Goal: Task Accomplishment & Management: Use online tool/utility

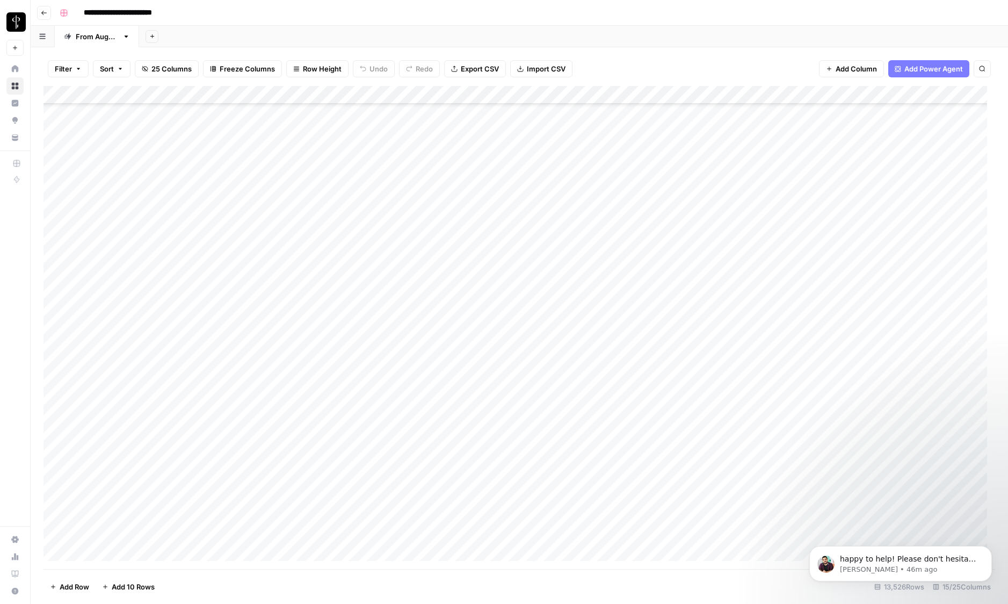
scroll to position [759, 0]
click at [498, 12] on div "**********" at bounding box center [526, 12] width 942 height 17
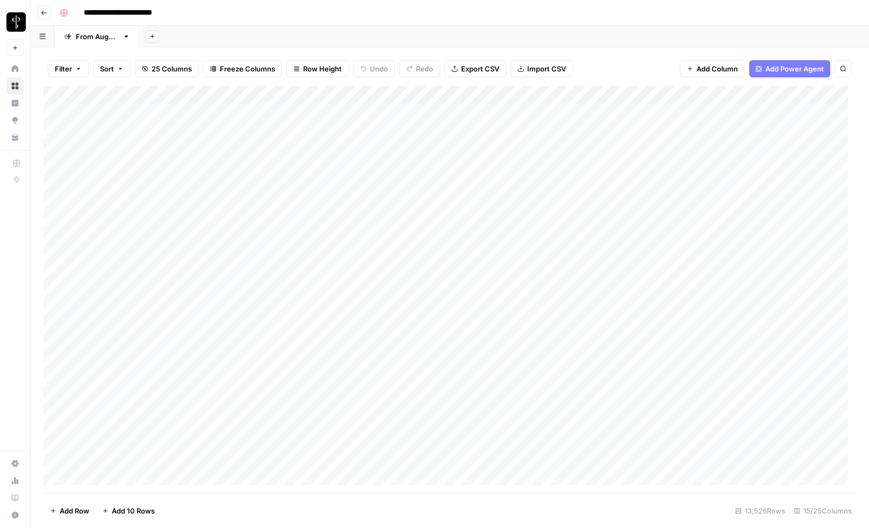
click at [464, 19] on div "**********" at bounding box center [456, 12] width 802 height 17
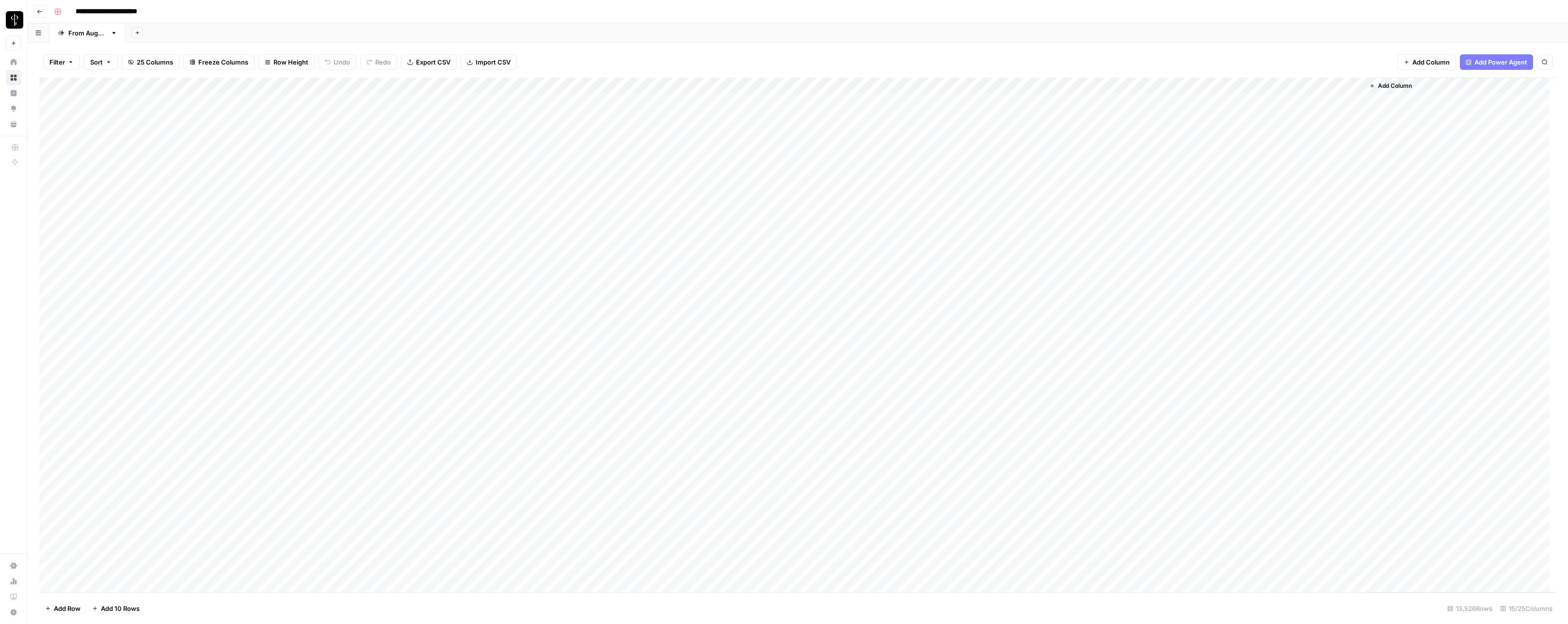
click at [135, 86] on div "Add Column" at bounding box center [798, 335] width 1517 height 515
click at [116, 191] on span "Filter" at bounding box center [135, 189] width 85 height 10
type input "Time Created"
click at [233, 116] on input "text" at bounding box center [264, 113] width 116 height 10
click at [213, 175] on span "is older than" at bounding box center [230, 178] width 95 height 10
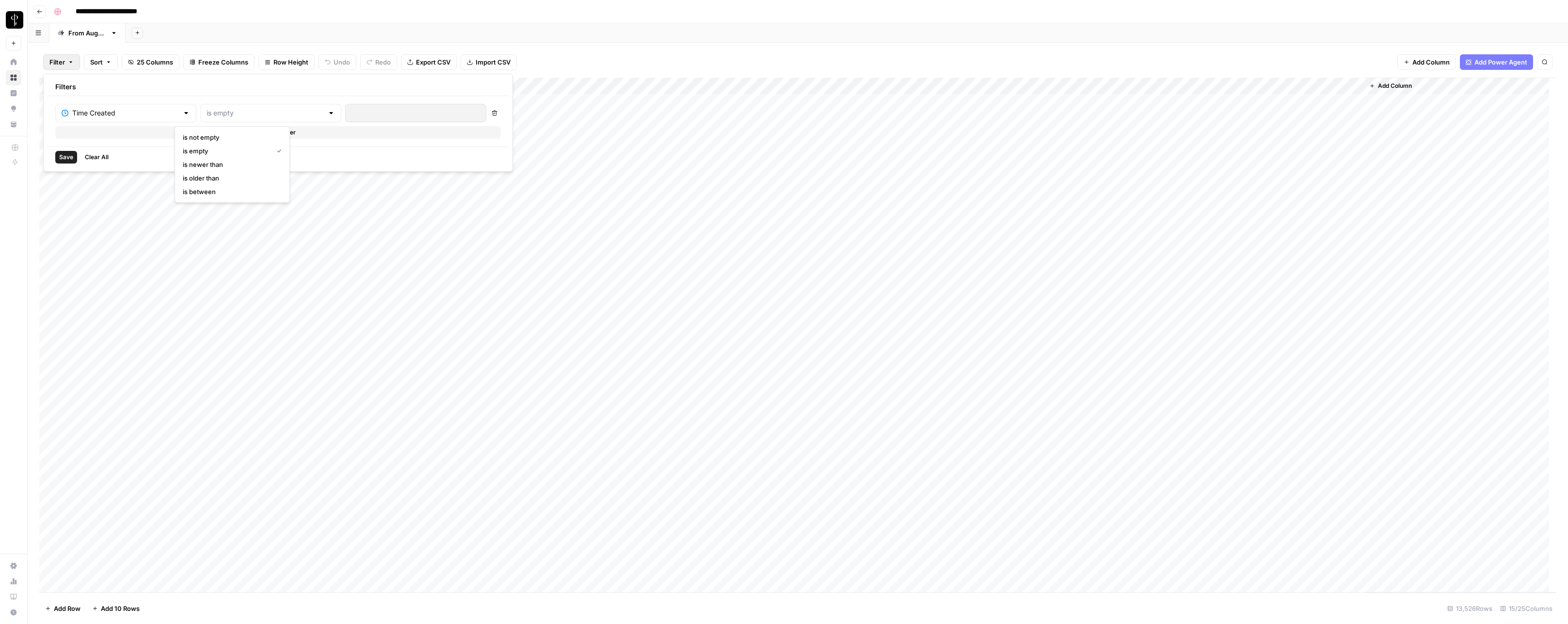
type input "is older than"
click at [351, 111] on input "number" at bounding box center [401, 113] width 99 height 10
type input "14"
click at [58, 159] on button "Save" at bounding box center [66, 157] width 22 height 13
click at [68, 62] on span "Filter" at bounding box center [66, 62] width 15 height 10
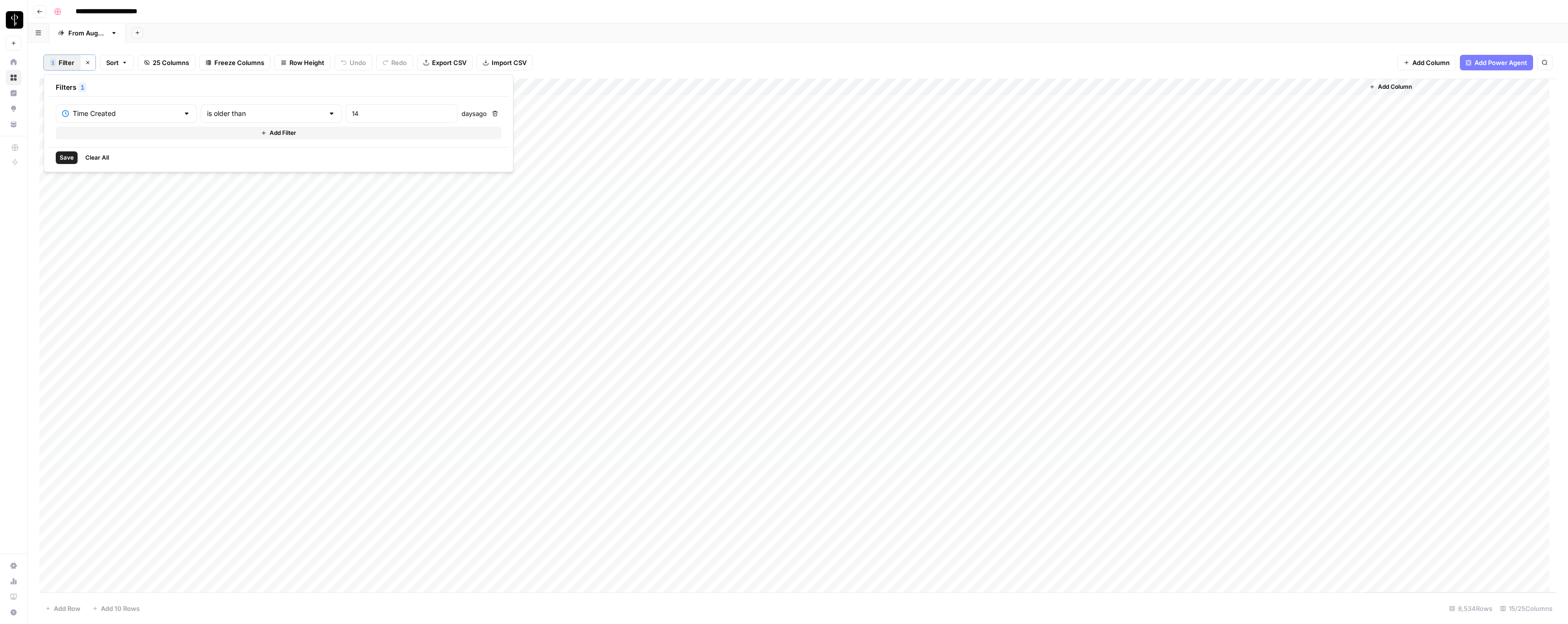
click at [116, 134] on button "Add Filter" at bounding box center [279, 133] width 446 height 13
click at [108, 138] on input "text" at bounding box center [120, 135] width 116 height 10
click at [107, 298] on span "BLOOM upload to Presence (after Human Review)" at bounding box center [117, 295] width 83 height 10
click at [238, 135] on input "text" at bounding box center [266, 135] width 118 height 10
click at [232, 170] on span "is not equal to" at bounding box center [232, 173] width 96 height 10
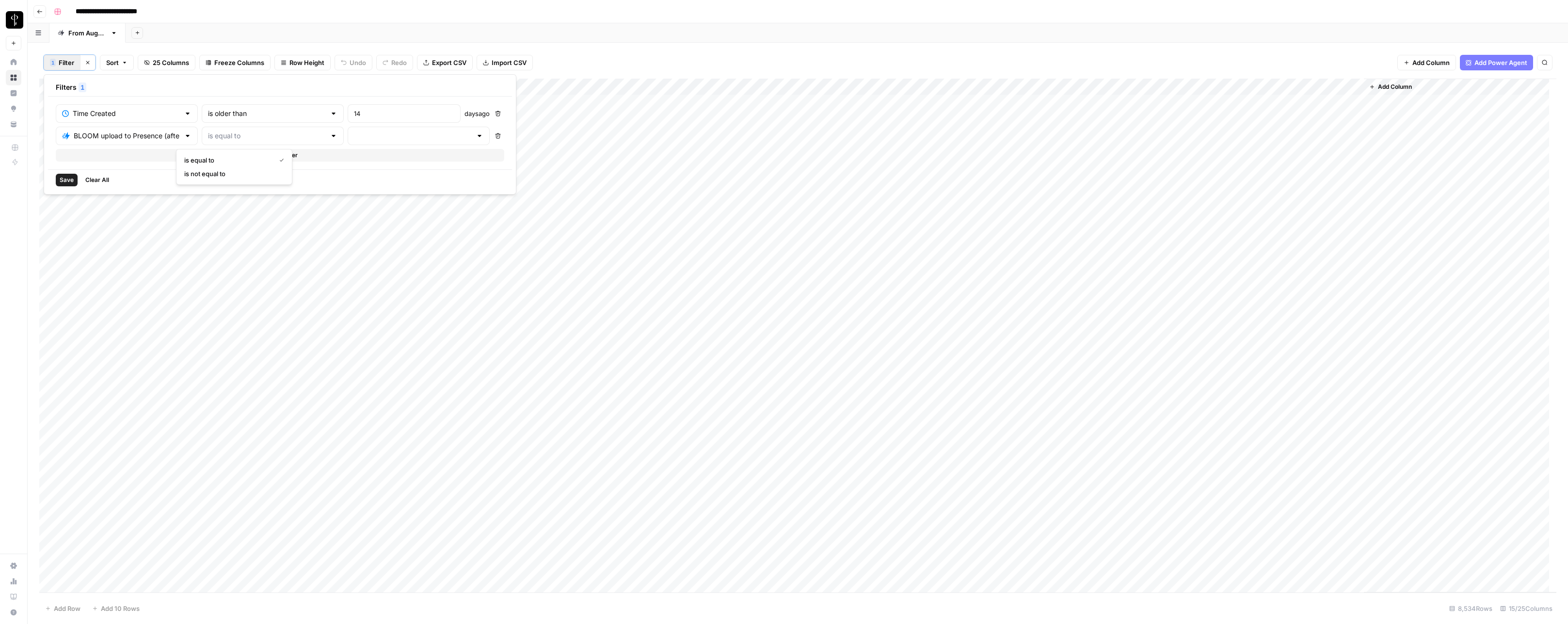
type input "is not equal to"
click at [354, 133] on input "text" at bounding box center [413, 135] width 118 height 10
click at [319, 197] on span "success" at bounding box center [352, 200] width 96 height 10
click at [246, 155] on button "Add Filter" at bounding box center [320, 155] width 527 height 13
click at [118, 158] on input "text" at bounding box center [135, 158] width 144 height 10
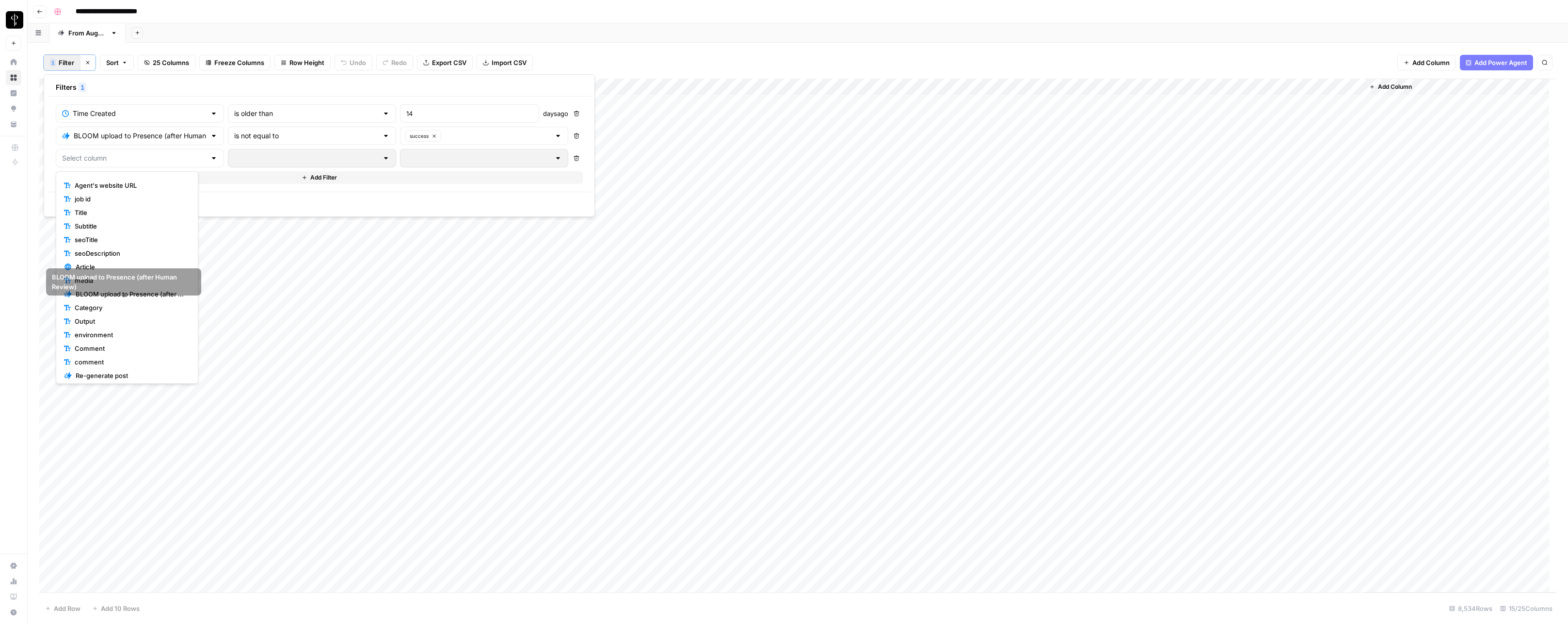
scroll to position [43, 0]
click at [109, 355] on span "Re-generate post" at bounding box center [131, 356] width 110 height 10
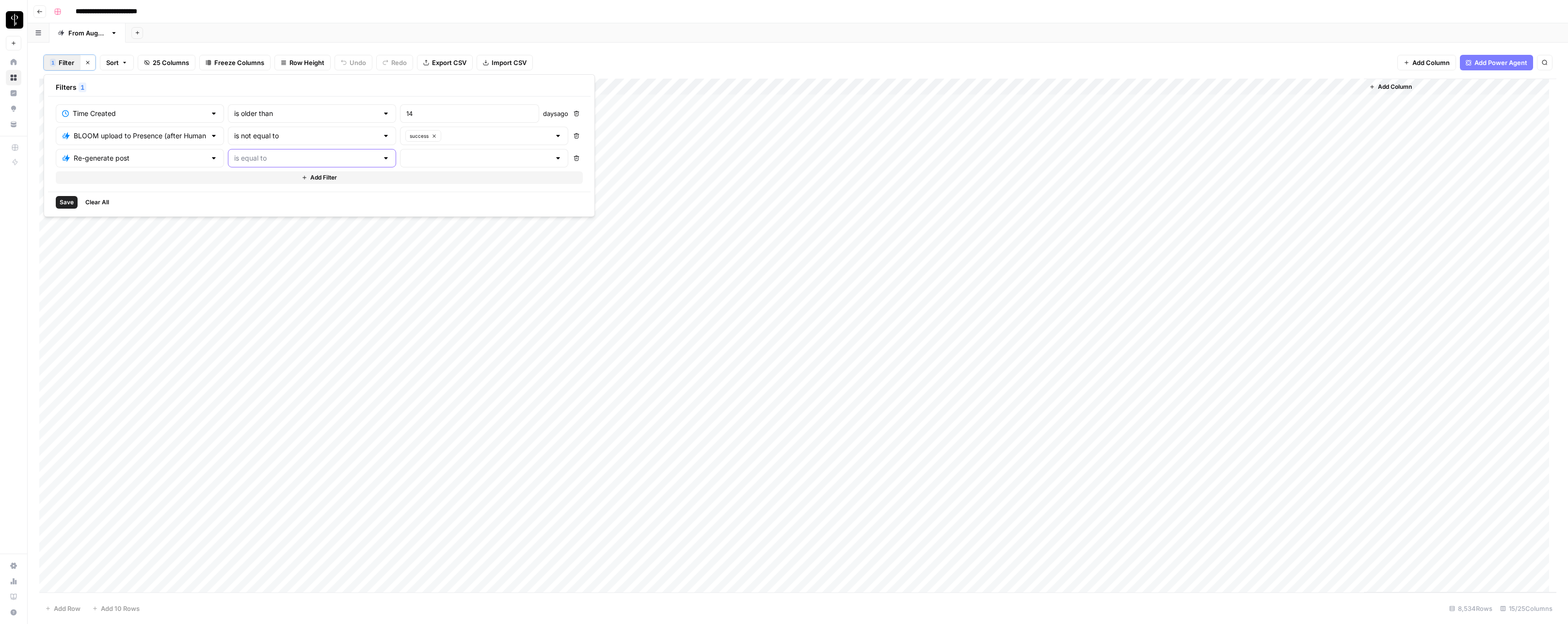
click at [245, 156] on input "text" at bounding box center [306, 158] width 144 height 10
click at [244, 198] on span "is not equal to" at bounding box center [271, 196] width 122 height 10
type input "is not equal to"
click at [406, 157] on input "text" at bounding box center [478, 158] width 144 height 10
click at [376, 221] on span "success" at bounding box center [417, 223] width 122 height 10
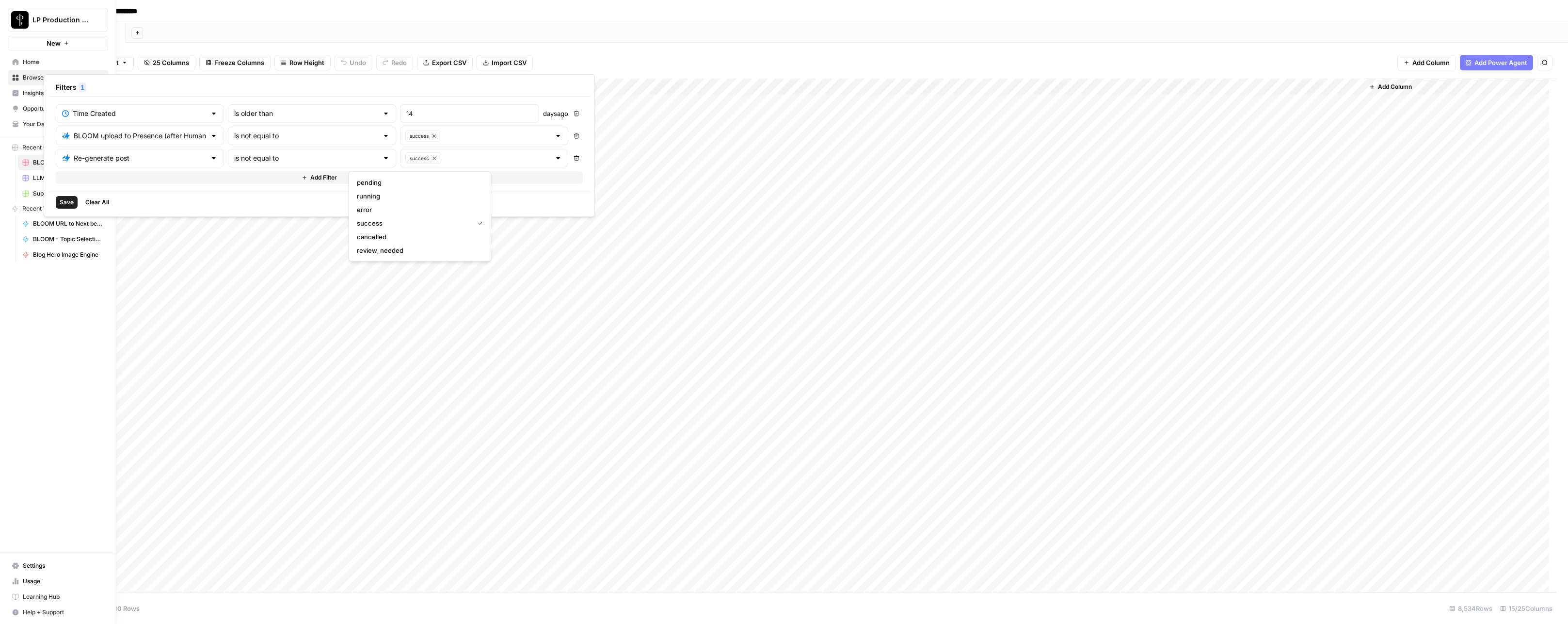
click at [65, 200] on span "Save" at bounding box center [67, 202] width 14 height 9
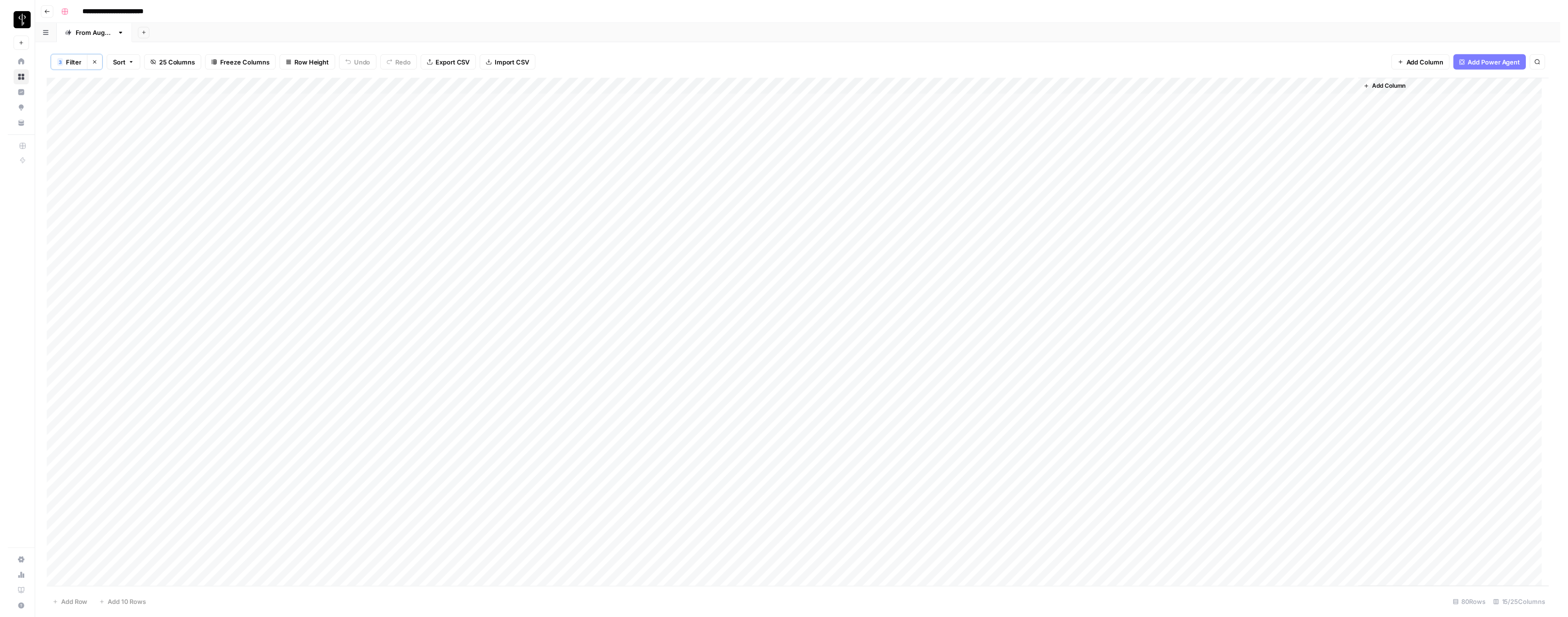
scroll to position [0, 0]
click at [62, 60] on span "Filter" at bounding box center [66, 62] width 15 height 10
click at [573, 136] on icon "button" at bounding box center [576, 135] width 5 height 5
click at [574, 138] on icon "button" at bounding box center [577, 136] width 5 height 5
click at [67, 157] on span "Save" at bounding box center [67, 158] width 14 height 9
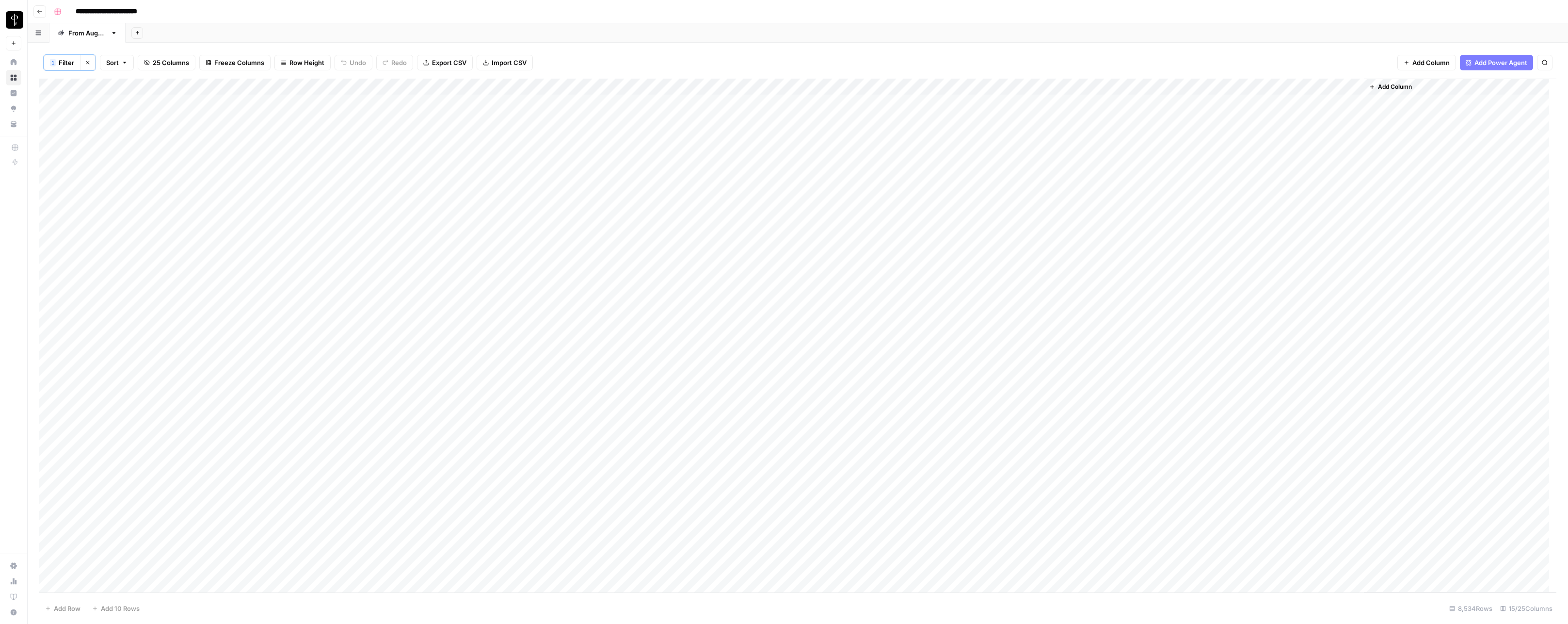
click at [57, 86] on div "Add Column" at bounding box center [798, 335] width 1517 height 514
click at [93, 610] on span "Delete 8534 Rows" at bounding box center [72, 608] width 55 height 10
click at [747, 114] on span "Delete" at bounding box center [749, 112] width 21 height 10
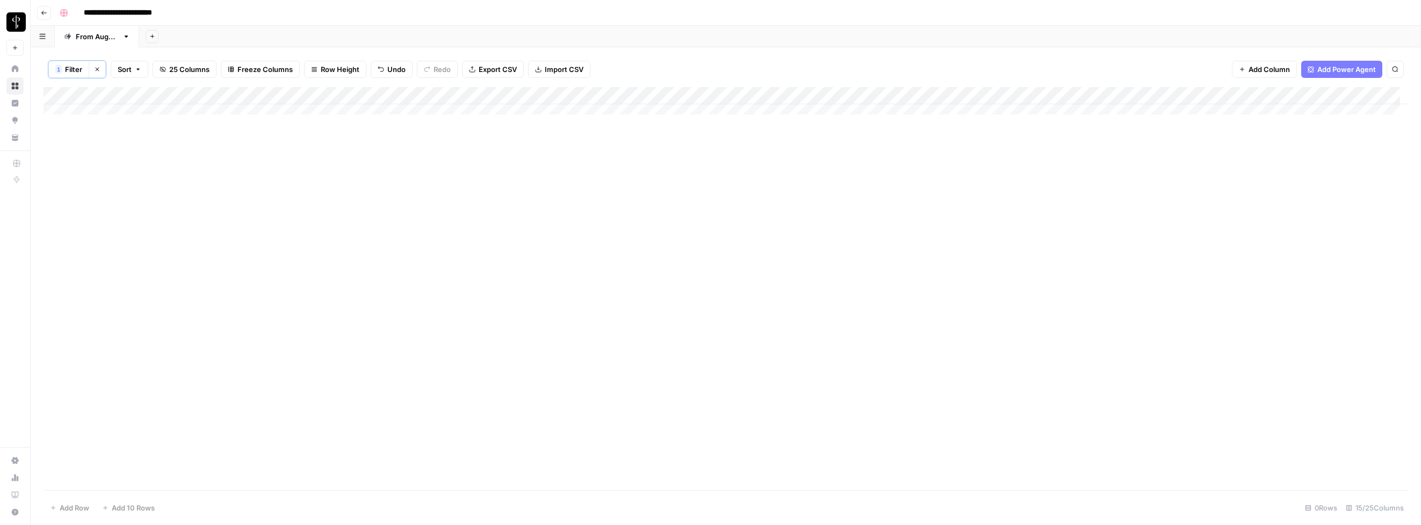
click at [422, 15] on div "**********" at bounding box center [732, 12] width 1355 height 17
click at [94, 67] on icon "button" at bounding box center [97, 69] width 6 height 6
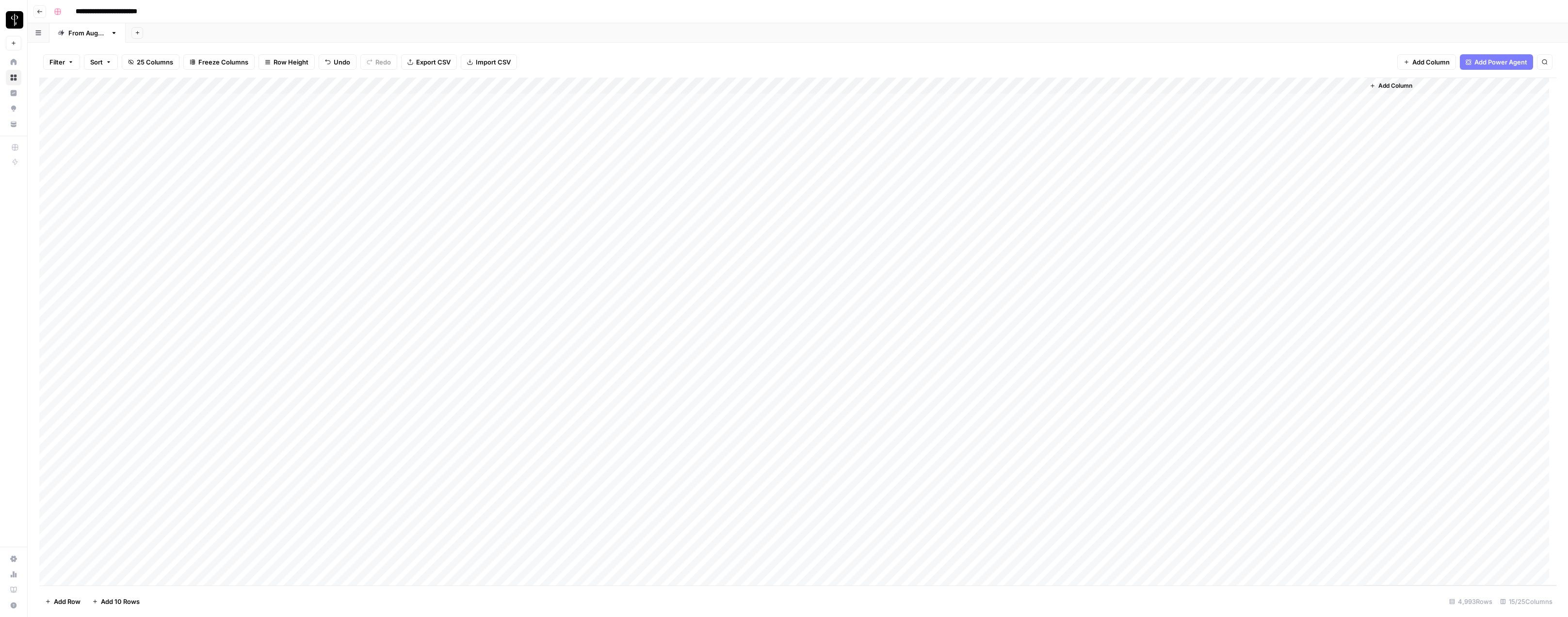
click at [59, 69] on button "Filter" at bounding box center [61, 61] width 37 height 15
click at [90, 114] on input "text" at bounding box center [115, 113] width 107 height 10
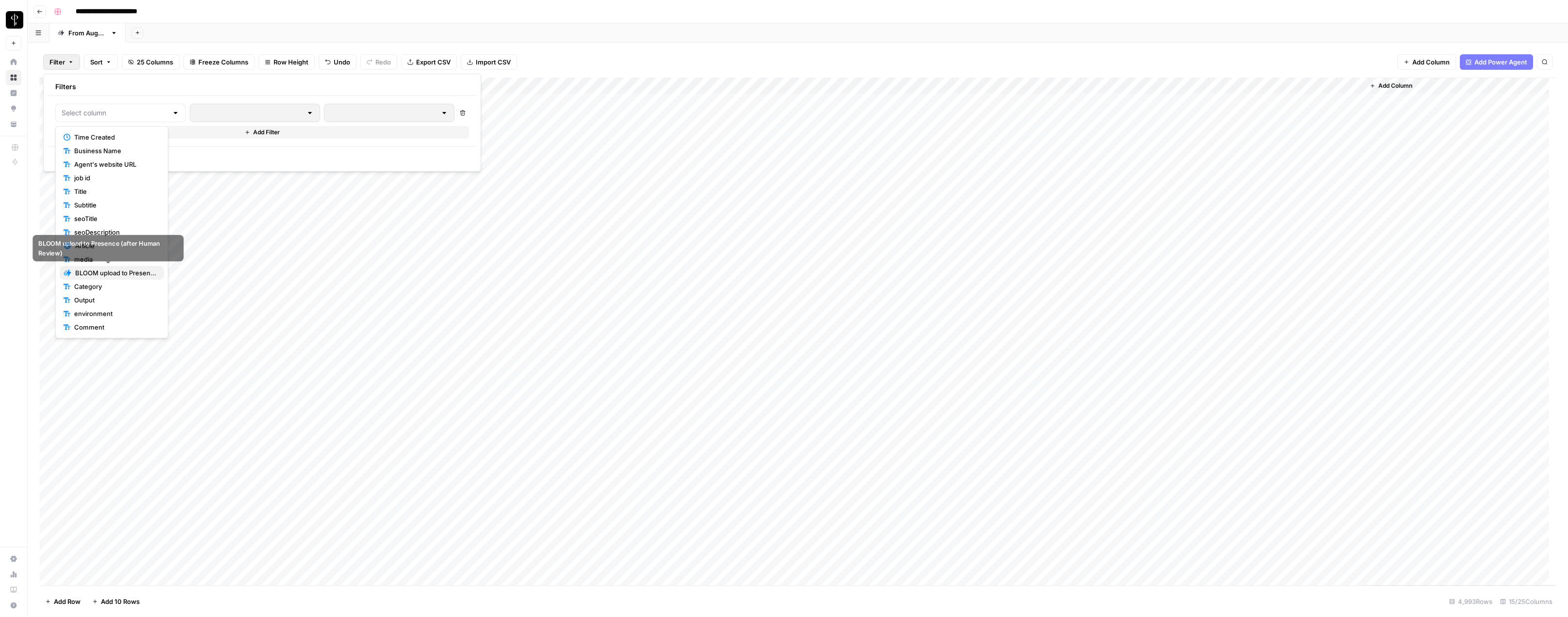
click at [98, 275] on span "BLOOM upload to Presence (after Human Review)" at bounding box center [116, 272] width 81 height 10
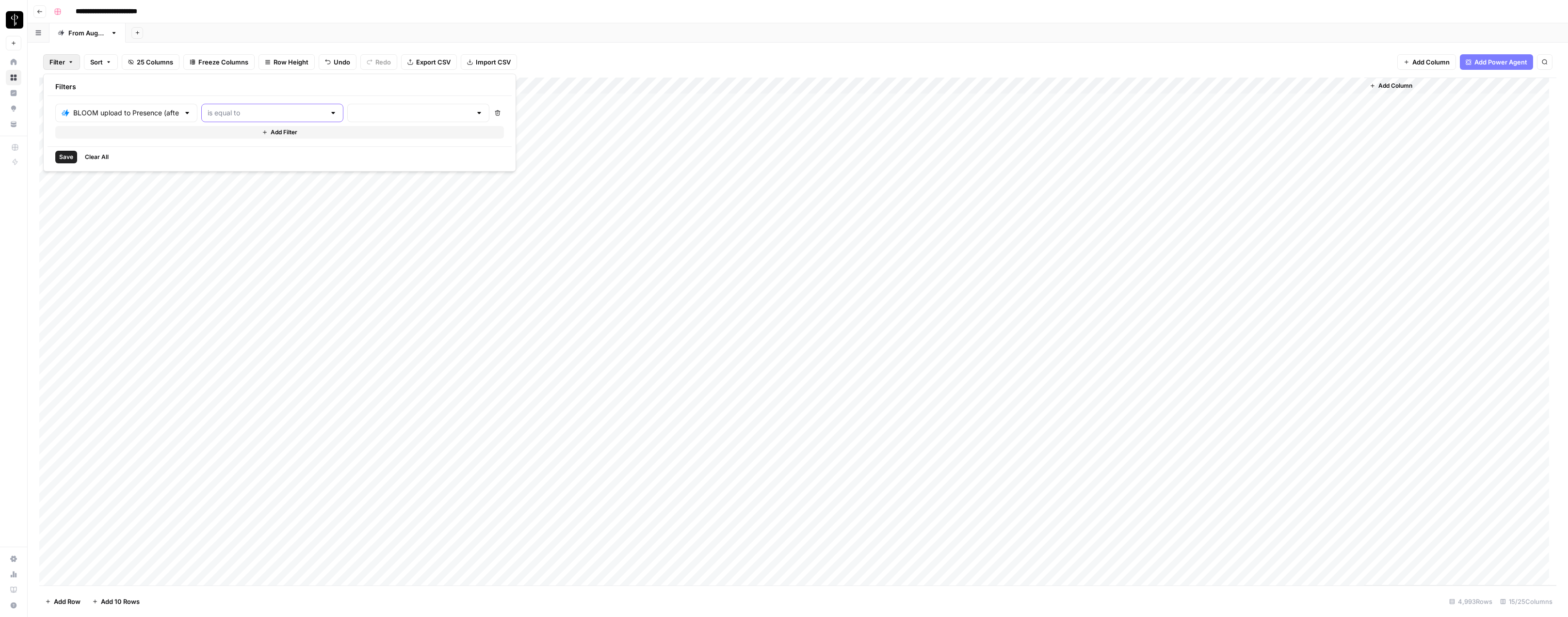
click at [218, 110] on input "text" at bounding box center [266, 113] width 118 height 10
drag, startPoint x: 218, startPoint y: 148, endPoint x: 233, endPoint y: 138, distance: 18.0
click at [218, 148] on span "is not equal to" at bounding box center [232, 151] width 96 height 10
type input "is not equal to"
click at [354, 109] on input "text" at bounding box center [413, 113] width 118 height 10
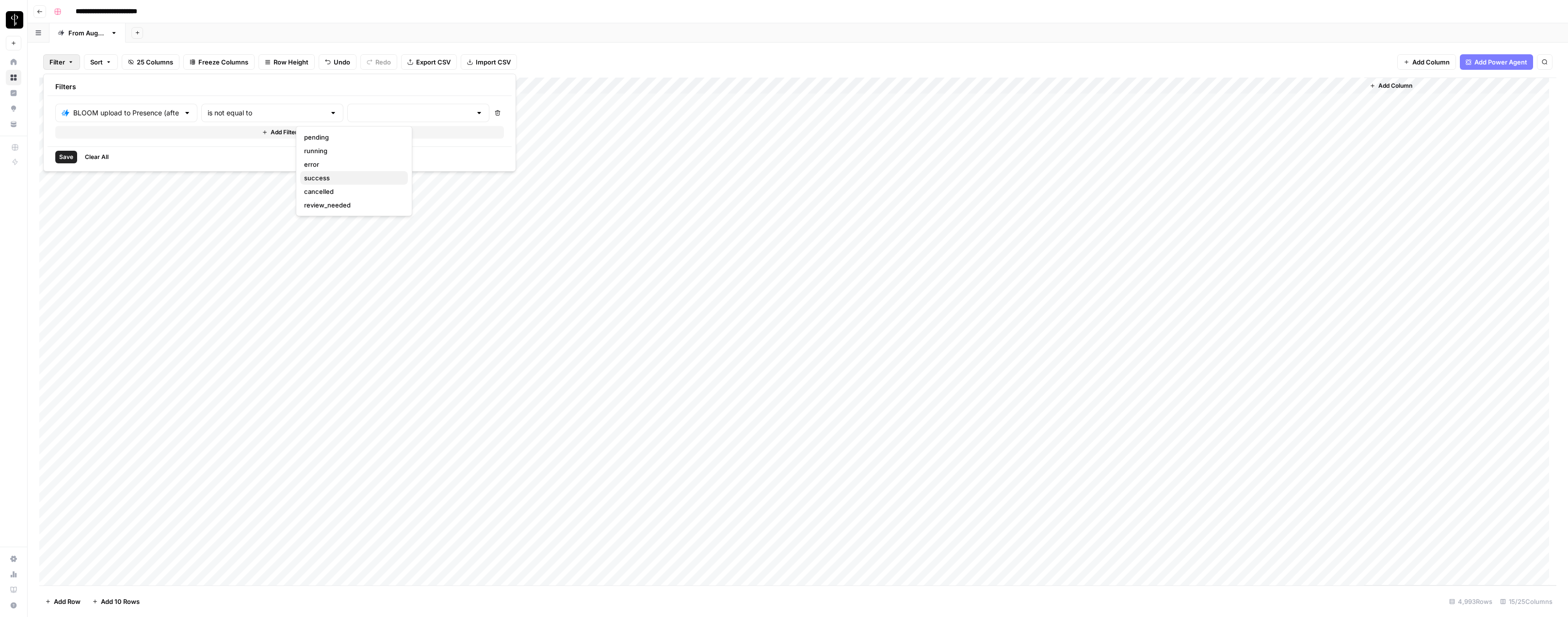
click at [335, 175] on span "success" at bounding box center [352, 178] width 96 height 10
click at [69, 154] on span "Save" at bounding box center [67, 157] width 14 height 9
click at [67, 66] on span "Filter" at bounding box center [66, 62] width 15 height 10
click at [105, 134] on button "Add Filter" at bounding box center [320, 133] width 527 height 13
click at [107, 132] on input "text" at bounding box center [135, 135] width 144 height 10
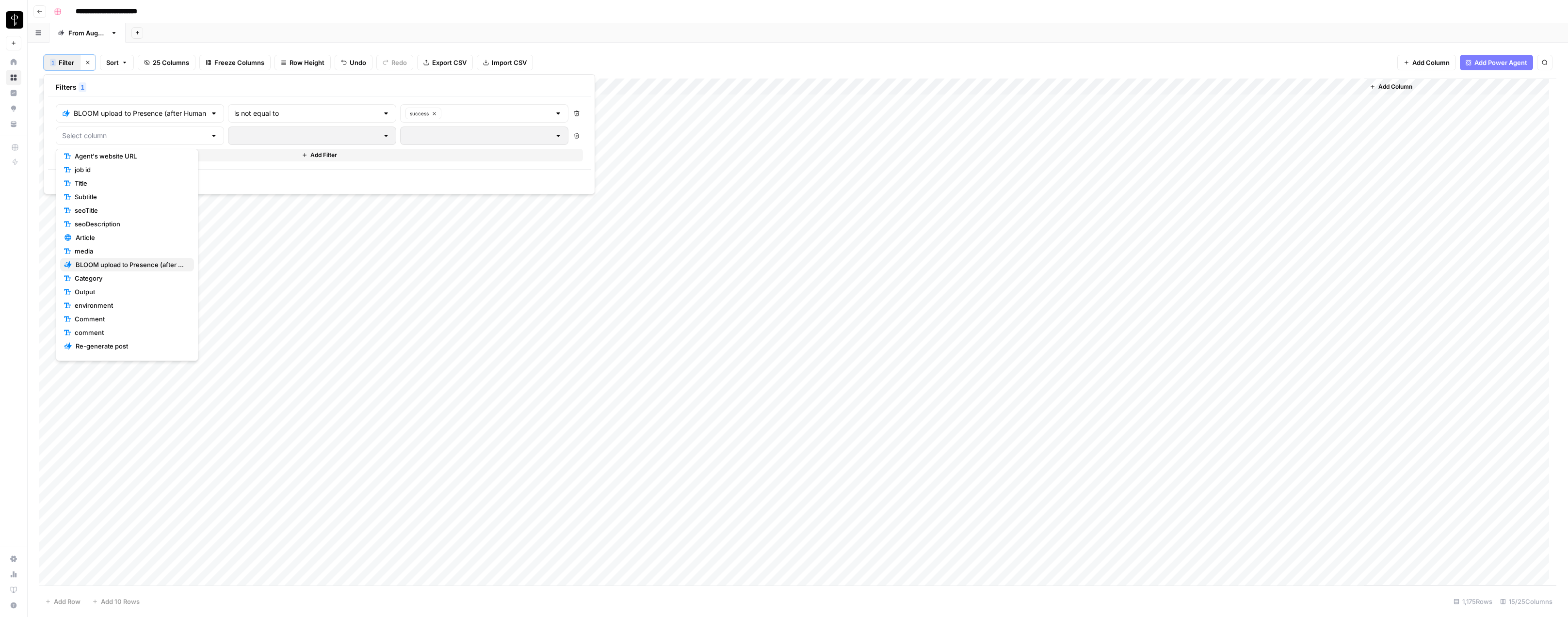
scroll to position [37, 0]
click at [123, 337] on span "Re-generate post" at bounding box center [131, 339] width 110 height 10
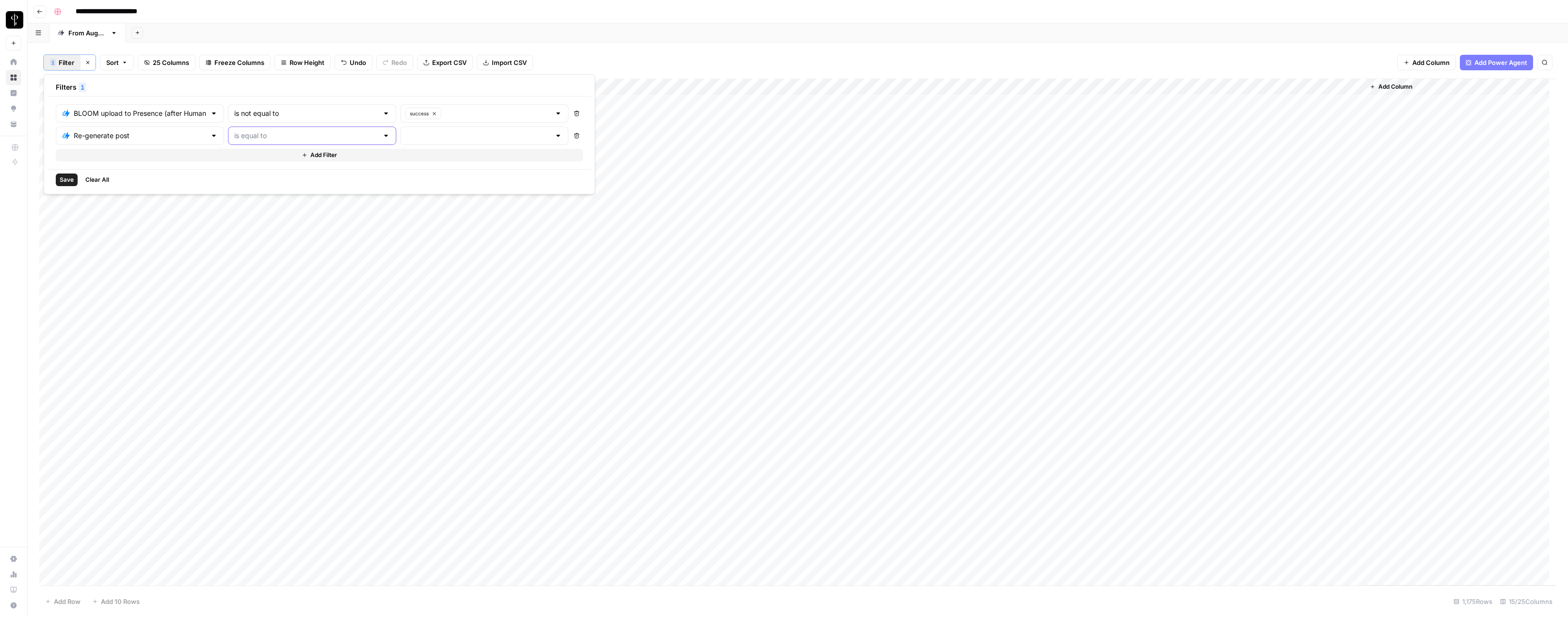
click at [246, 132] on input "text" at bounding box center [306, 135] width 144 height 10
click at [247, 173] on span "is not equal to" at bounding box center [271, 173] width 122 height 10
type input "is not equal to"
click at [406, 134] on input "text" at bounding box center [478, 135] width 144 height 10
click at [371, 197] on span "success" at bounding box center [417, 200] width 122 height 10
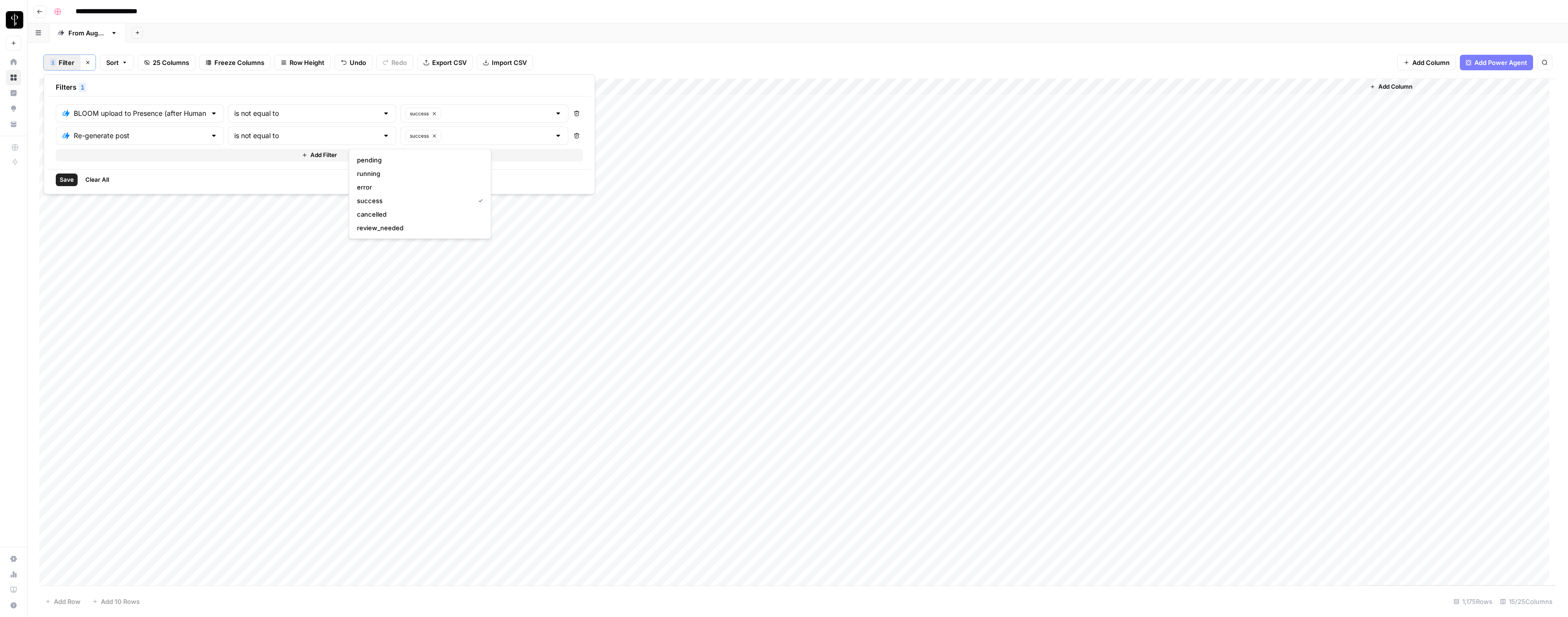
click at [73, 176] on span "Save" at bounding box center [67, 180] width 14 height 9
click at [824, 238] on div "Add Column" at bounding box center [798, 332] width 1517 height 507
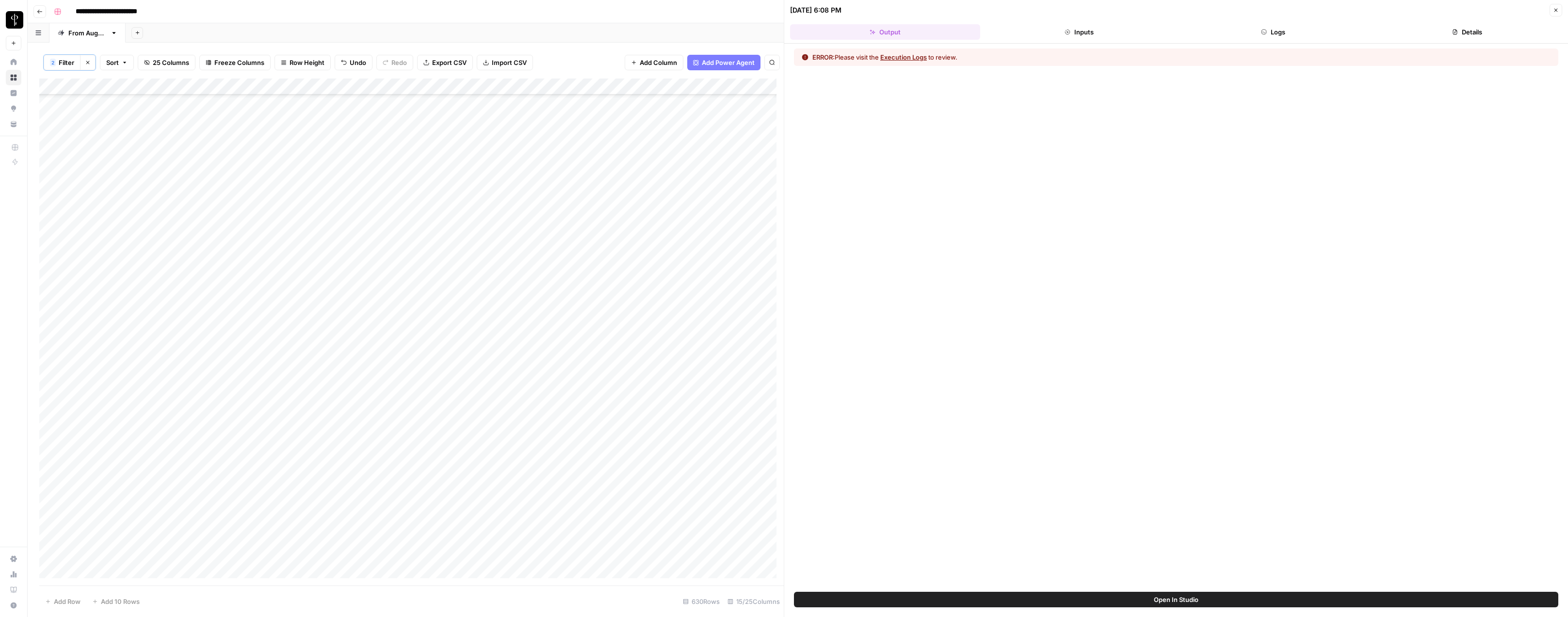
click at [1283, 22] on header "10/07/25 at 6:08 PM Close Output Inputs Logs Details" at bounding box center [1176, 22] width 784 height 43
click at [1282, 32] on button "Logs" at bounding box center [1273, 32] width 190 height 15
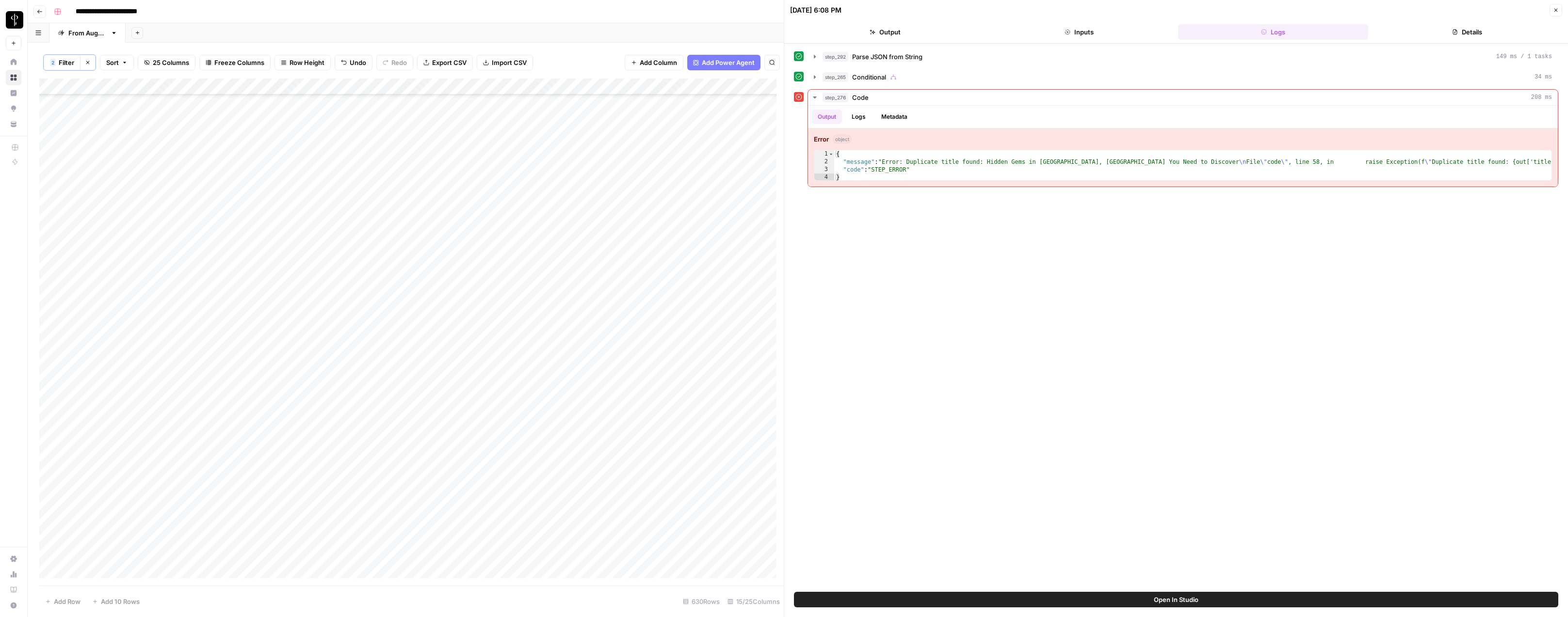
click at [1552, 14] on button "Close" at bounding box center [1555, 10] width 13 height 13
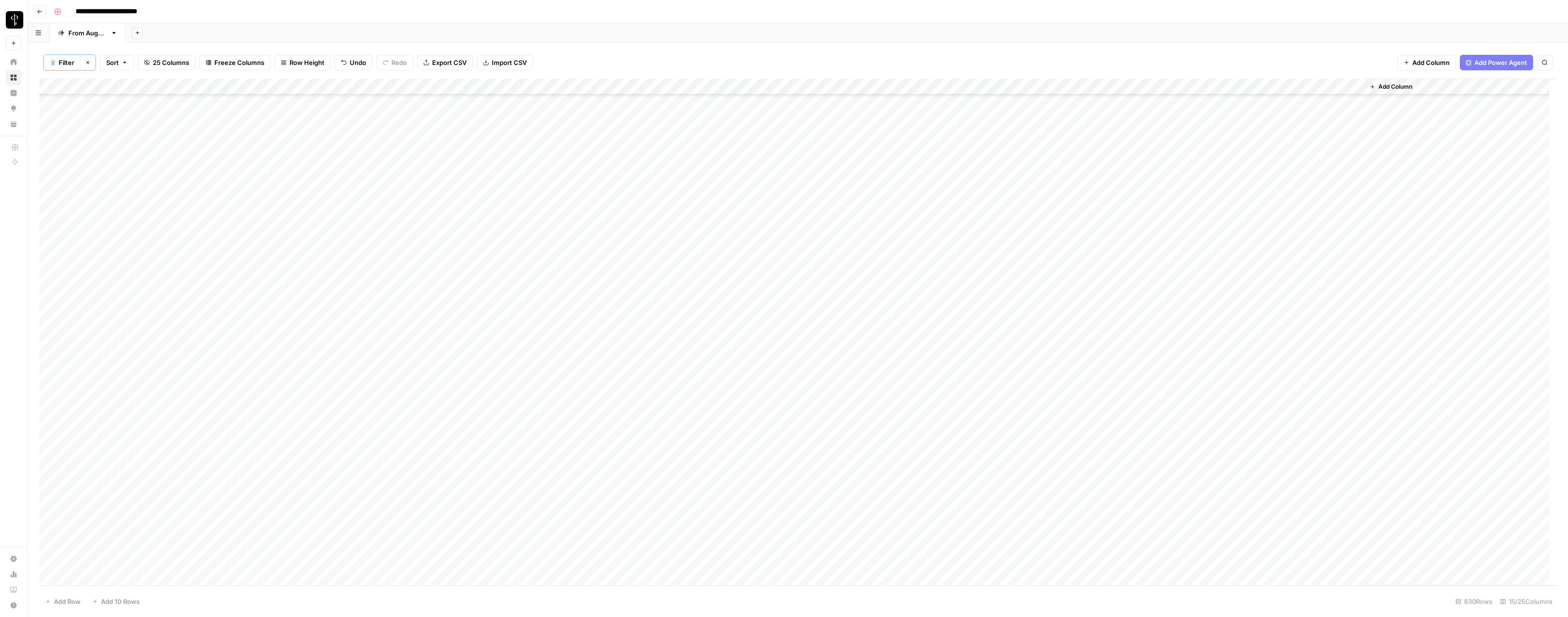
scroll to position [1621, 0]
click at [51, 179] on div "Add Column" at bounding box center [798, 332] width 1517 height 507
click at [51, 576] on div "Add Column" at bounding box center [798, 332] width 1517 height 507
click at [138, 604] on span "Unselect" at bounding box center [125, 601] width 28 height 10
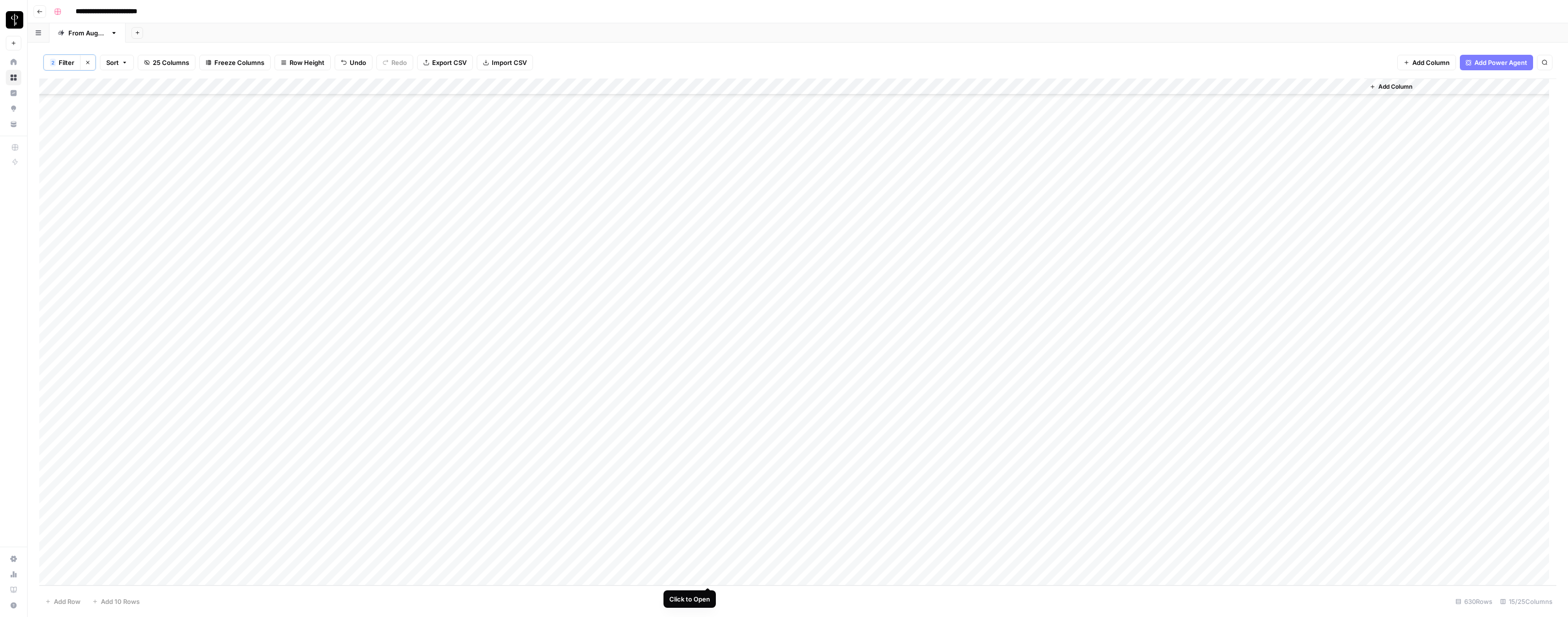
click at [708, 576] on div "Add Column" at bounding box center [798, 332] width 1517 height 507
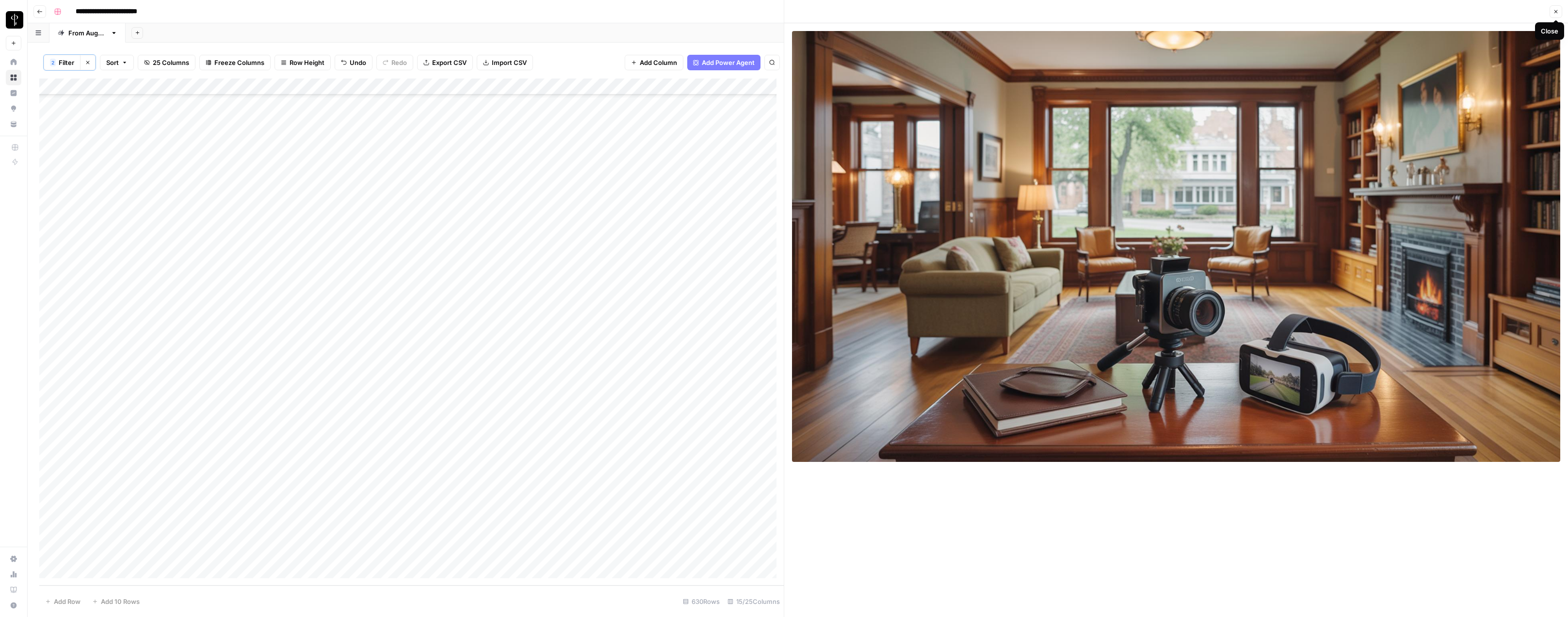
click at [1555, 10] on icon "button" at bounding box center [1555, 12] width 5 height 5
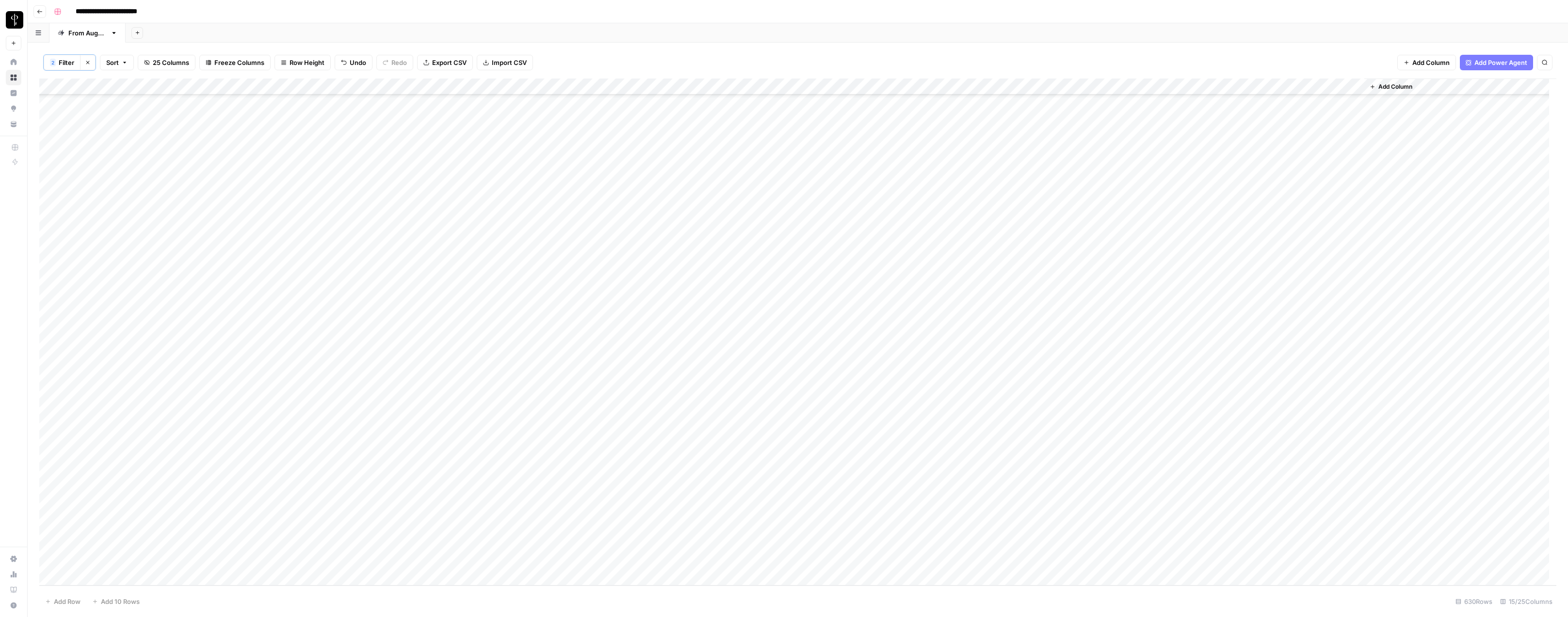
click at [894, 577] on div "Add Column" at bounding box center [798, 332] width 1517 height 507
type textarea "*"
type textarea "**********"
click at [950, 576] on div "Add Column" at bounding box center [798, 332] width 1517 height 507
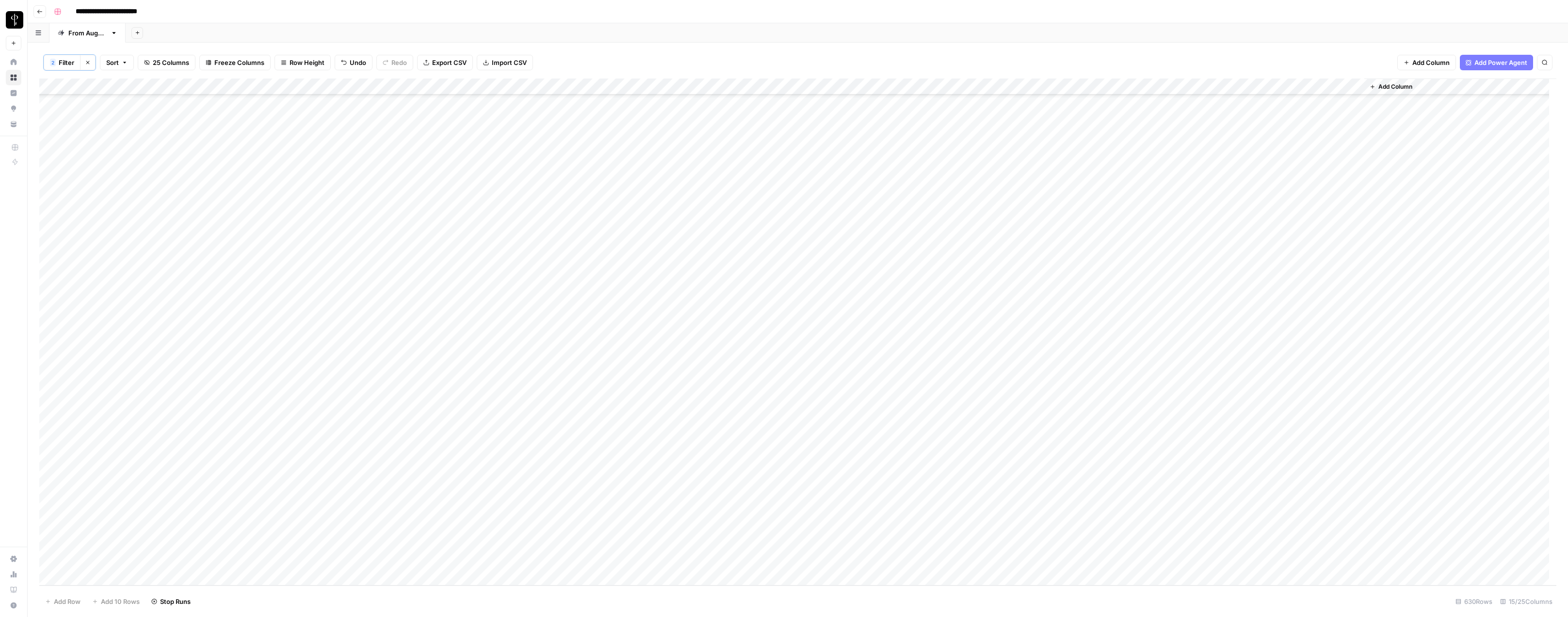
click at [1021, 577] on div "Add Column" at bounding box center [798, 332] width 1517 height 507
click at [1023, 576] on div "Add Column" at bounding box center [798, 332] width 1517 height 507
click at [1023, 579] on button "Do Not Post" at bounding box center [1021, 576] width 42 height 12
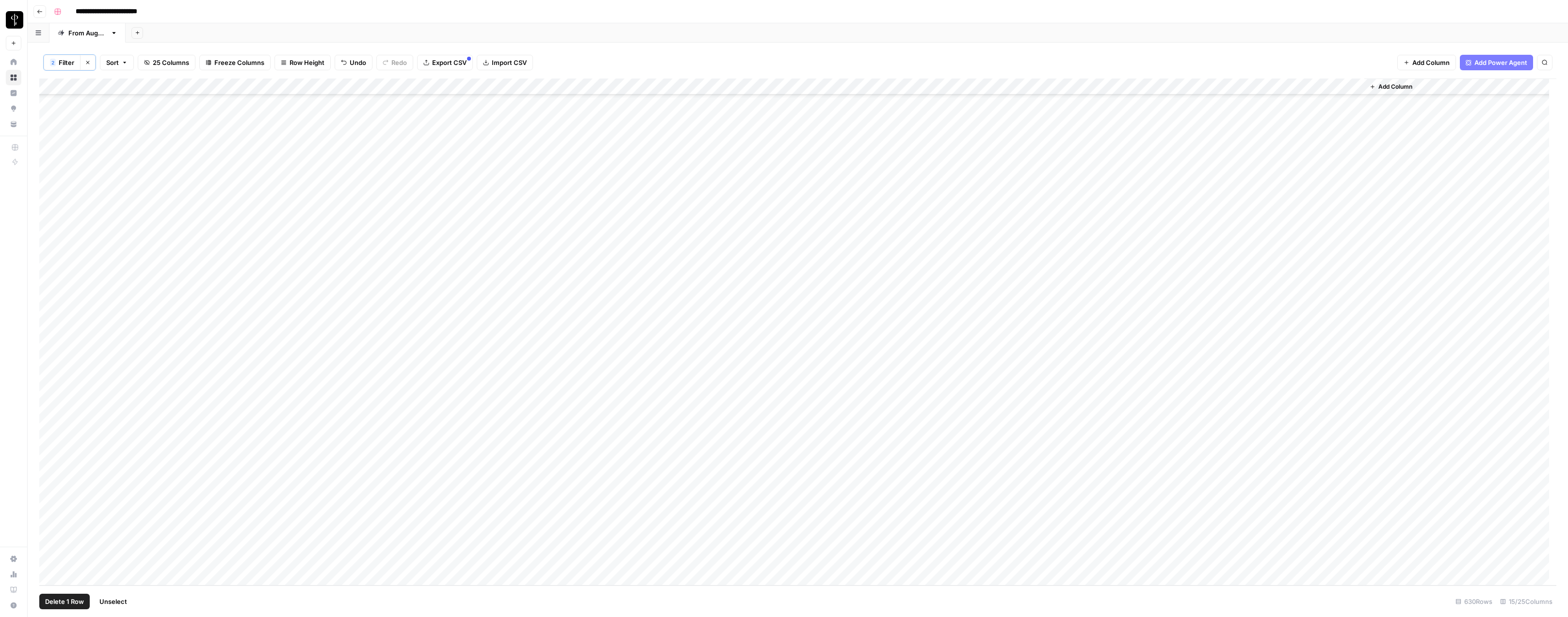
click at [50, 576] on div "Add Column" at bounding box center [798, 332] width 1517 height 507
click at [51, 341] on div "Add Column" at bounding box center [798, 332] width 1517 height 507
click at [51, 562] on div "Add Column" at bounding box center [798, 332] width 1517 height 507
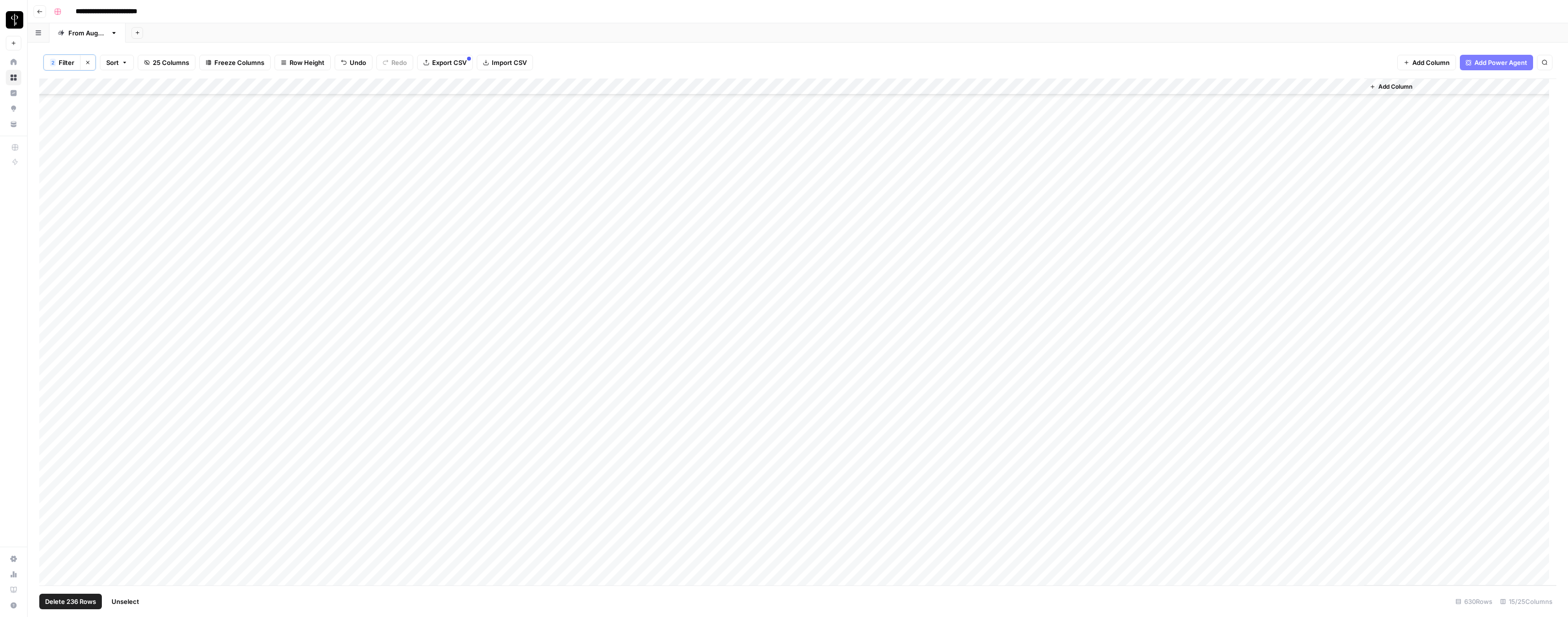
scroll to position [6415, 0]
click at [1256, 86] on div "Add Column" at bounding box center [798, 332] width 1517 height 507
click at [1313, 168] on span "Selected Rows (236)" at bounding box center [1313, 170] width 62 height 10
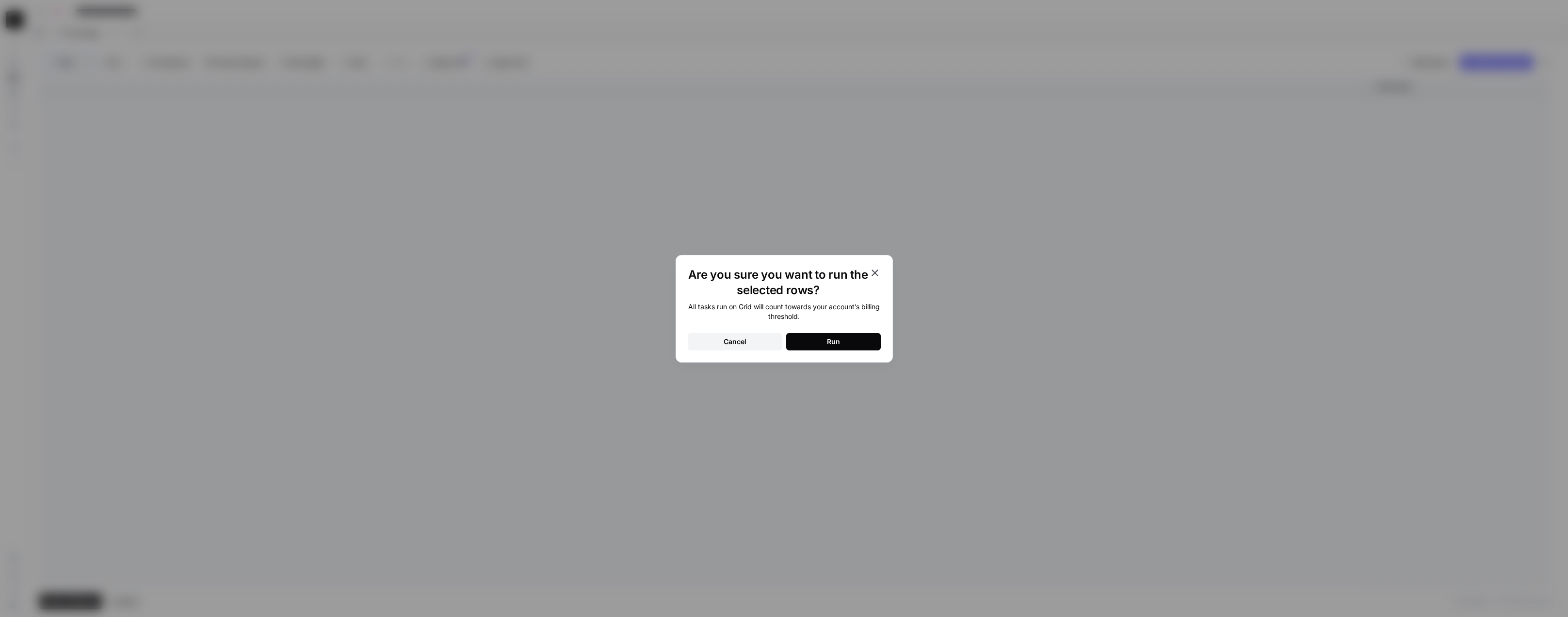
click at [815, 342] on button "Run" at bounding box center [833, 341] width 95 height 17
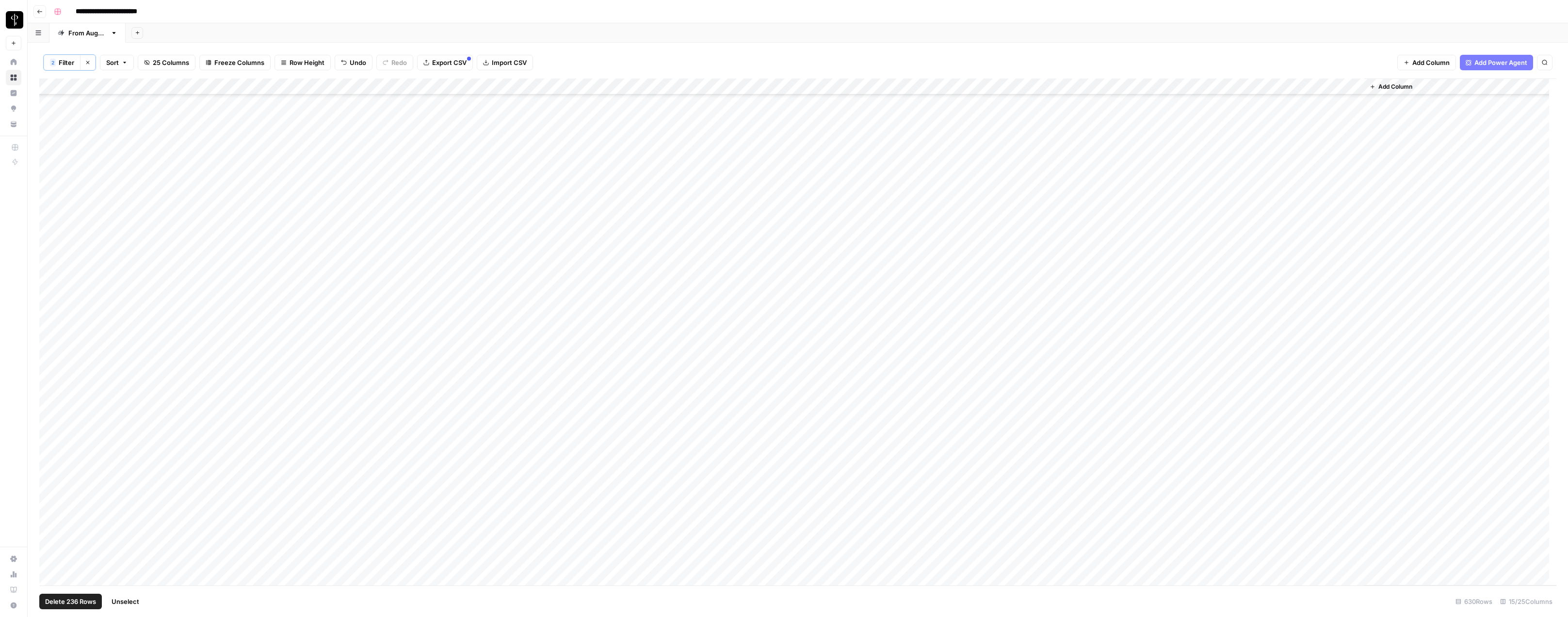
scroll to position [9887, 0]
click at [135, 602] on span "Unselect" at bounding box center [125, 601] width 28 height 10
click at [64, 66] on span "Filter" at bounding box center [66, 62] width 15 height 10
click at [609, 36] on div "Add Sheet" at bounding box center [846, 32] width 1442 height 19
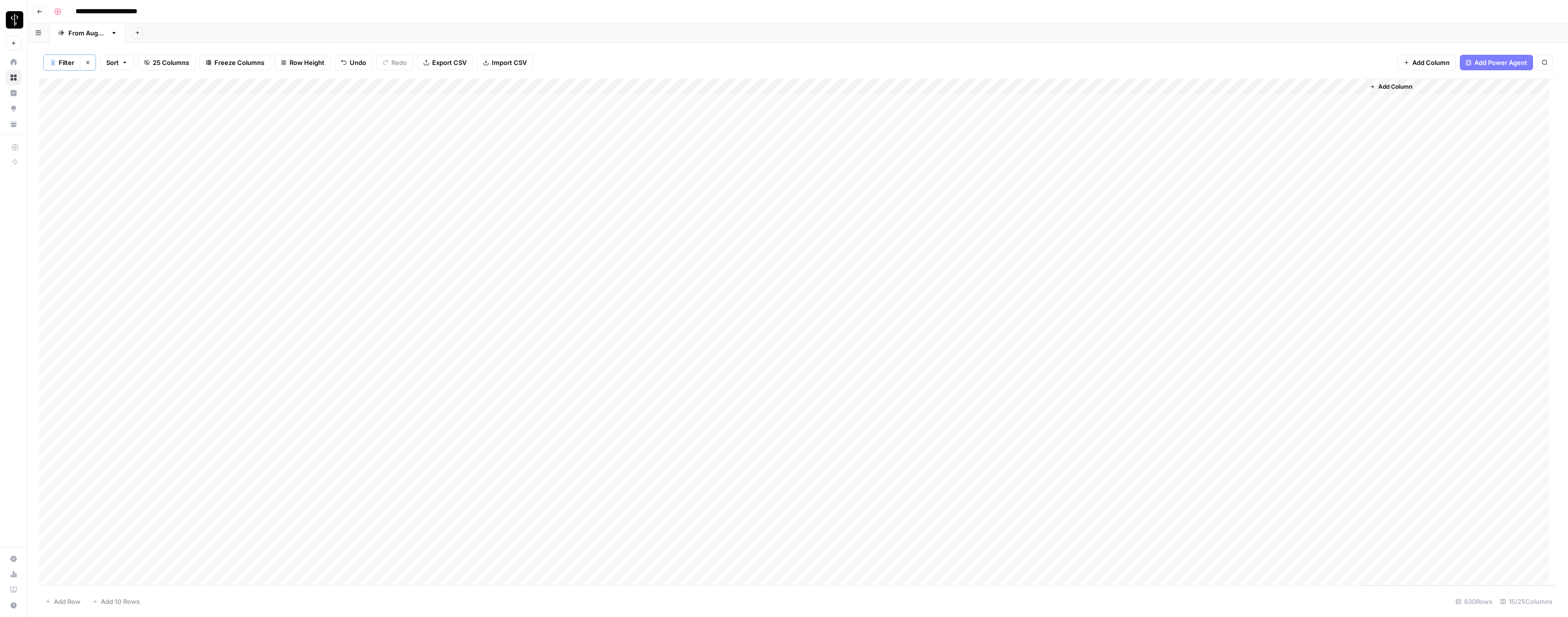
click at [135, 87] on div "Add Column" at bounding box center [798, 332] width 1517 height 507
click at [116, 189] on span "Filter" at bounding box center [135, 189] width 85 height 10
drag, startPoint x: 246, startPoint y: 115, endPoint x: 245, endPoint y: 122, distance: 7.1
click at [246, 115] on input "text" at bounding box center [306, 113] width 144 height 10
click at [245, 180] on span "is older than" at bounding box center [271, 178] width 122 height 10
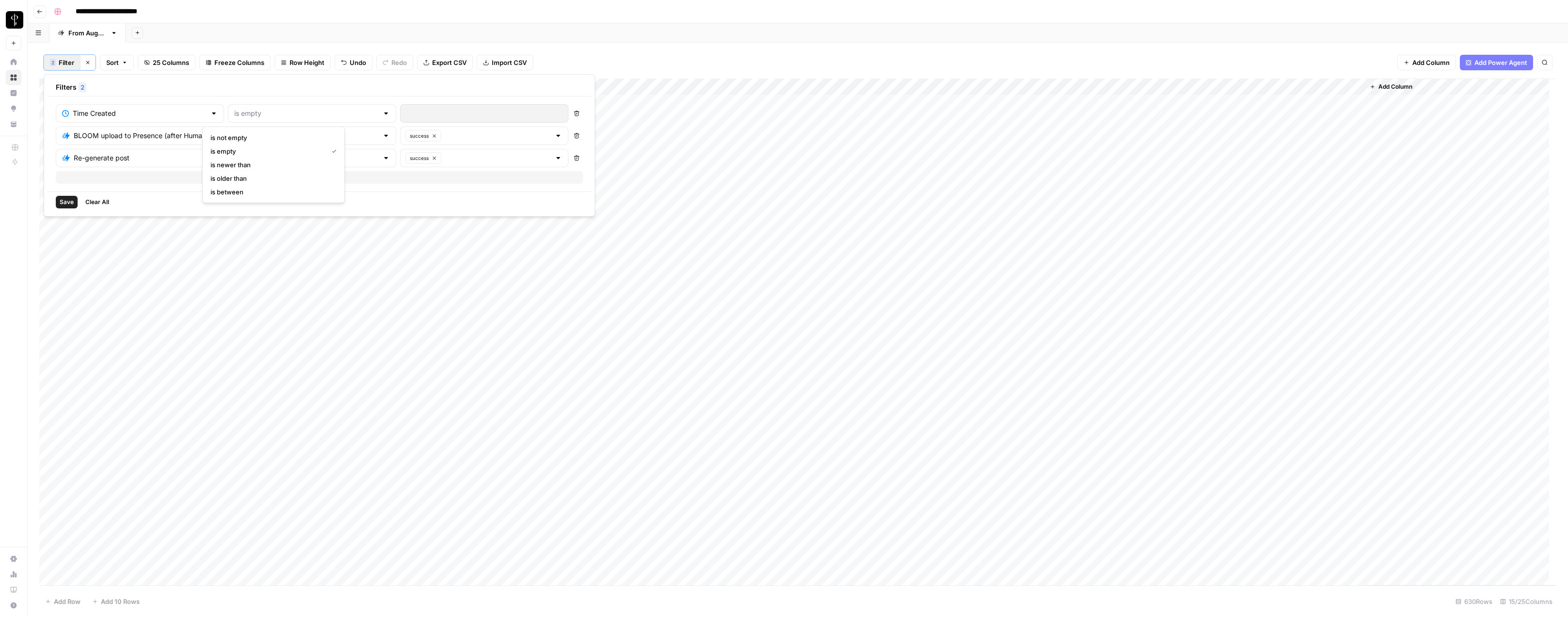
type input "is older than"
click at [406, 109] on input "number" at bounding box center [469, 113] width 126 height 10
click at [290, 117] on input "text" at bounding box center [306, 113] width 144 height 10
click at [228, 165] on span "is newer than" at bounding box center [271, 164] width 122 height 10
type input "is newer than"
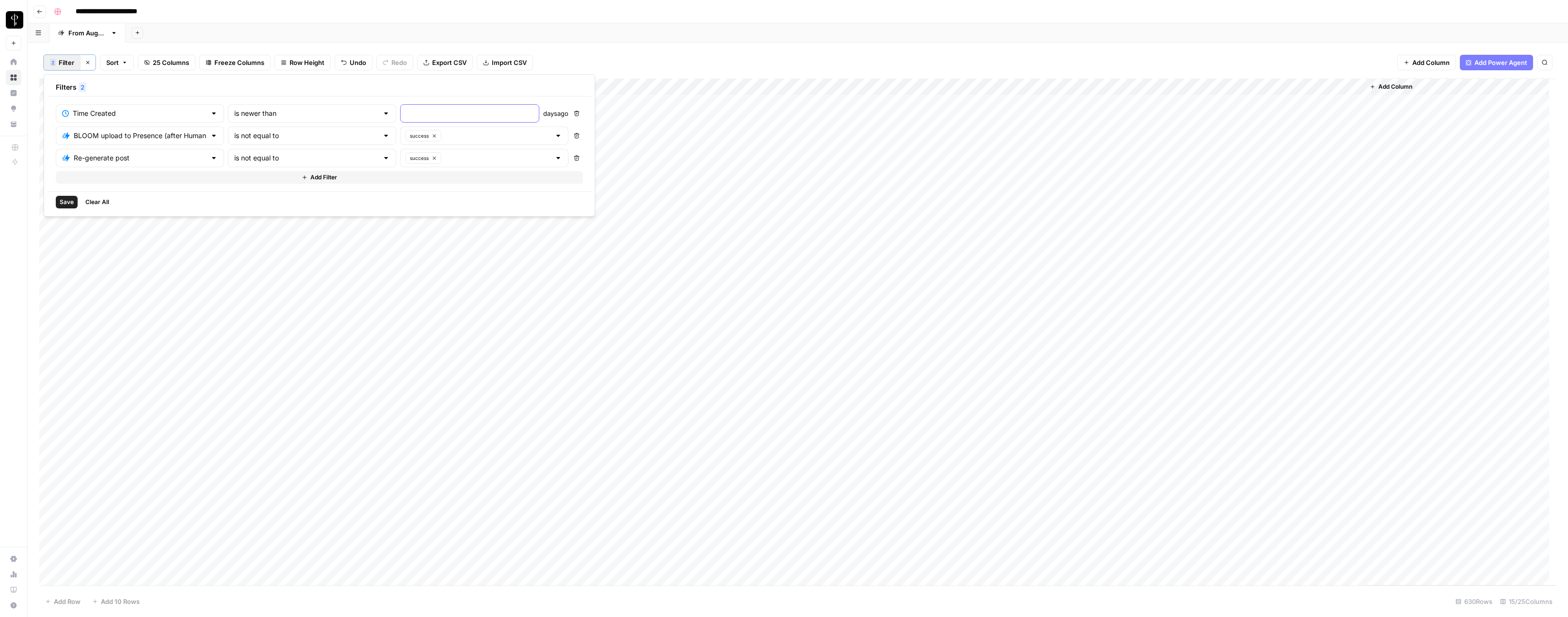
click at [406, 115] on input "number" at bounding box center [469, 113] width 126 height 10
type input "4"
click at [68, 204] on span "Save" at bounding box center [67, 202] width 14 height 9
click at [66, 66] on span "Filter" at bounding box center [66, 62] width 15 height 10
click at [406, 114] on input "4" at bounding box center [469, 113] width 126 height 10
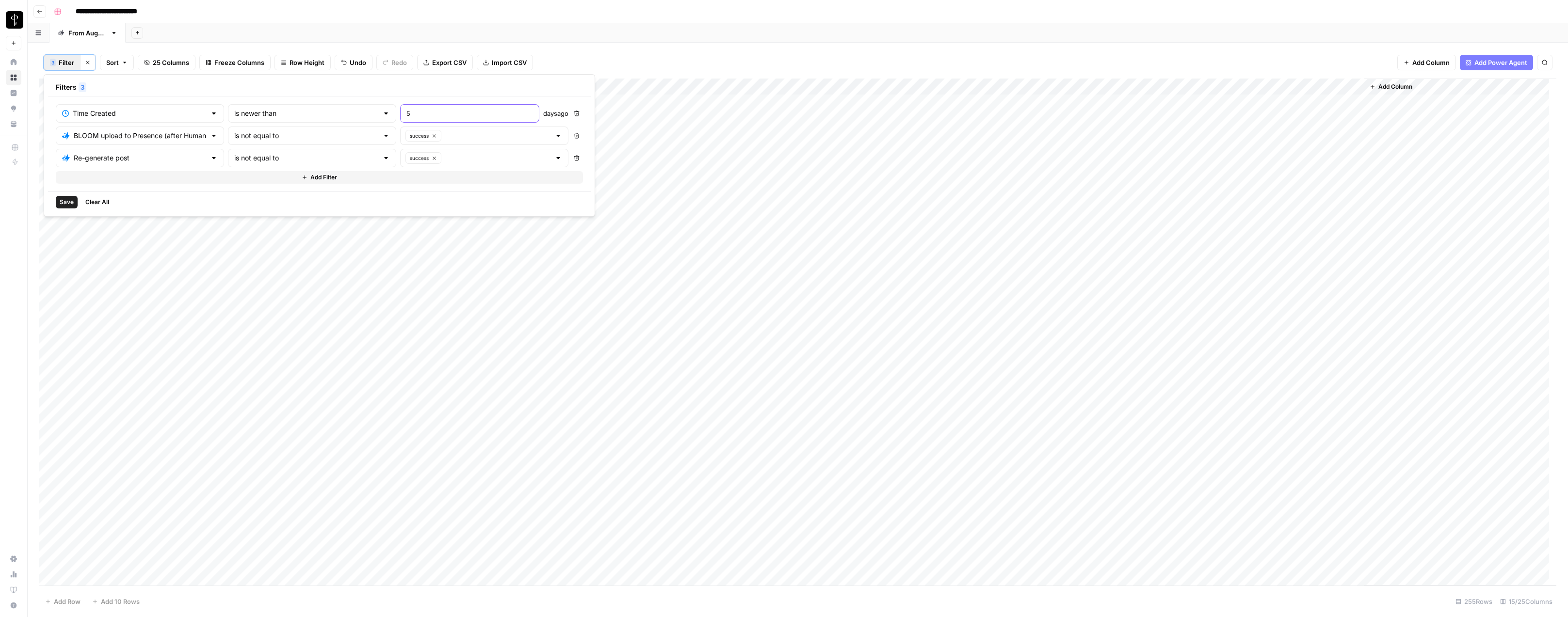
type input "5"
click at [66, 199] on span "Save" at bounding box center [67, 202] width 14 height 9
click at [64, 60] on span "Filter" at bounding box center [66, 62] width 15 height 10
click at [406, 114] on input "5" at bounding box center [469, 113] width 126 height 10
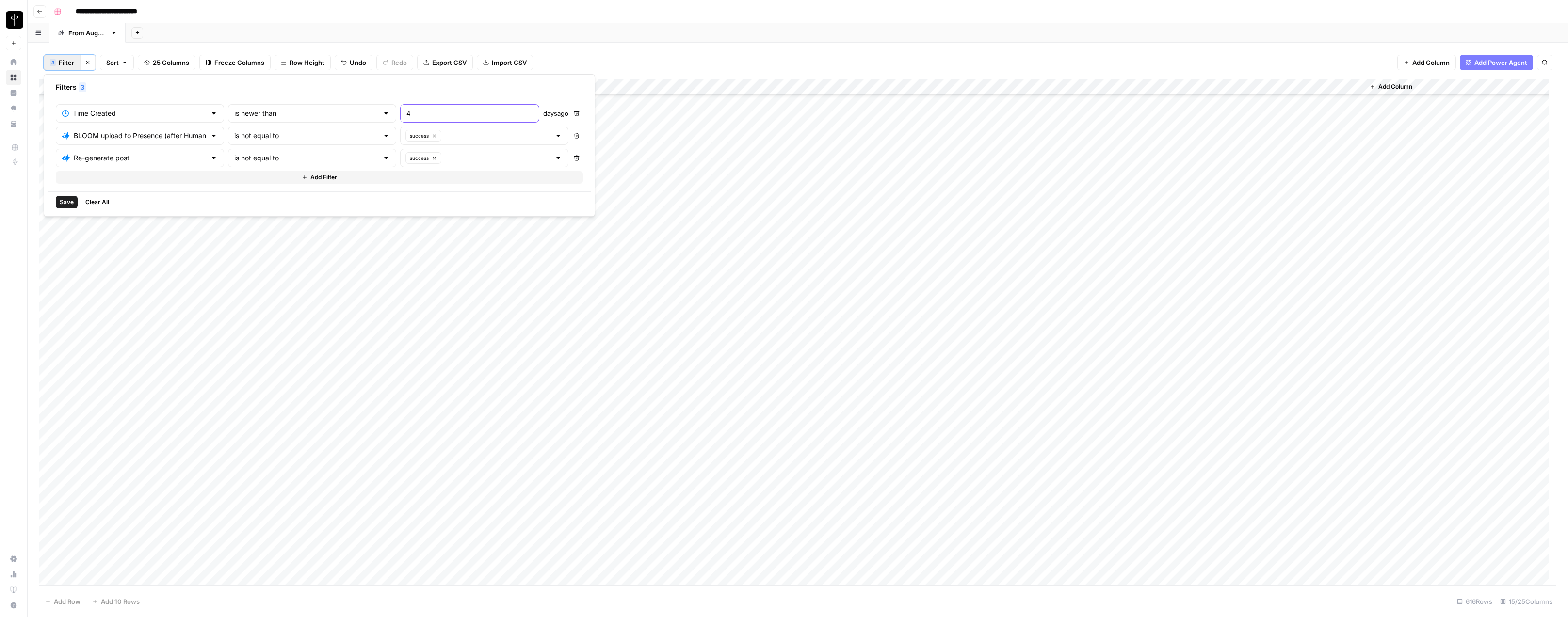
type input "4"
click at [61, 201] on span "Save" at bounding box center [67, 202] width 14 height 9
click at [69, 66] on span "Filter" at bounding box center [66, 62] width 15 height 10
click at [419, 115] on input "4" at bounding box center [469, 113] width 126 height 10
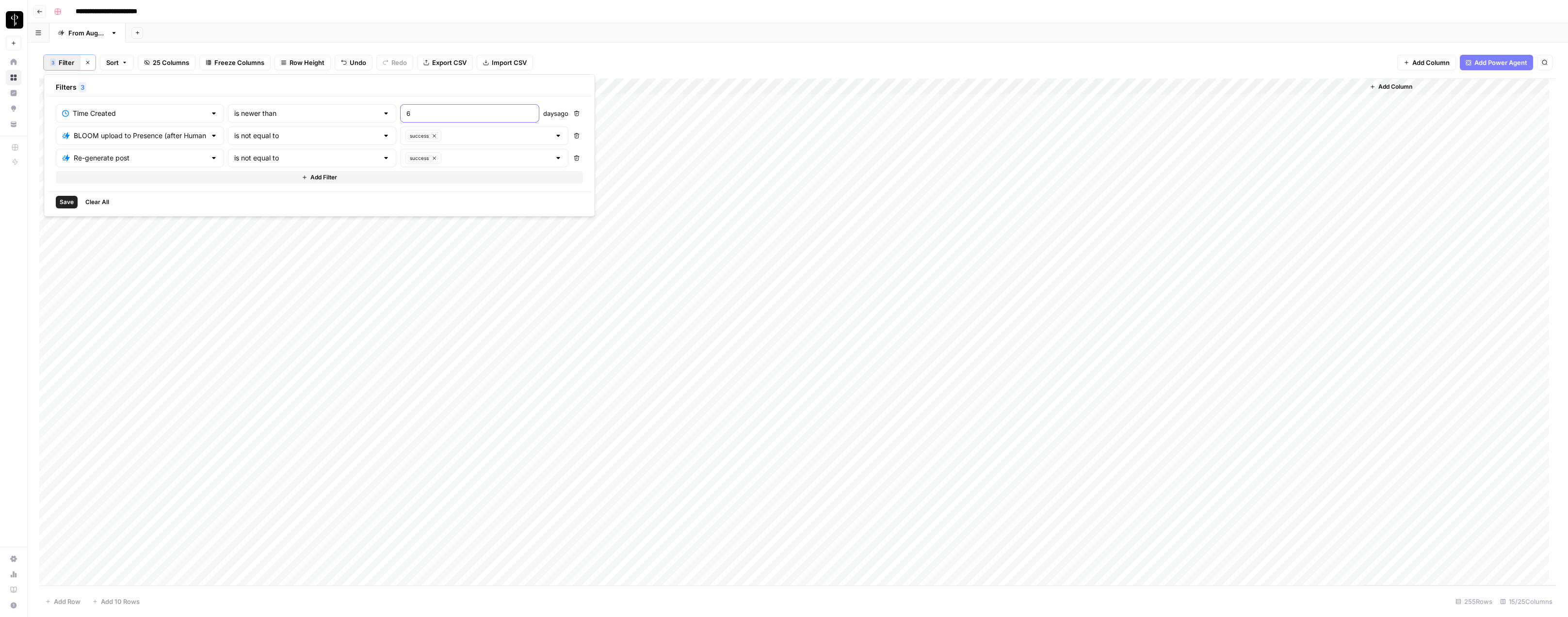
type input "6"
click at [70, 199] on span "Save" at bounding box center [67, 202] width 14 height 9
click at [60, 66] on span "Filter" at bounding box center [66, 62] width 15 height 10
click at [444, 136] on input "text" at bounding box center [497, 135] width 107 height 10
click at [377, 184] on span "error" at bounding box center [417, 187] width 122 height 10
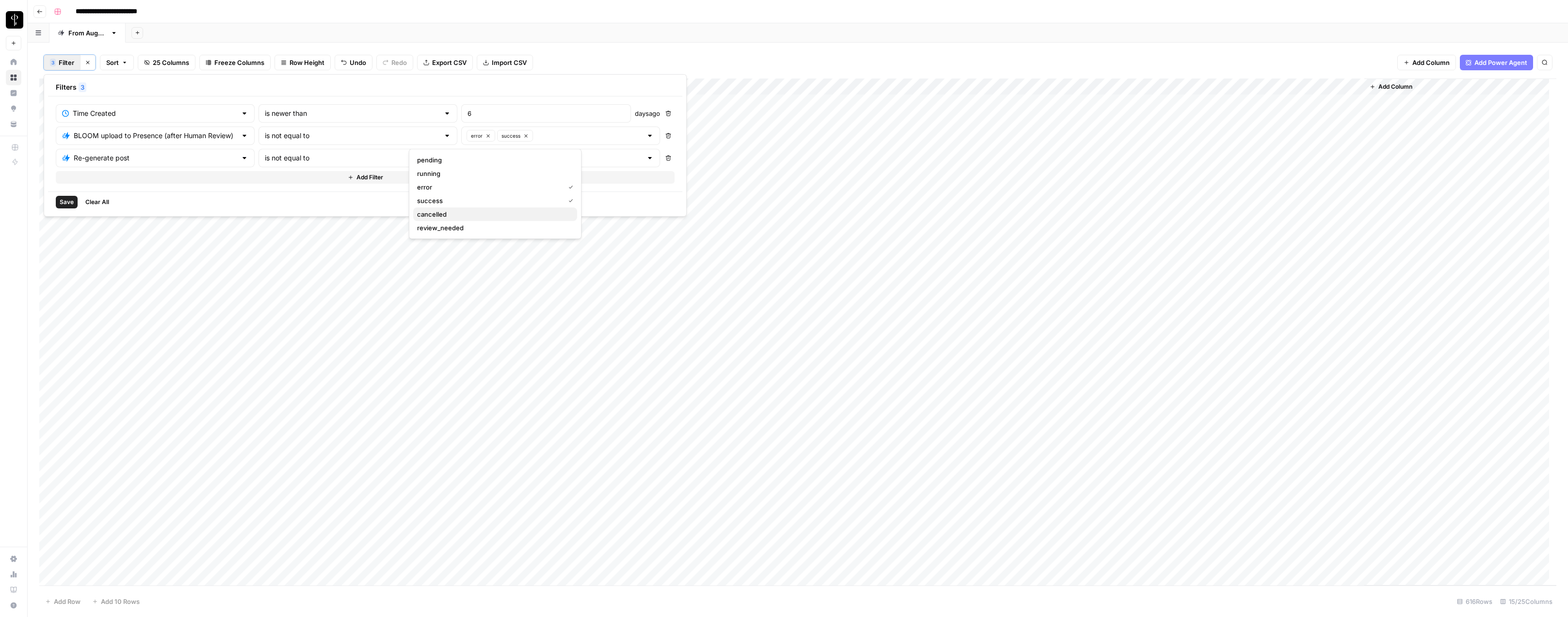
click at [483, 212] on span "cancelled" at bounding box center [493, 214] width 153 height 10
click at [60, 206] on span "Save" at bounding box center [67, 202] width 14 height 9
click at [64, 65] on span "Filter" at bounding box center [66, 62] width 15 height 10
click at [105, 176] on button "Add Filter" at bounding box center [427, 178] width 742 height 13
click at [103, 180] on input "text" at bounding box center [170, 180] width 216 height 10
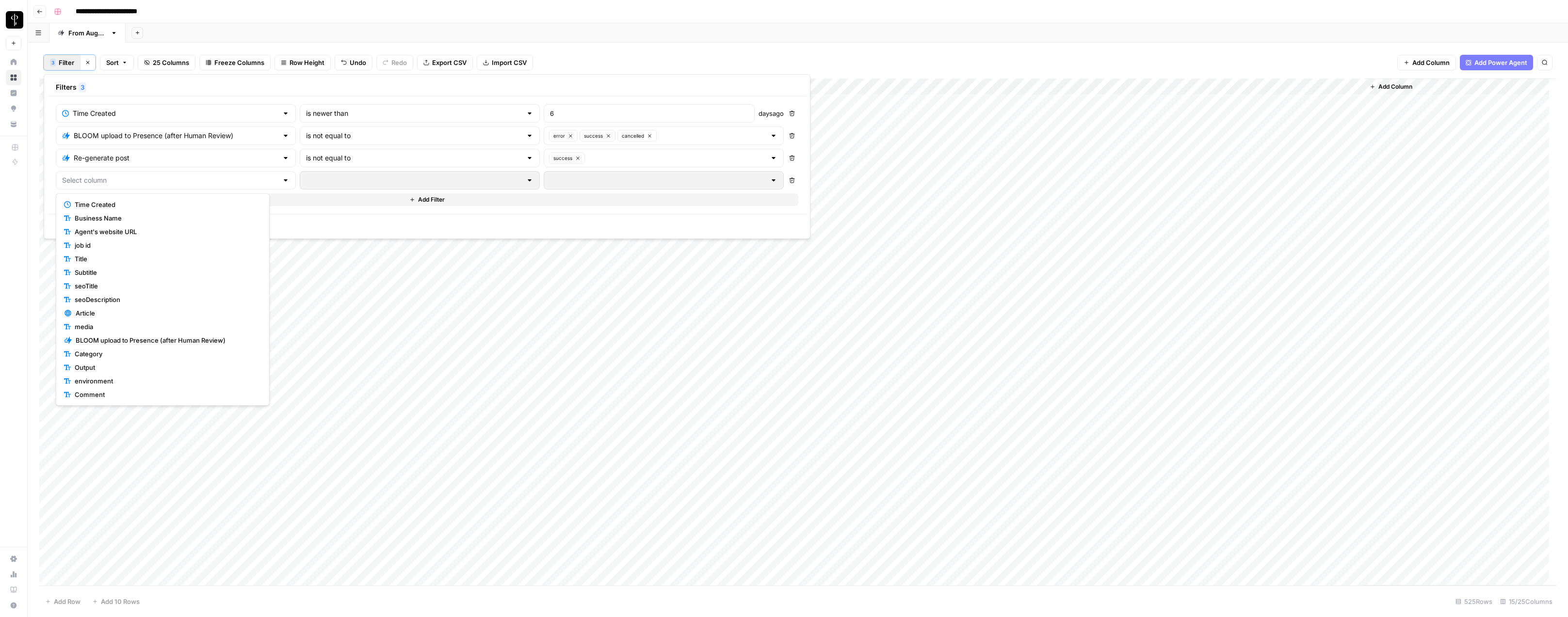
scroll to position [5, 0]
click at [103, 391] on span "Comment" at bounding box center [166, 388] width 183 height 10
click at [306, 180] on input "text" at bounding box center [413, 180] width 216 height 10
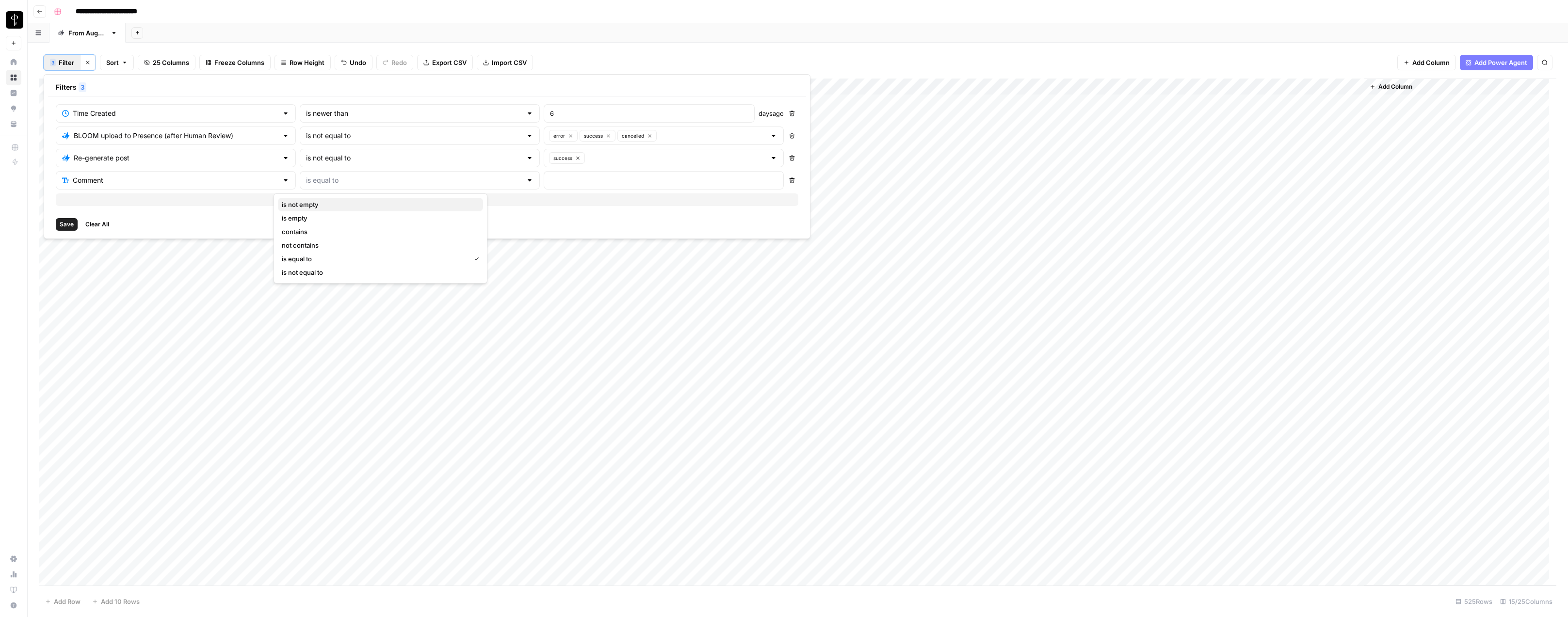
click at [297, 204] on span "is not empty" at bounding box center [378, 204] width 193 height 10
type input "is not empty"
click at [316, 182] on input "text" at bounding box center [413, 180] width 216 height 10
click at [300, 217] on span "is empty" at bounding box center [378, 217] width 193 height 10
type input "is empty"
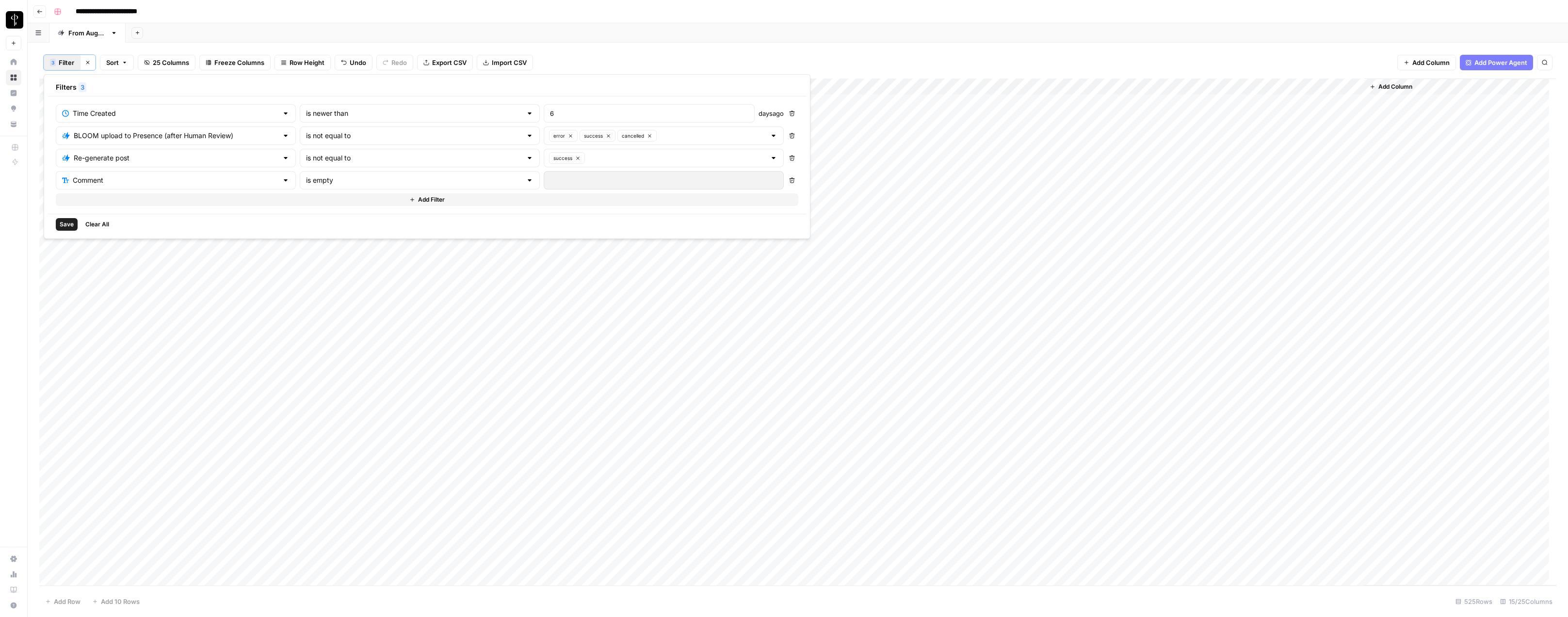
click at [63, 223] on span "Save" at bounding box center [67, 225] width 14 height 9
click at [1405, 4] on div "**********" at bounding box center [803, 11] width 1508 height 15
click at [61, 61] on span "Filter" at bounding box center [66, 62] width 15 height 10
type input "Time Created"
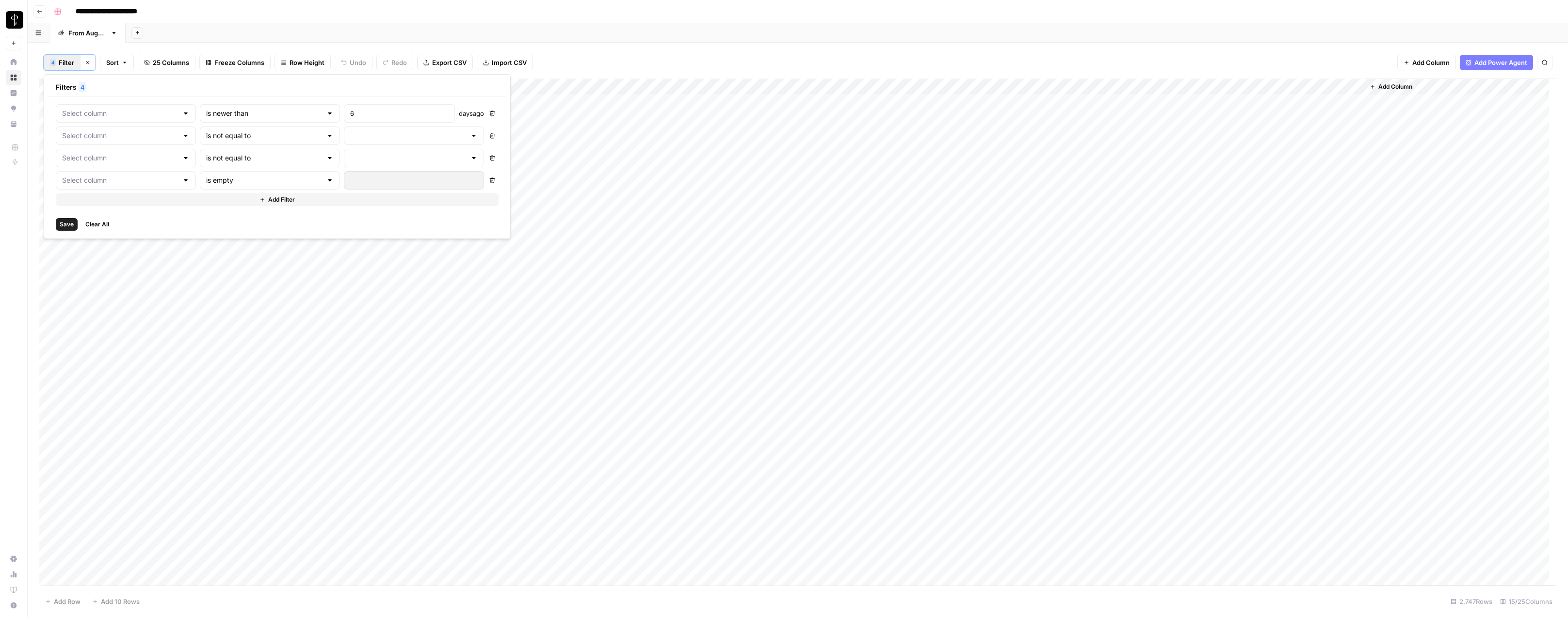
type input "BLOOM upload to Presence (after Human Review)"
type input "Re-generate post"
type input "Comment"
click at [354, 131] on input "text" at bounding box center [413, 135] width 118 height 10
click at [329, 199] on span "success" at bounding box center [352, 200] width 96 height 10
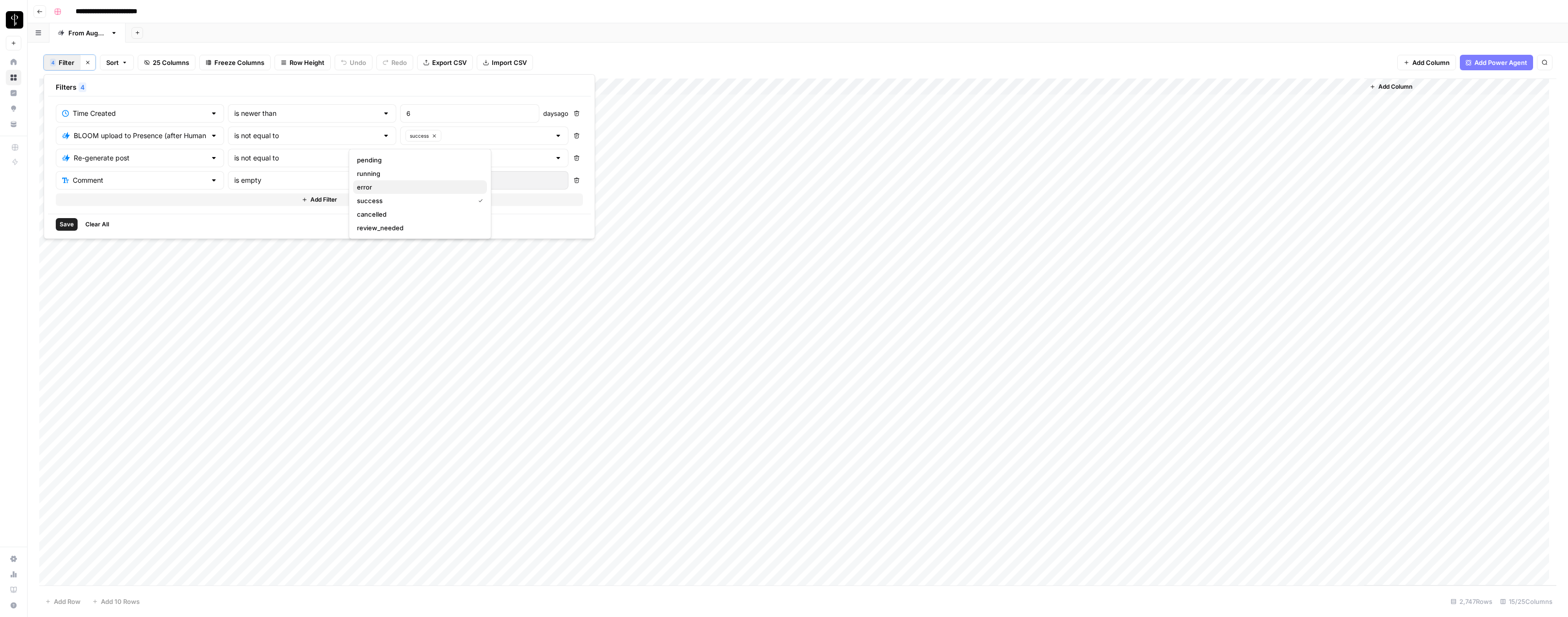
click at [366, 188] on span "error" at bounding box center [417, 187] width 122 height 10
click at [427, 210] on span "cancelled" at bounding box center [493, 214] width 153 height 10
click at [402, 222] on div "Save Clear All" at bounding box center [427, 224] width 758 height 21
click at [550, 160] on input "text" at bounding box center [657, 158] width 216 height 10
click at [523, 219] on span "success" at bounding box center [596, 223] width 193 height 10
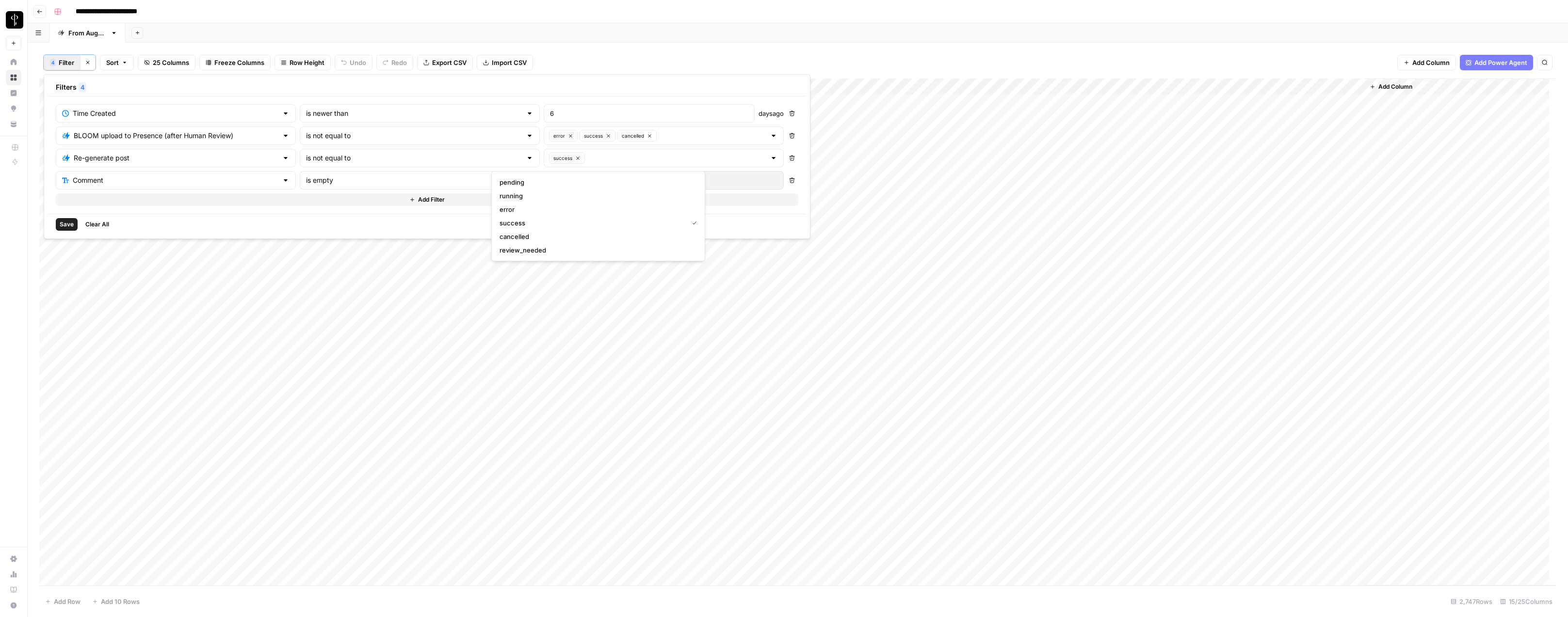
click at [68, 226] on span "Save" at bounding box center [67, 225] width 14 height 9
click at [66, 68] on button "4 Filter" at bounding box center [61, 62] width 37 height 15
click at [114, 200] on button "Add Filter" at bounding box center [427, 199] width 742 height 13
click at [108, 206] on input "text" at bounding box center [170, 202] width 216 height 10
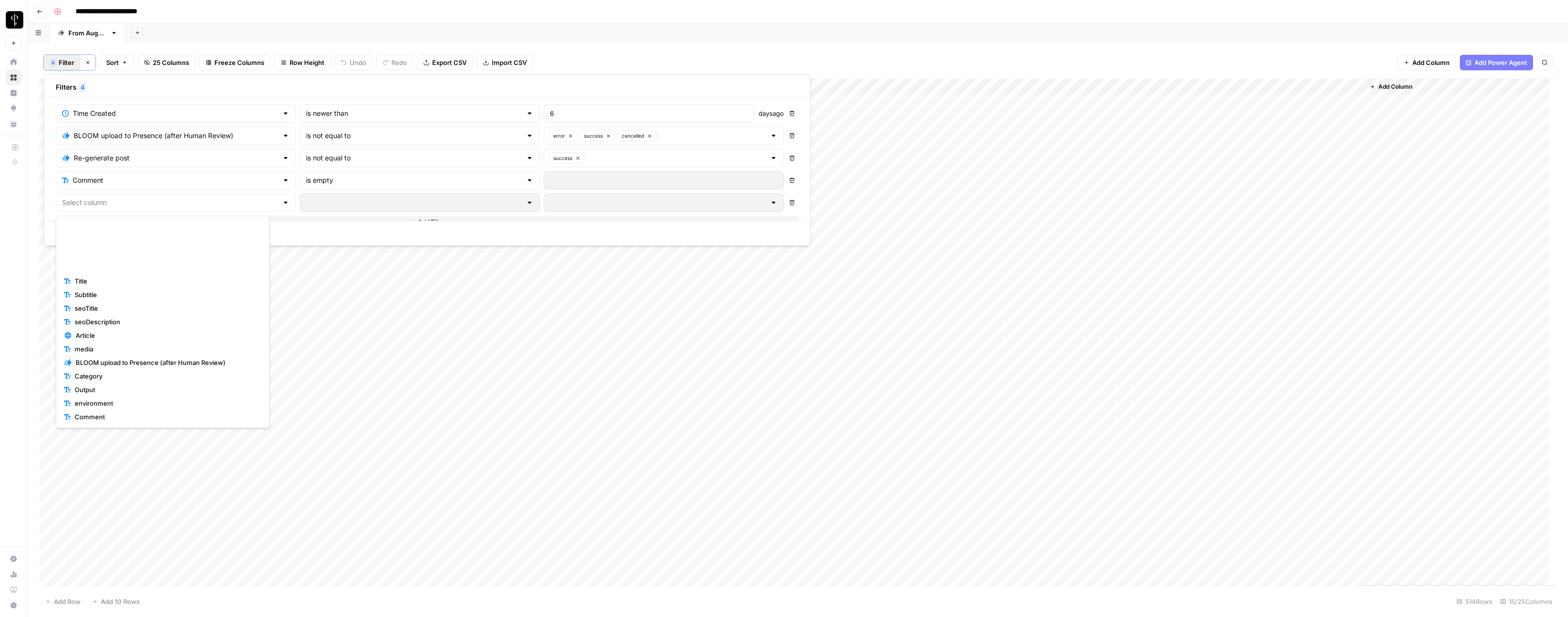
scroll to position [122, 0]
click at [107, 417] on span "Is M2.0?" at bounding box center [166, 417] width 183 height 10
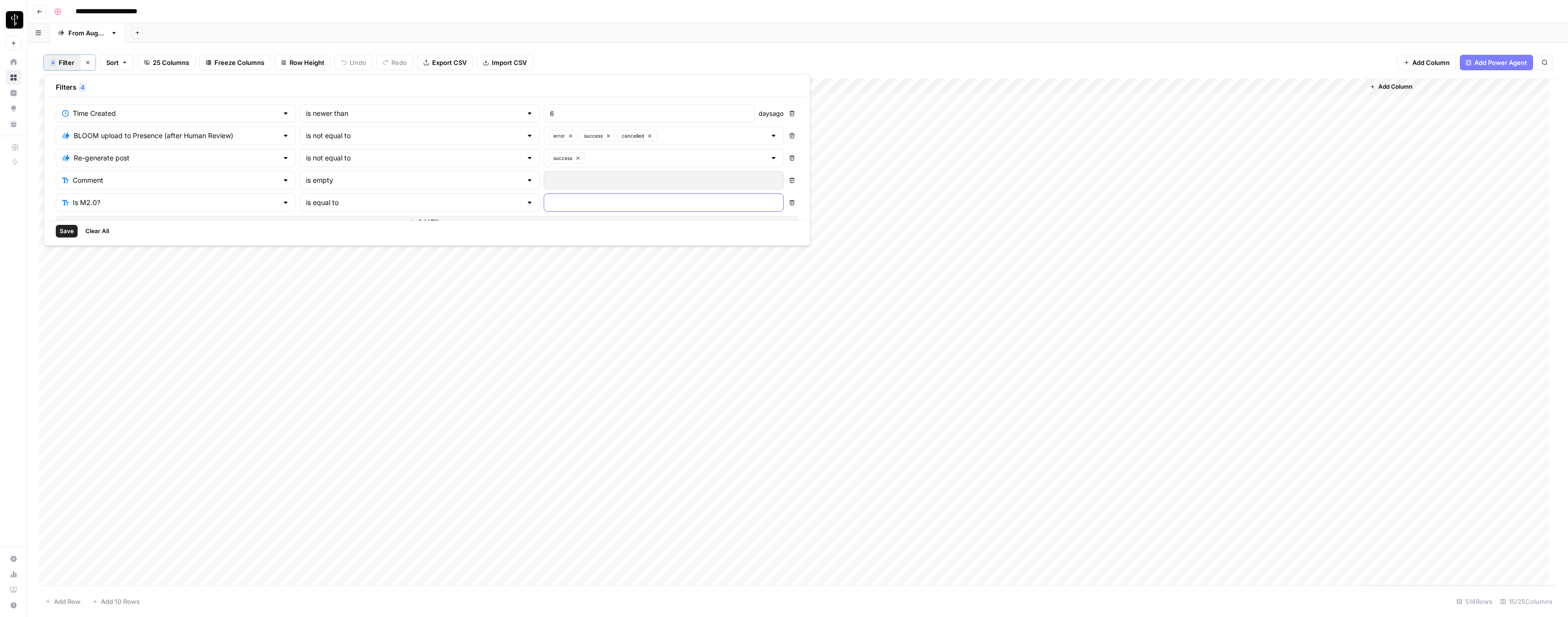
click at [550, 201] on input "text" at bounding box center [663, 202] width 227 height 10
type input "true"
click at [68, 229] on span "Save" at bounding box center [67, 231] width 14 height 9
click at [69, 60] on span "Filter" at bounding box center [66, 62] width 15 height 10
click at [789, 204] on icon "button" at bounding box center [792, 203] width 5 height 5
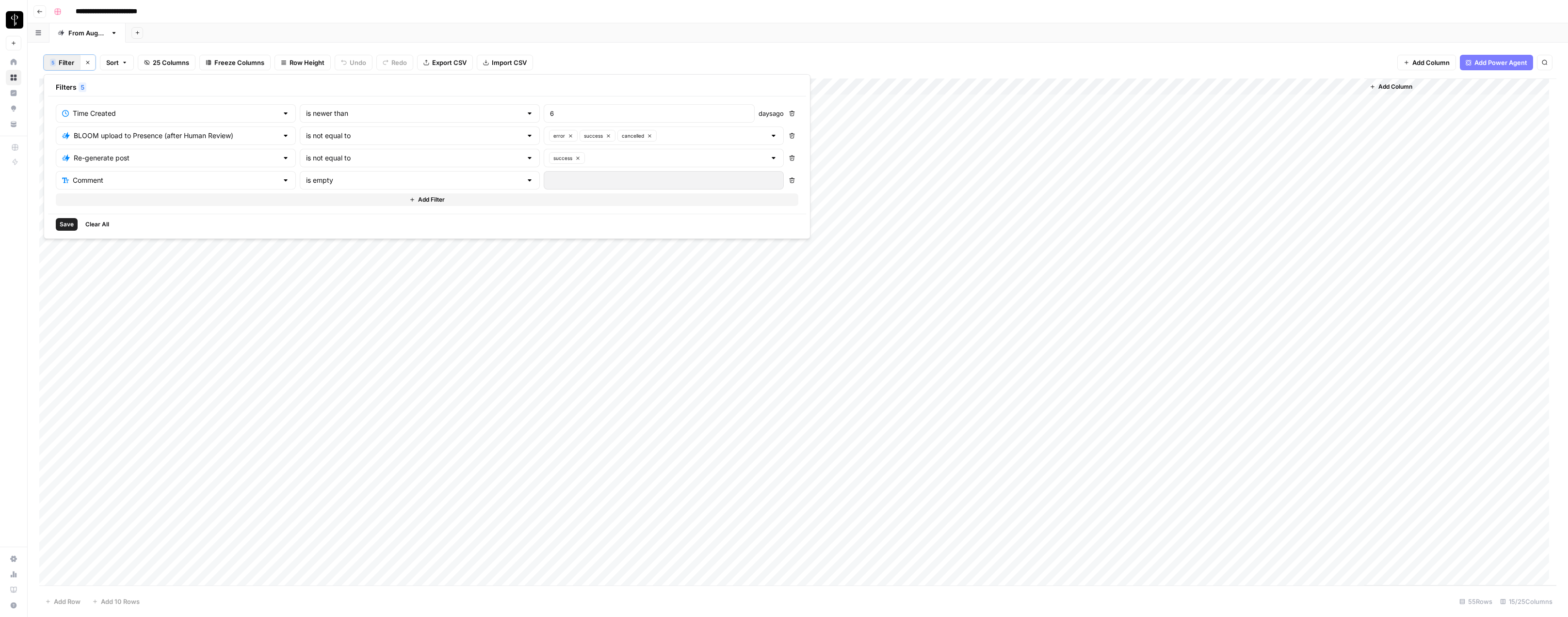
click at [65, 223] on span "Save" at bounding box center [67, 225] width 14 height 9
click at [687, 37] on div "Add Sheet" at bounding box center [846, 32] width 1442 height 19
click at [49, 576] on div "Add Column" at bounding box center [798, 332] width 1517 height 507
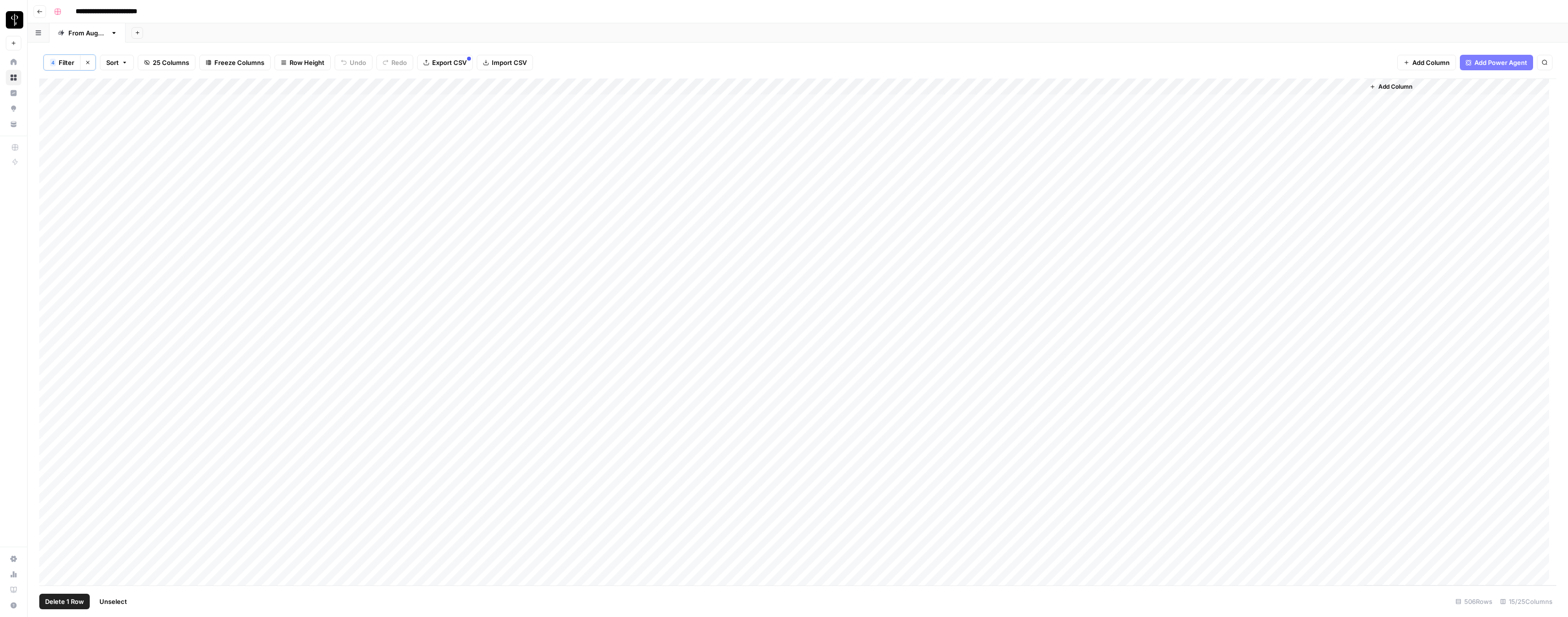
click at [51, 104] on div "Add Column" at bounding box center [798, 332] width 1517 height 507
click at [72, 604] on span "Delete 506 Rows" at bounding box center [70, 601] width 51 height 10
click at [742, 115] on span "Delete" at bounding box center [749, 112] width 21 height 10
click at [88, 62] on icon "button" at bounding box center [88, 63] width 4 height 4
click at [339, 19] on header "**********" at bounding box center [798, 12] width 1540 height 23
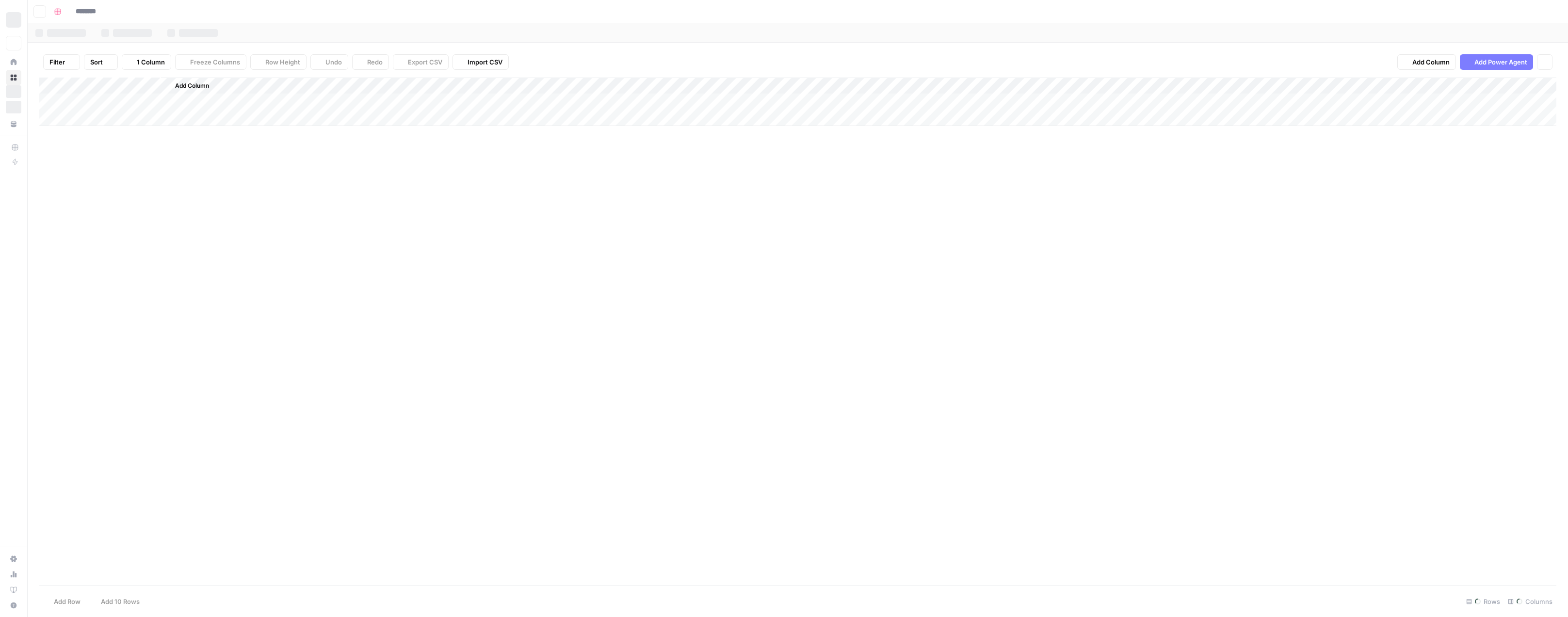
type input "**********"
click at [553, 26] on div "Add Sheet" at bounding box center [846, 32] width 1442 height 19
click at [561, 15] on div "**********" at bounding box center [803, 11] width 1508 height 15
click at [644, 14] on div "**********" at bounding box center [803, 11] width 1508 height 15
click at [661, 30] on div "Add Sheet" at bounding box center [846, 32] width 1442 height 19
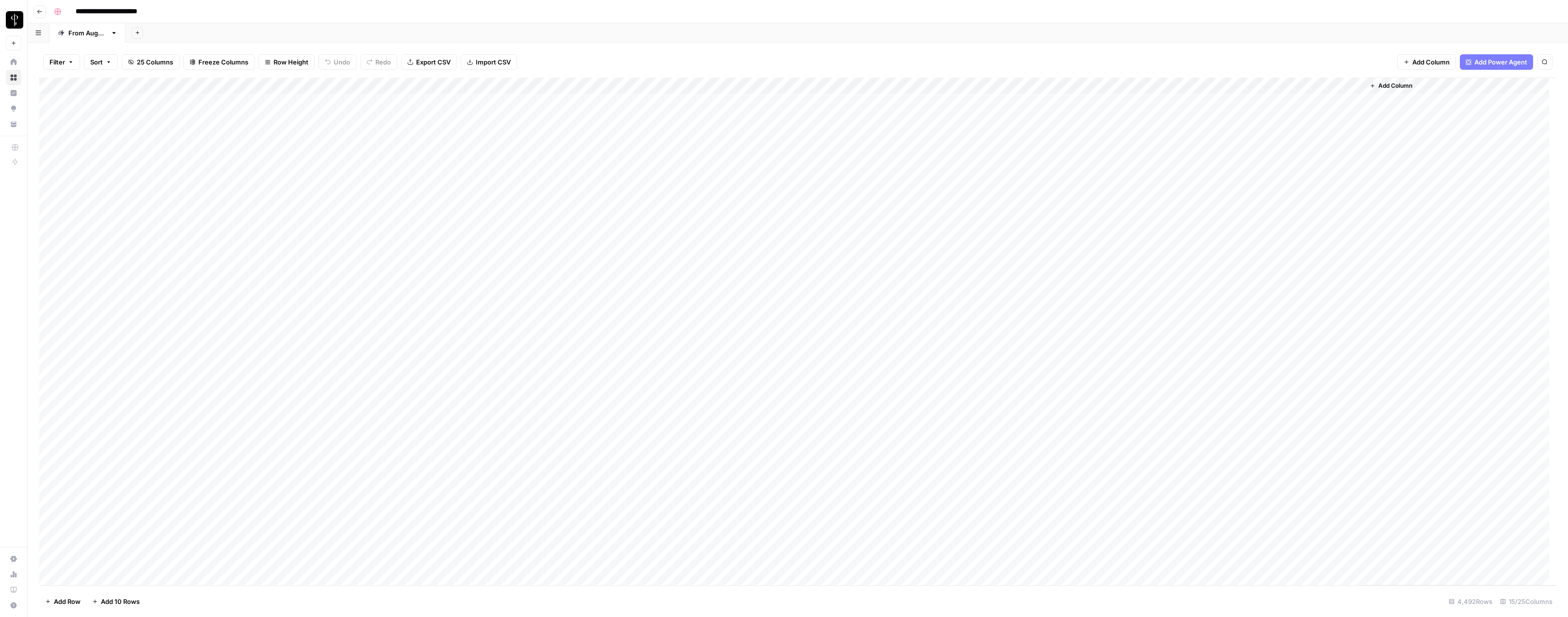
click at [1080, 7] on div "**********" at bounding box center [803, 11] width 1508 height 15
click at [1035, 18] on div "**********" at bounding box center [803, 11] width 1508 height 15
click at [446, 17] on div "**********" at bounding box center [803, 11] width 1508 height 15
click at [60, 62] on span "Filter" at bounding box center [57, 61] width 15 height 10
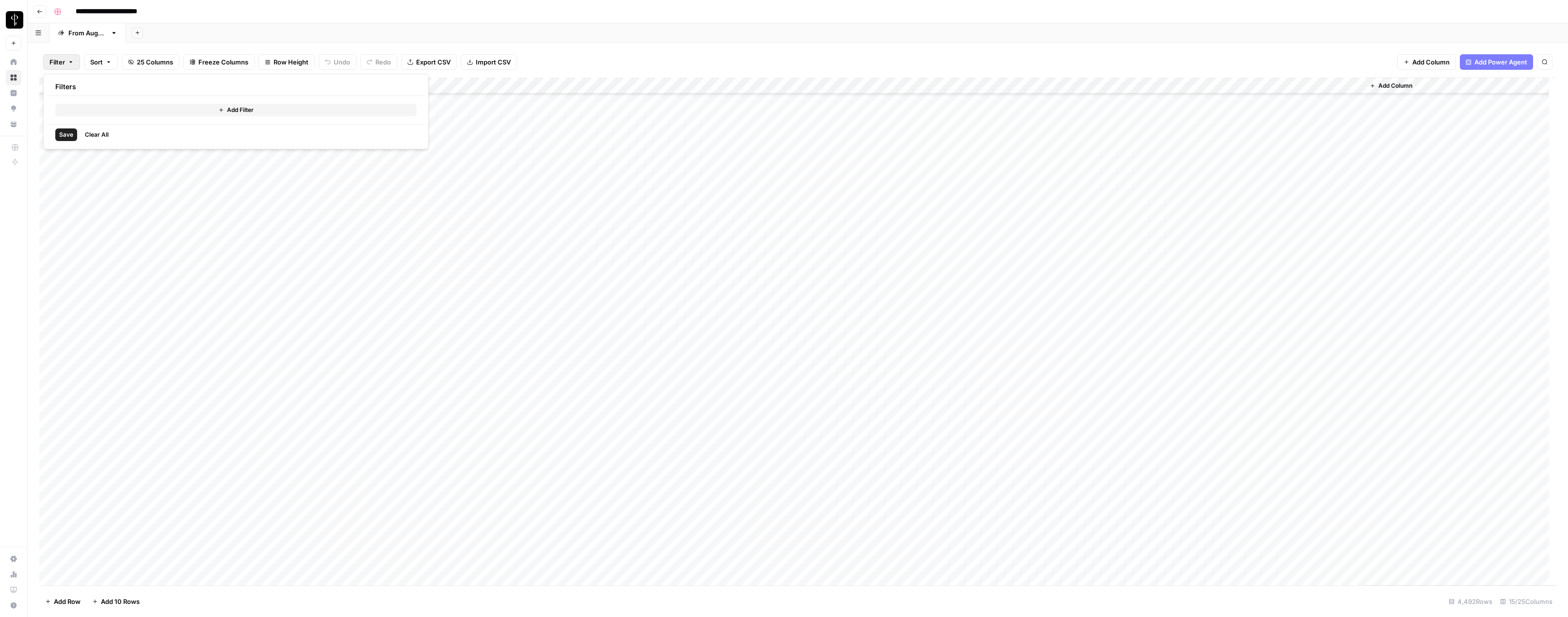
click at [87, 106] on button "Add Filter" at bounding box center [236, 110] width 361 height 13
click at [87, 115] on input "text" at bounding box center [115, 113] width 107 height 10
click at [107, 269] on span "BLOOM upload to Presence (after Human Review)" at bounding box center [116, 272] width 81 height 10
click at [253, 114] on input "text" at bounding box center [266, 113] width 118 height 10
click at [257, 148] on span "is not equal to" at bounding box center [232, 151] width 96 height 10
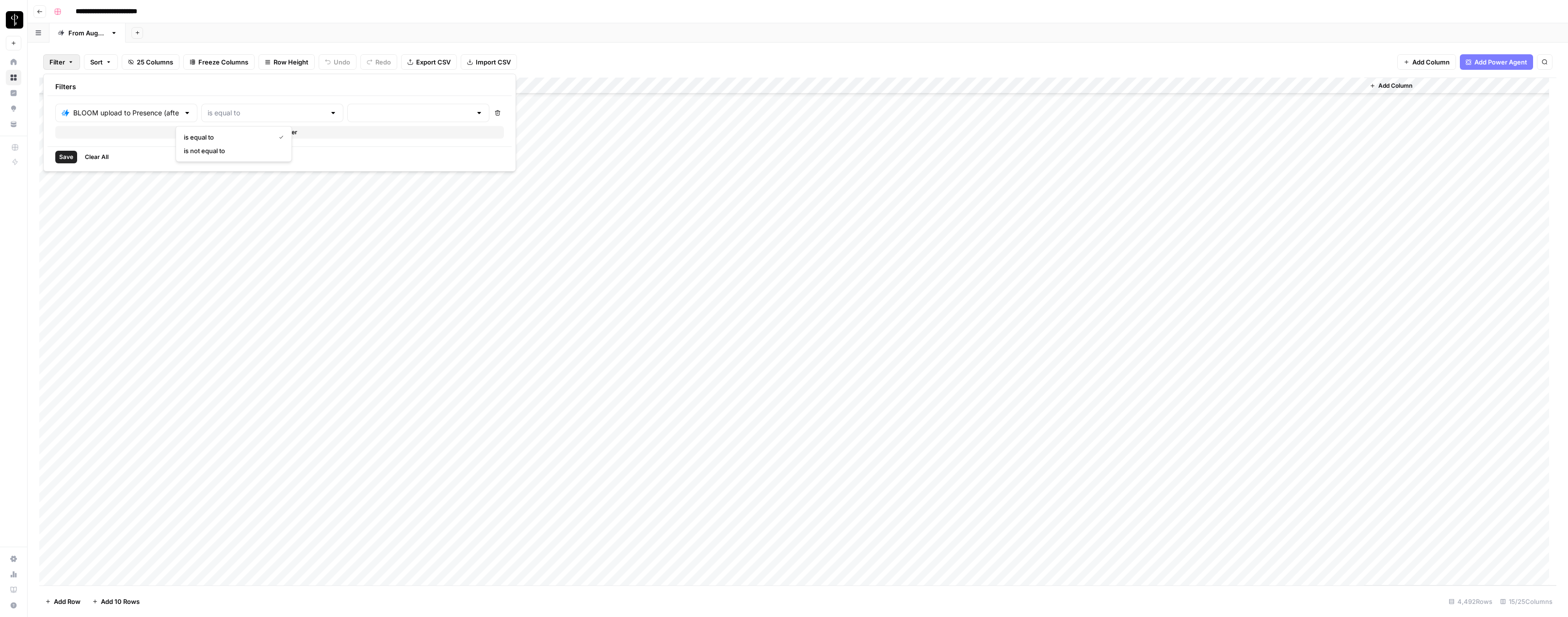
type input "is not equal to"
click at [354, 111] on input "text" at bounding box center [413, 113] width 118 height 10
click at [320, 180] on span "success" at bounding box center [352, 178] width 96 height 10
click at [135, 133] on button "Add Filter" at bounding box center [319, 133] width 527 height 13
click at [104, 136] on input "text" at bounding box center [134, 134] width 144 height 10
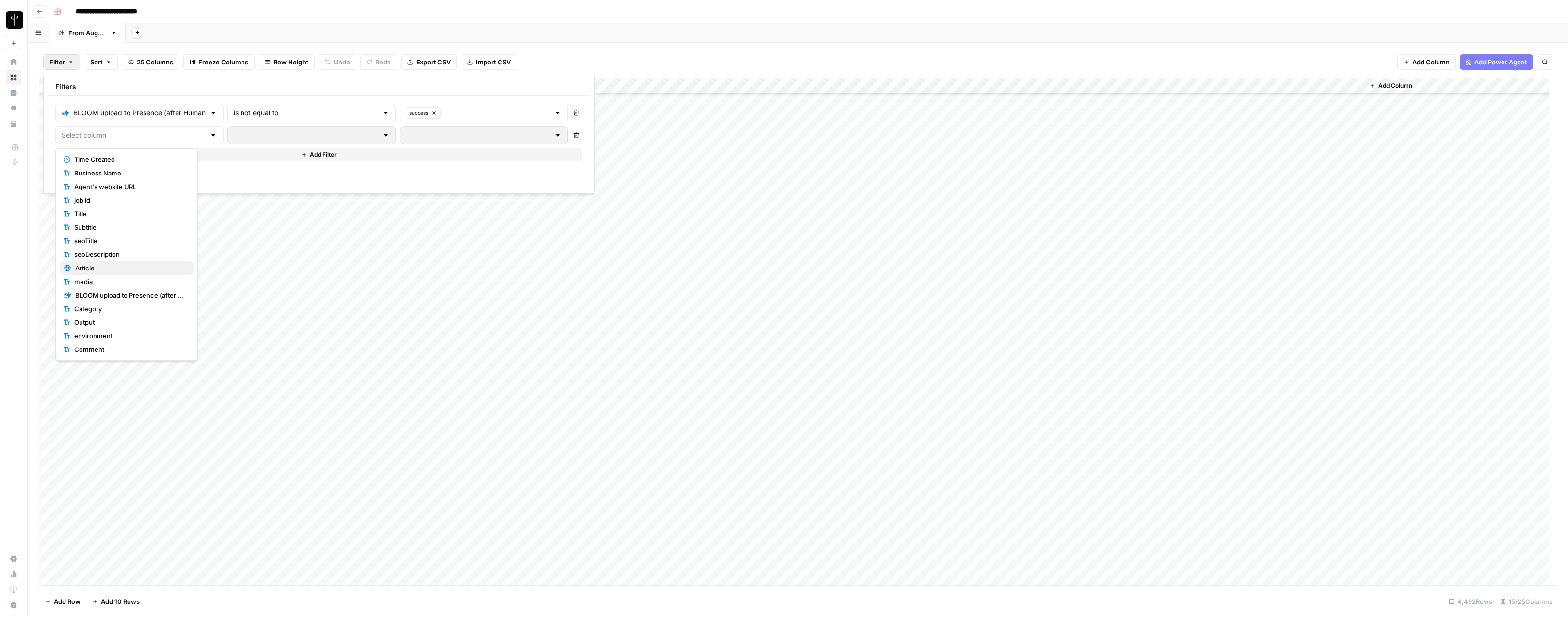
scroll to position [122, 0]
click at [114, 253] on span "Re-generate post" at bounding box center [130, 254] width 110 height 10
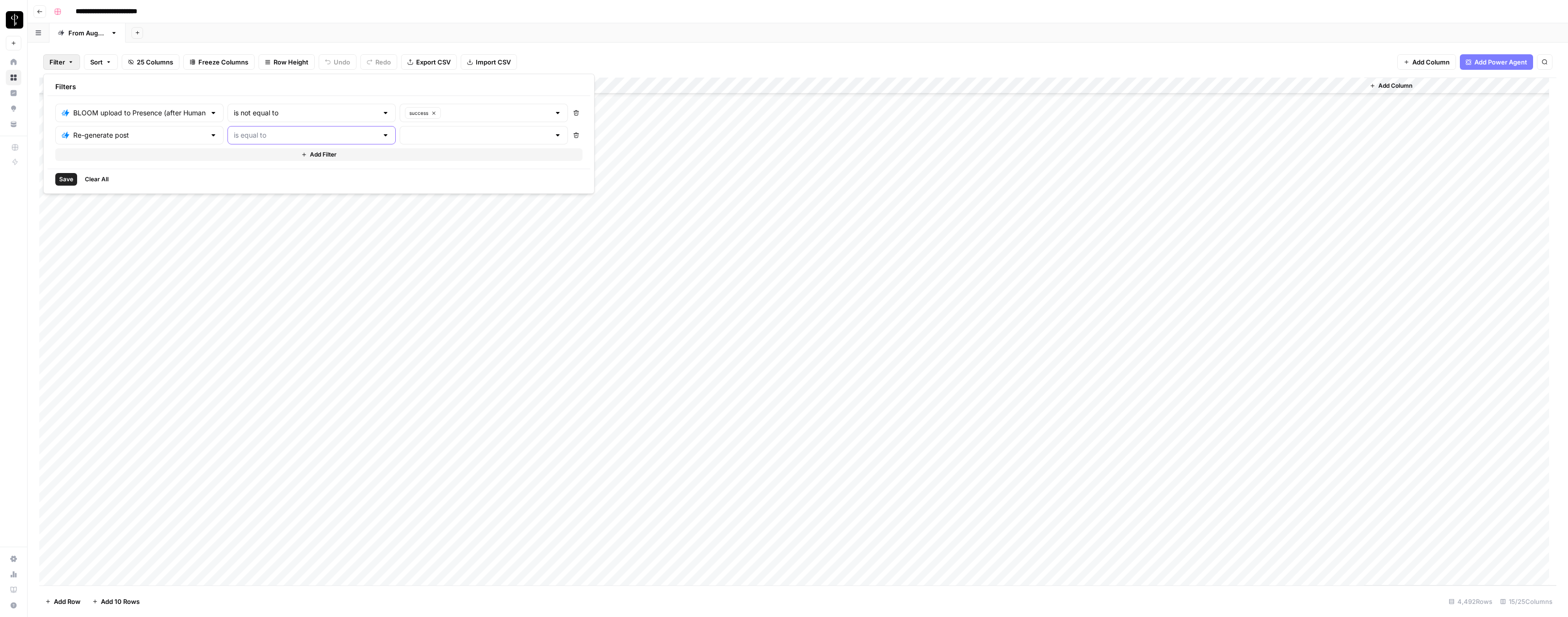
click at [240, 134] on input "text" at bounding box center [306, 134] width 144 height 10
click at [246, 169] on span "is not equal to" at bounding box center [271, 172] width 122 height 10
type input "is not equal to"
click at [406, 138] on input "text" at bounding box center [478, 134] width 144 height 10
click at [370, 199] on span "success" at bounding box center [417, 199] width 122 height 10
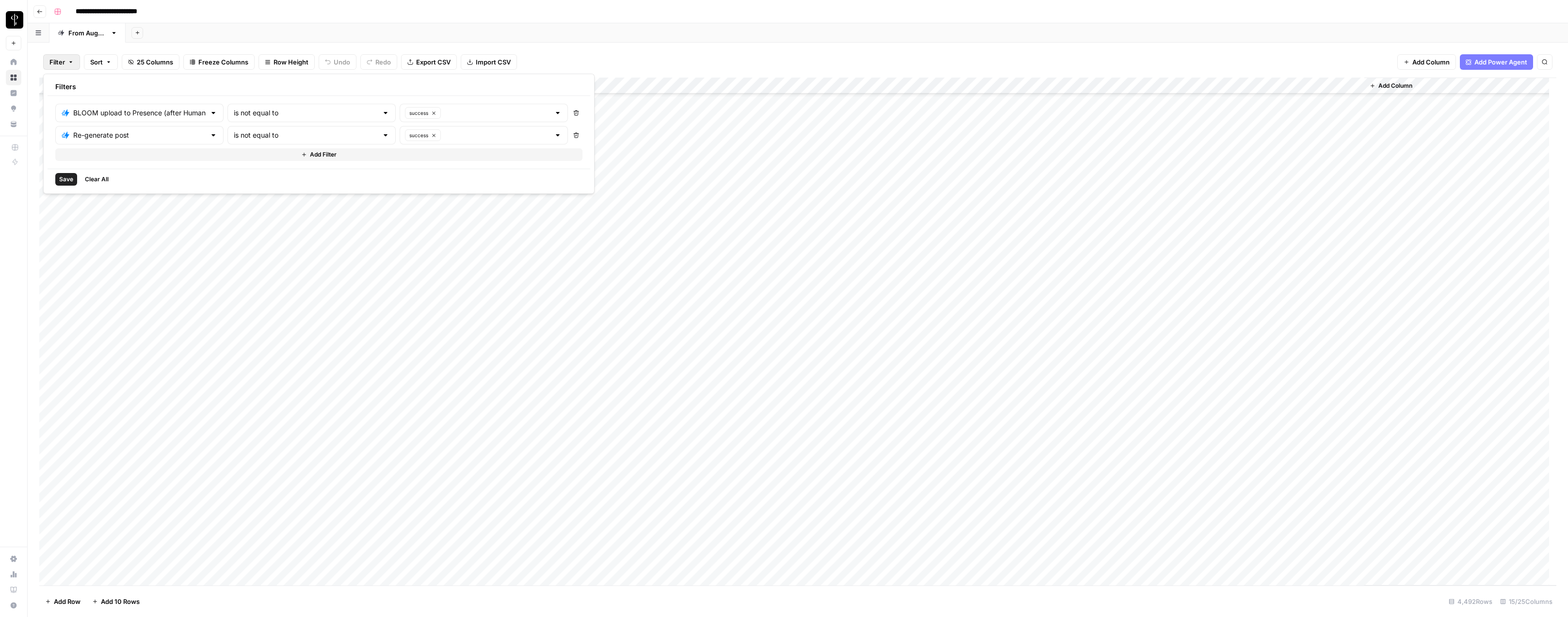
click at [66, 180] on span "Save" at bounding box center [67, 180] width 14 height 9
click at [237, 16] on div "**********" at bounding box center [803, 11] width 1508 height 15
click at [66, 65] on span "Filter" at bounding box center [66, 62] width 15 height 10
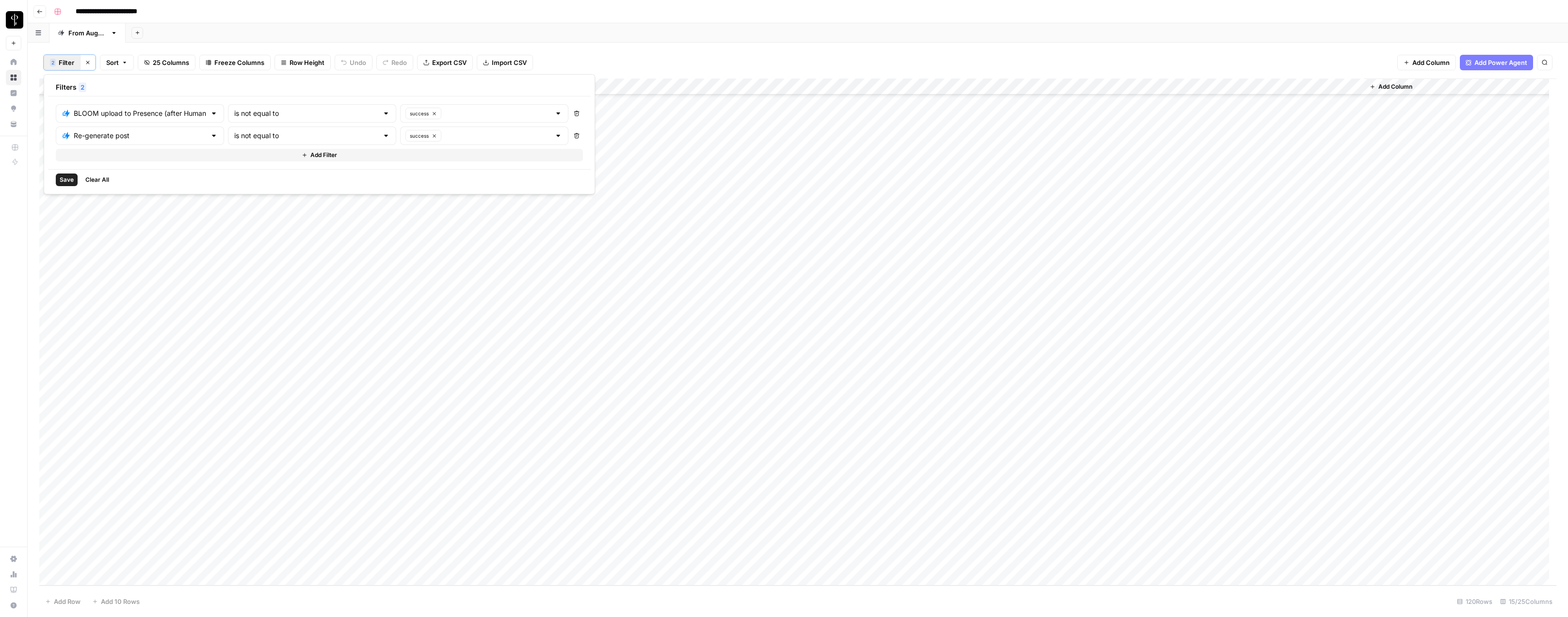
click at [61, 180] on span "Save" at bounding box center [67, 180] width 14 height 9
click at [64, 51] on div "2 Filter Clear filters Sort 25 Columns Freeze Columns Row Height Undo Redo Expo…" at bounding box center [798, 62] width 1517 height 32
click at [64, 61] on span "Filter" at bounding box center [66, 62] width 15 height 10
click at [444, 115] on input "text" at bounding box center [497, 113] width 107 height 10
drag, startPoint x: 389, startPoint y: 162, endPoint x: 394, endPoint y: 152, distance: 11.2
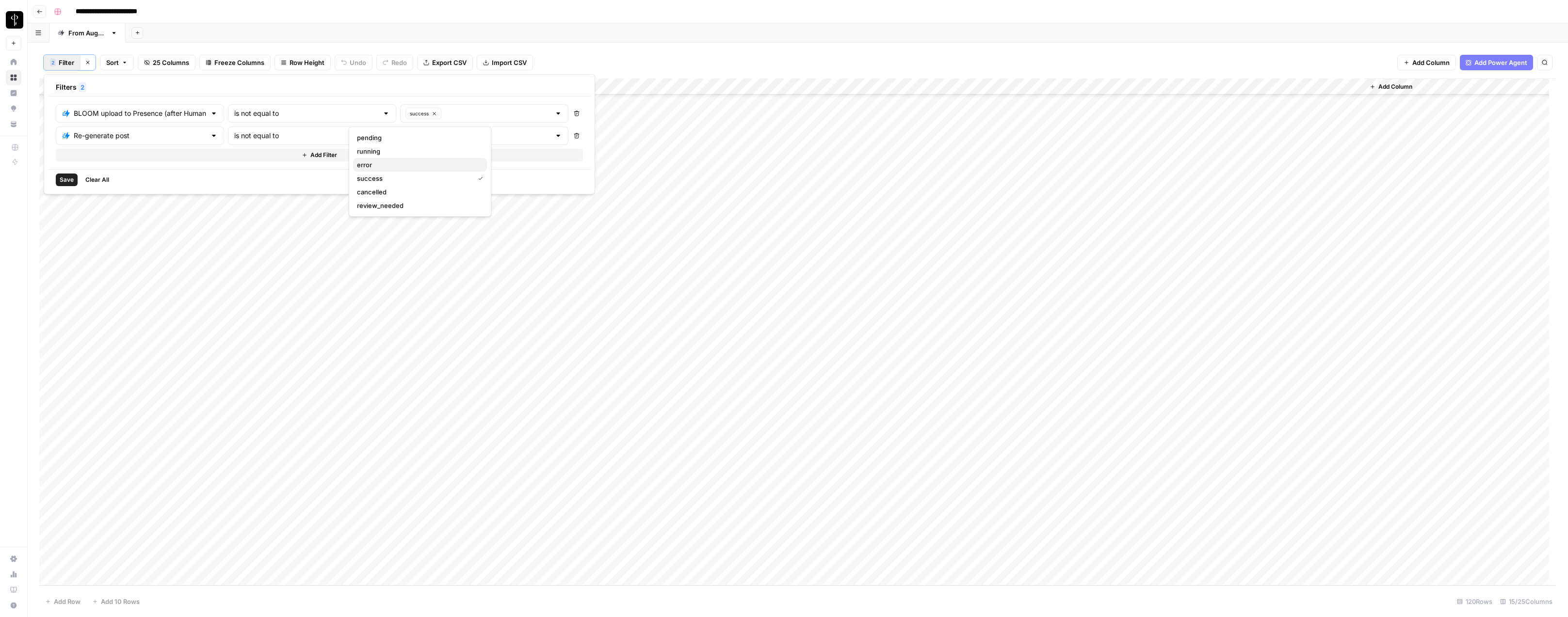
click at [389, 162] on span "error" at bounding box center [417, 164] width 122 height 10
click at [536, 115] on input "text" at bounding box center [589, 113] width 107 height 10
click at [443, 193] on span "cancelled" at bounding box center [493, 191] width 153 height 10
click at [59, 178] on button "Save" at bounding box center [67, 180] width 22 height 13
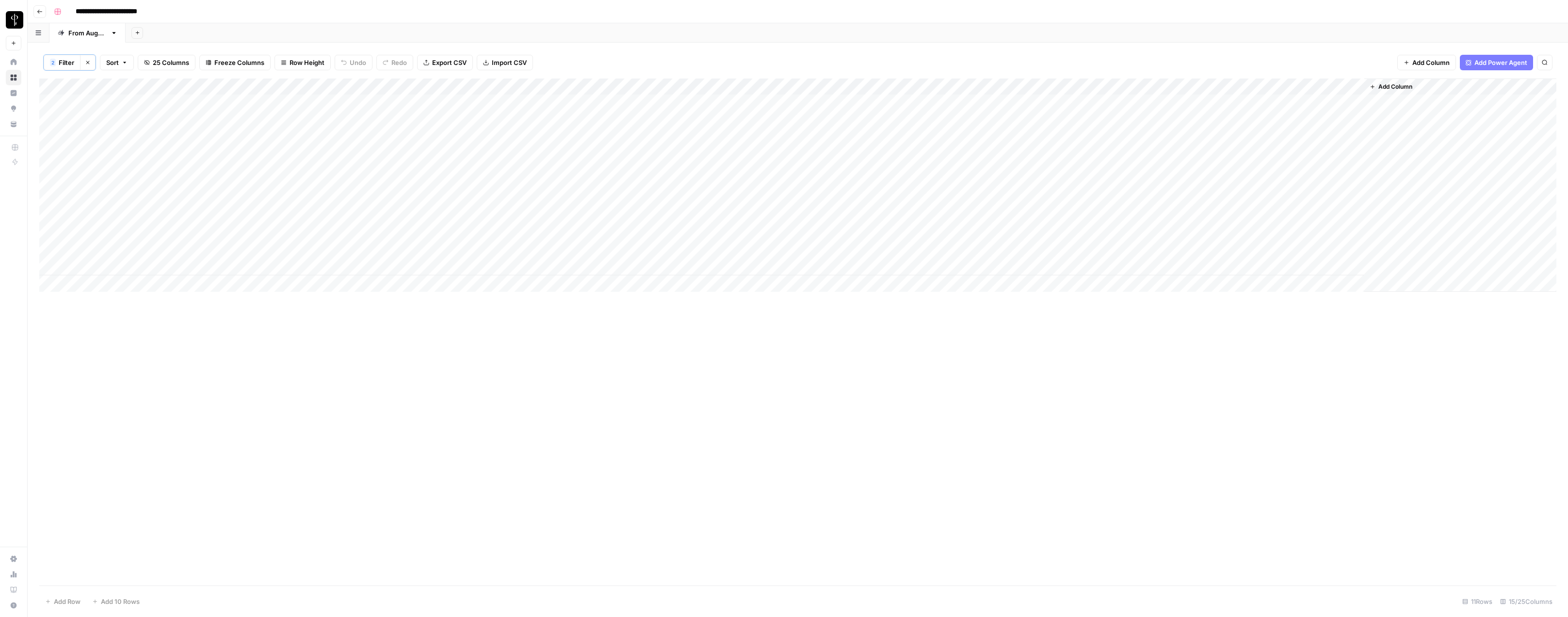
click at [68, 66] on span "Filter" at bounding box center [66, 62] width 15 height 10
click at [619, 36] on div "Add Sheet" at bounding box center [846, 32] width 1442 height 19
click at [87, 68] on button "Clear filters" at bounding box center [88, 62] width 15 height 15
click at [135, 87] on div "Add Column" at bounding box center [798, 331] width 1517 height 508
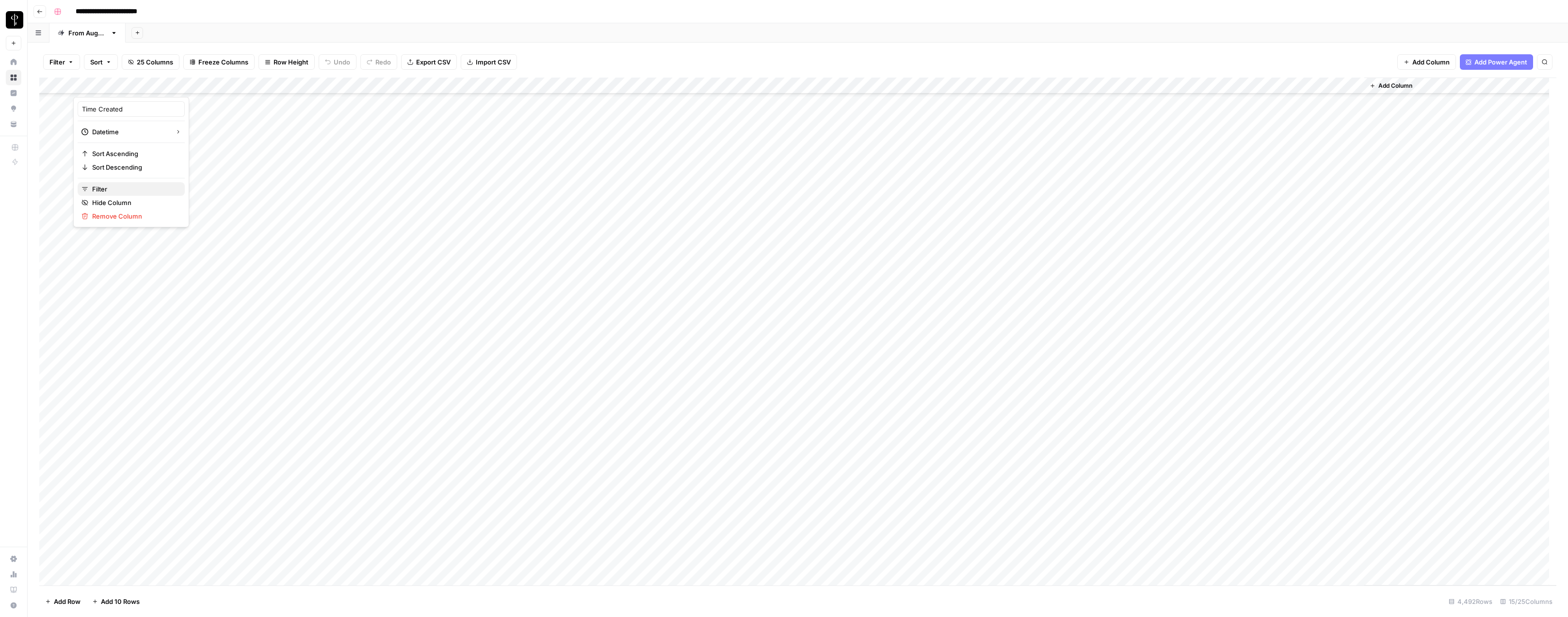
click at [119, 191] on span "Filter" at bounding box center [135, 189] width 85 height 10
click at [208, 115] on input "text" at bounding box center [264, 113] width 116 height 10
click at [215, 179] on span "is older than" at bounding box center [230, 178] width 95 height 10
type input "is older than"
click at [351, 113] on input "number" at bounding box center [401, 113] width 99 height 10
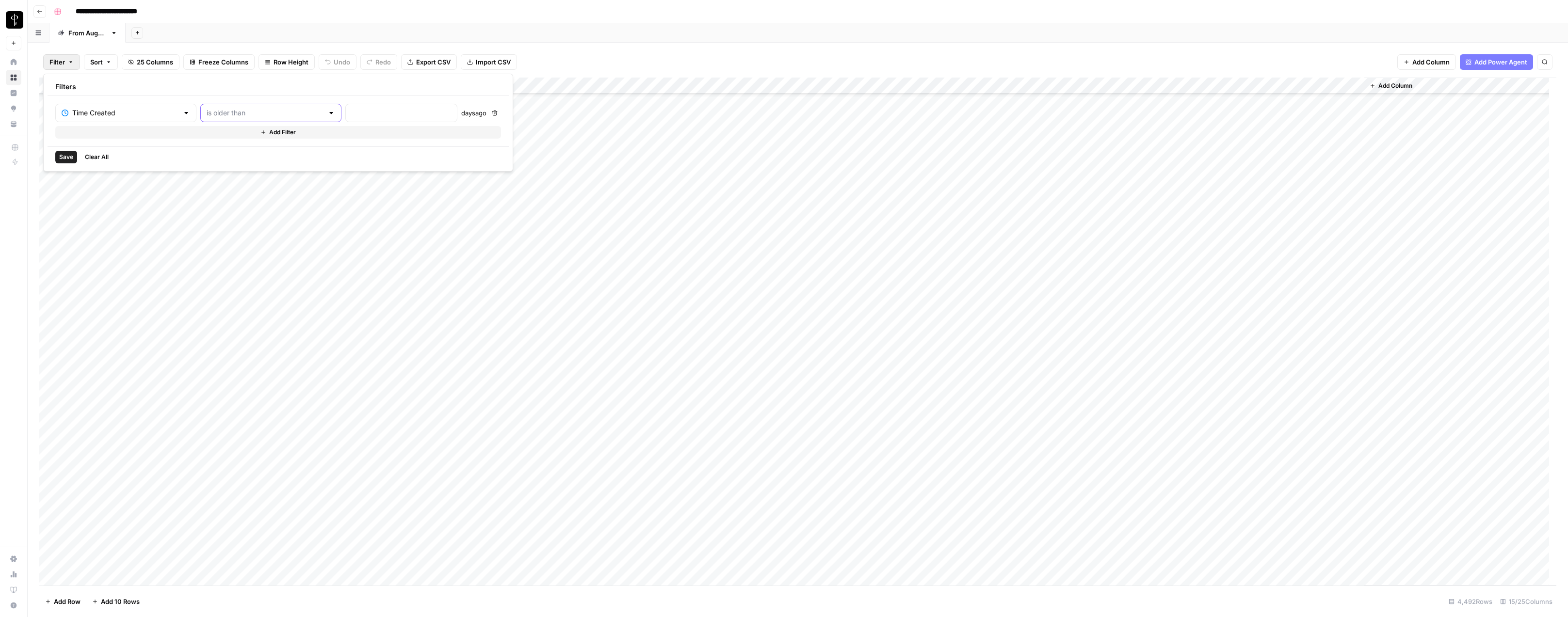
click at [238, 115] on input "text" at bounding box center [264, 113] width 116 height 10
type input "is older than"
click at [351, 114] on input "number" at bounding box center [401, 113] width 99 height 10
type input "7"
click at [63, 154] on span "Save" at bounding box center [67, 157] width 14 height 9
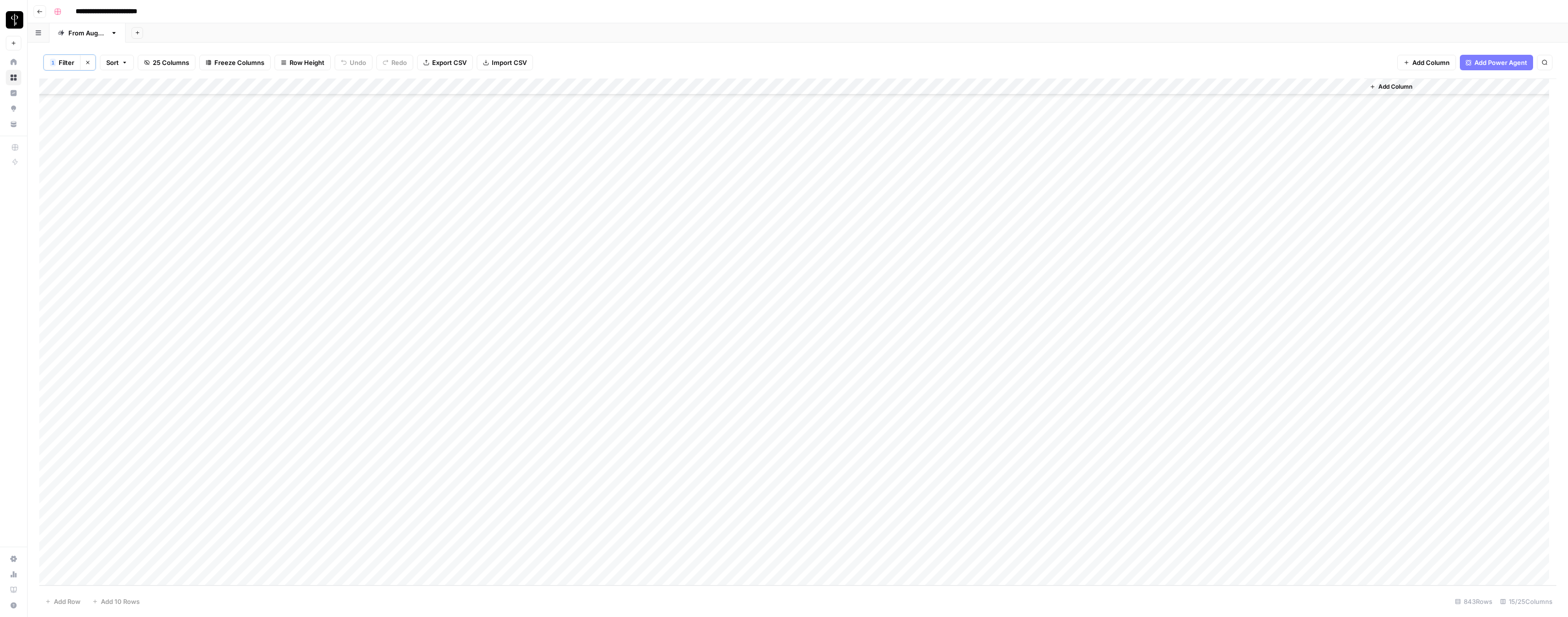
scroll to position [13396, 0]
click at [66, 64] on span "Filter" at bounding box center [66, 62] width 15 height 10
click at [598, 51] on div "1 Filter Clear filters Sort 25 Columns Freeze Columns Row Height Undo Redo Expo…" at bounding box center [798, 62] width 1517 height 32
click at [88, 62] on icon "button" at bounding box center [88, 63] width 4 height 4
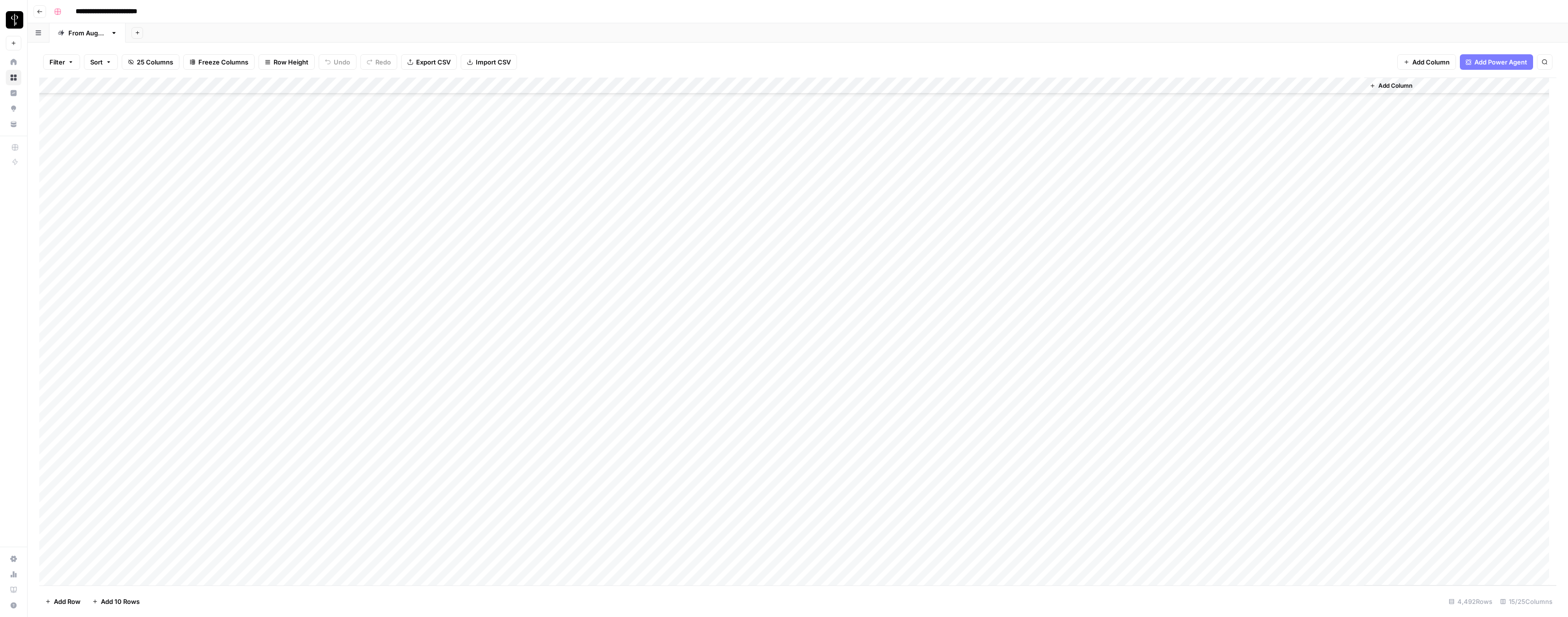
scroll to position [381, 0]
click at [60, 60] on span "Filter" at bounding box center [57, 61] width 15 height 10
click at [95, 113] on input "text" at bounding box center [115, 113] width 107 height 10
click at [96, 134] on span "Time Created" at bounding box center [115, 137] width 82 height 10
click at [229, 112] on input "text" at bounding box center [264, 113] width 116 height 10
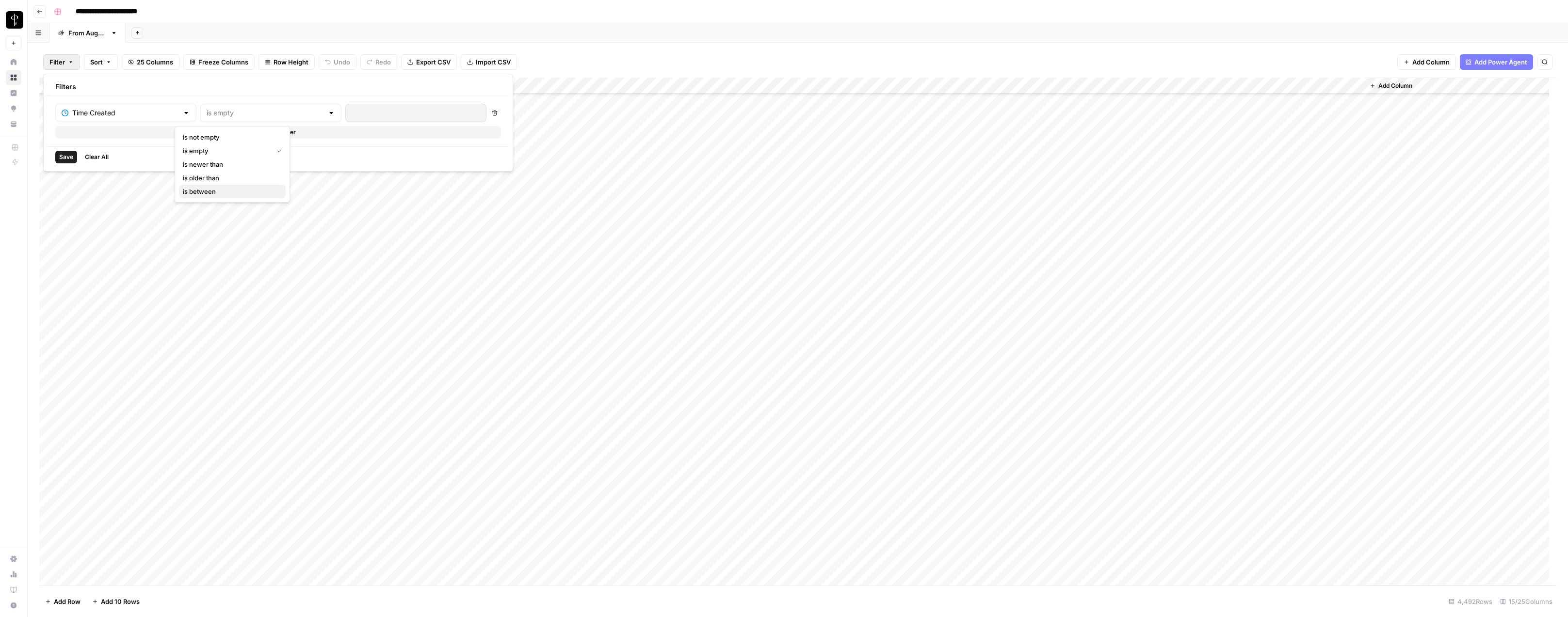
click at [222, 191] on span "is between" at bounding box center [230, 191] width 95 height 10
type input "is between"
click at [351, 110] on input "text" at bounding box center [415, 113] width 128 height 10
click at [211, 113] on input "text" at bounding box center [264, 113] width 116 height 10
click at [210, 177] on span "is older than" at bounding box center [230, 178] width 95 height 10
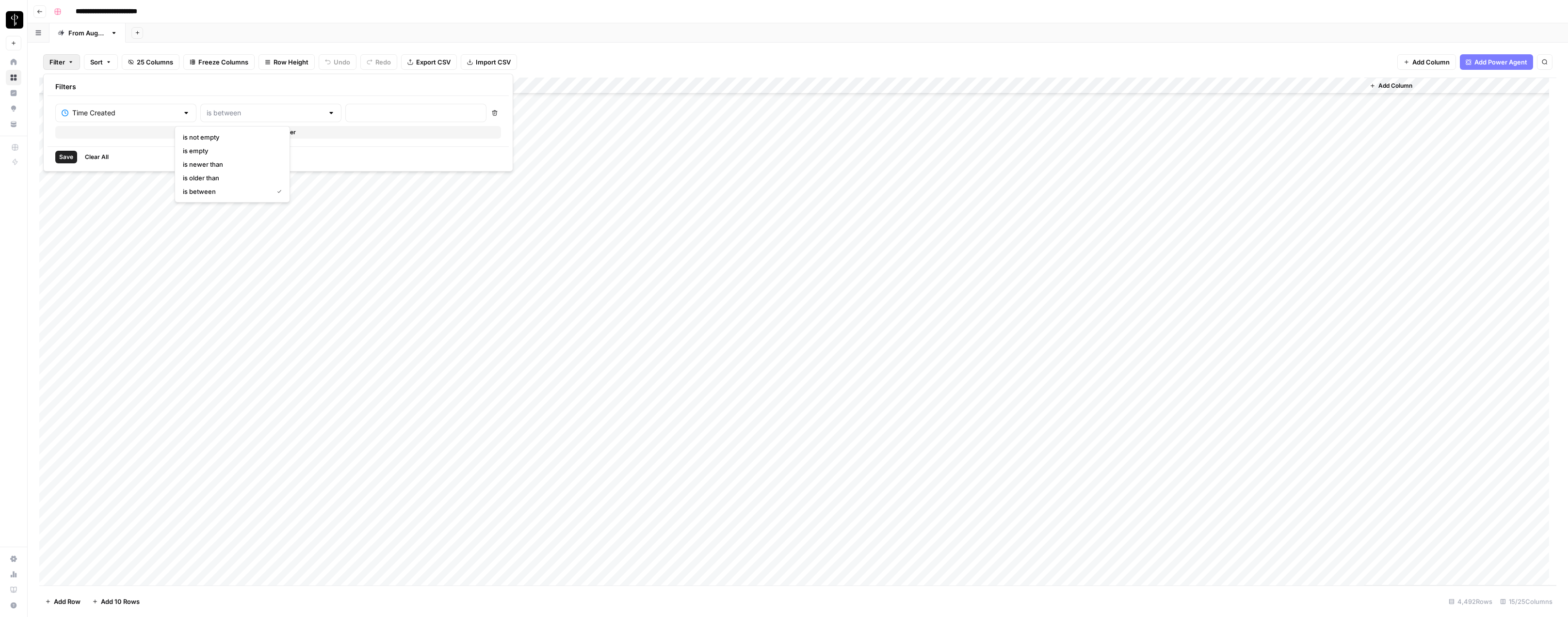
type input "is older than"
click at [351, 114] on input "number" at bounding box center [401, 113] width 99 height 10
type input "5"
click at [68, 159] on span "Save" at bounding box center [67, 157] width 14 height 9
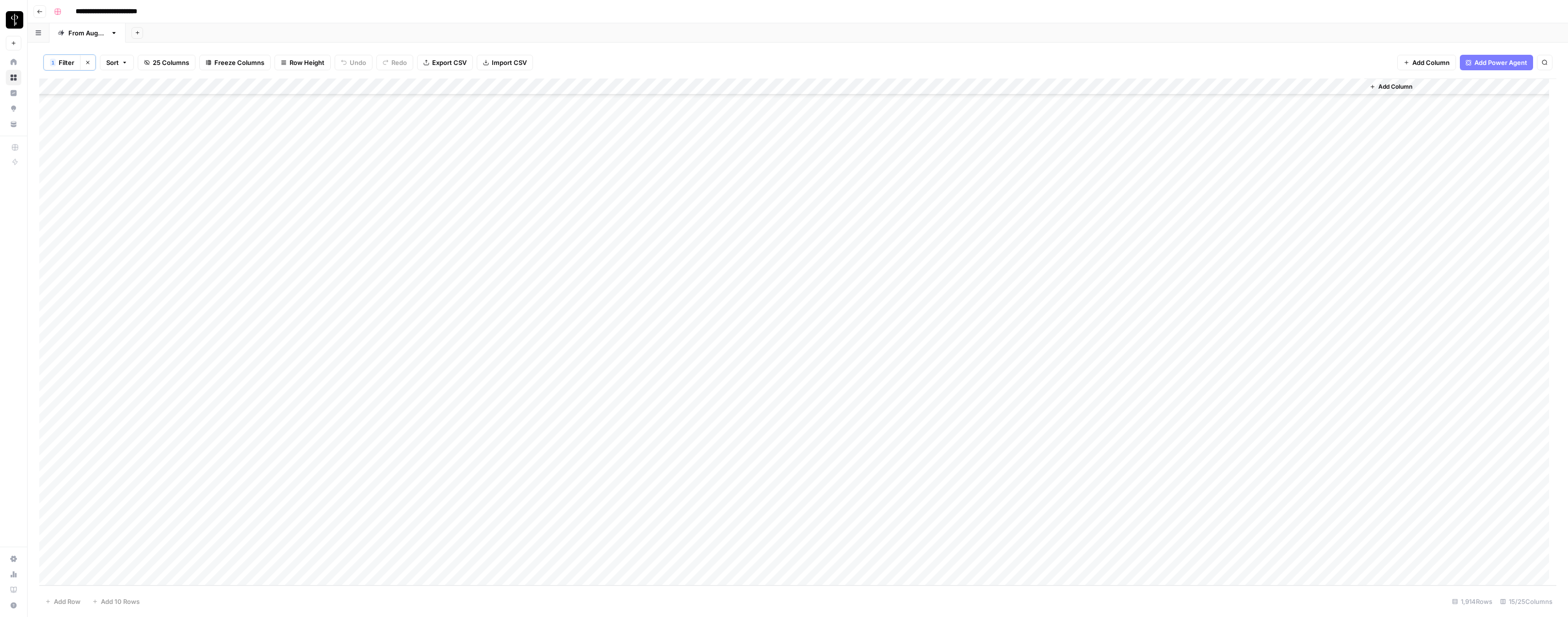
click at [88, 61] on icon "button" at bounding box center [88, 63] width 4 height 4
click at [62, 58] on span "Filter" at bounding box center [57, 61] width 15 height 10
click at [100, 119] on div at bounding box center [120, 113] width 130 height 18
click at [100, 271] on span "BLOOM upload to Presence (after Human Review)" at bounding box center [116, 272] width 81 height 10
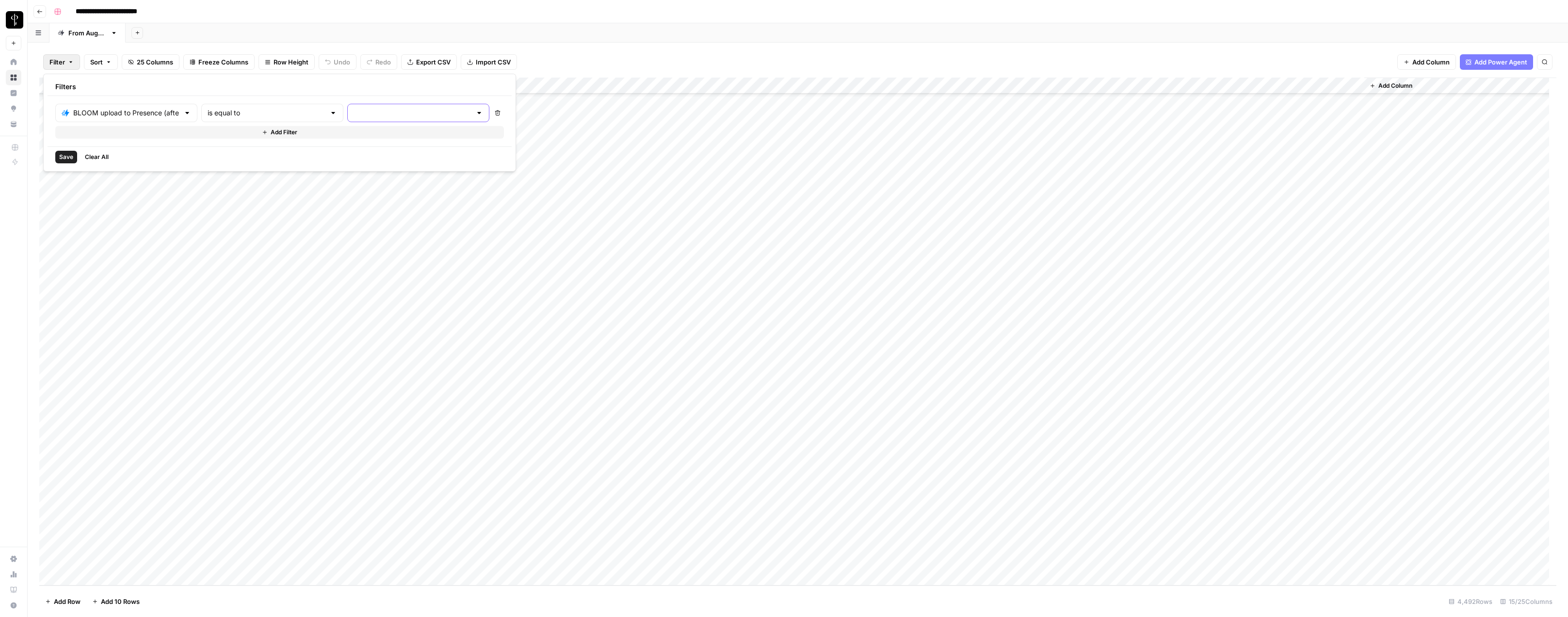
click at [354, 114] on input "text" at bounding box center [413, 113] width 118 height 10
click at [327, 180] on span "success" at bounding box center [352, 178] width 96 height 10
click at [60, 158] on span "Save" at bounding box center [67, 157] width 14 height 9
click at [62, 60] on span "Filter" at bounding box center [66, 62] width 15 height 10
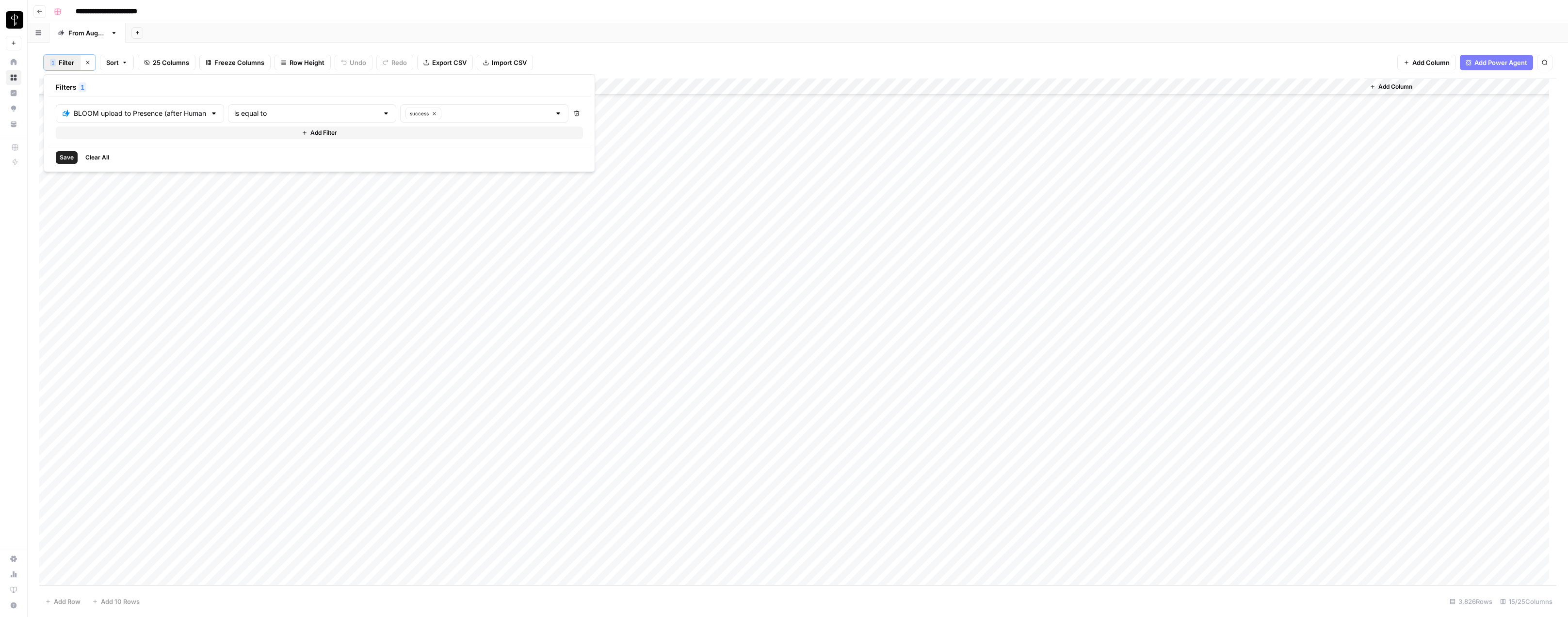
click at [63, 156] on span "Save" at bounding box center [67, 158] width 14 height 9
click at [73, 63] on span "Filter" at bounding box center [66, 62] width 15 height 10
type input "BLOOM upload to Presence (after Human Review)"
click at [354, 109] on input "text" at bounding box center [413, 113] width 118 height 10
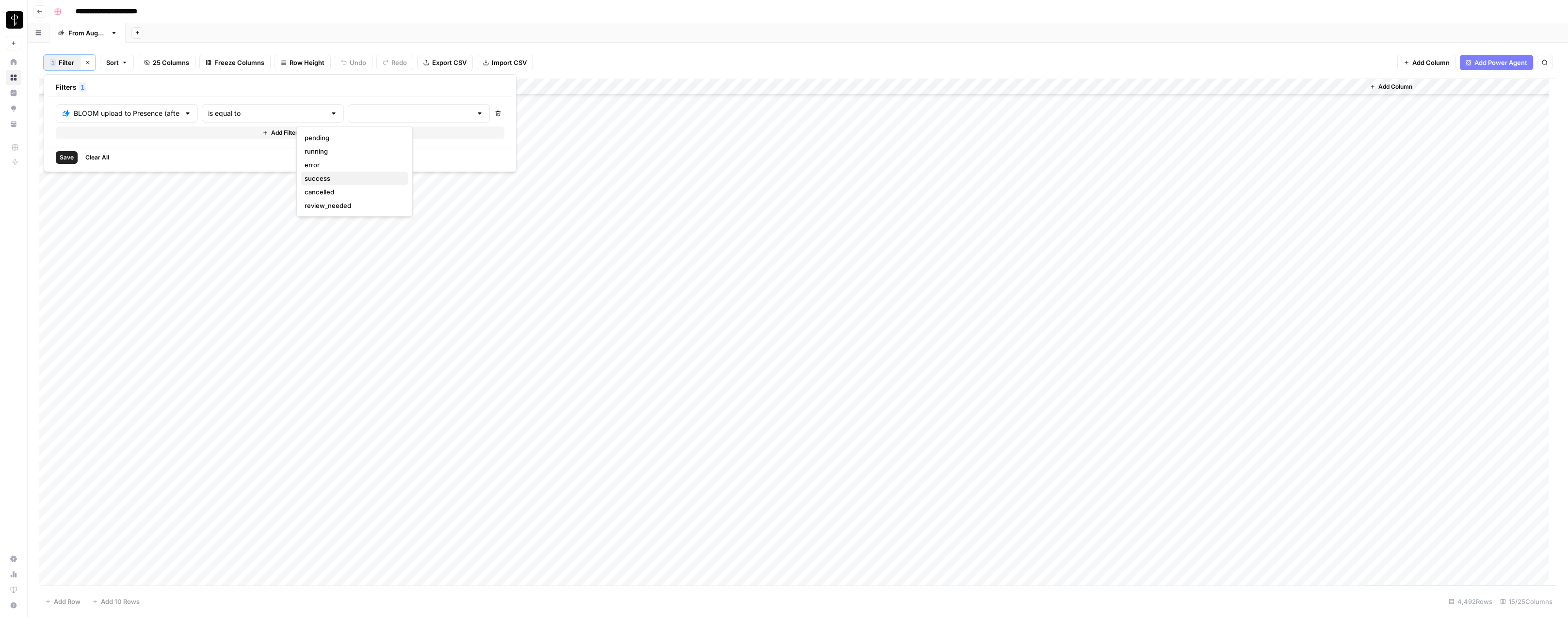
click at [319, 175] on span "success" at bounding box center [352, 178] width 96 height 10
click at [65, 158] on span "Save" at bounding box center [67, 158] width 14 height 9
click at [57, 87] on div "Add Column" at bounding box center [798, 332] width 1517 height 507
click at [81, 603] on span "Delete 3826 Rows" at bounding box center [72, 601] width 55 height 10
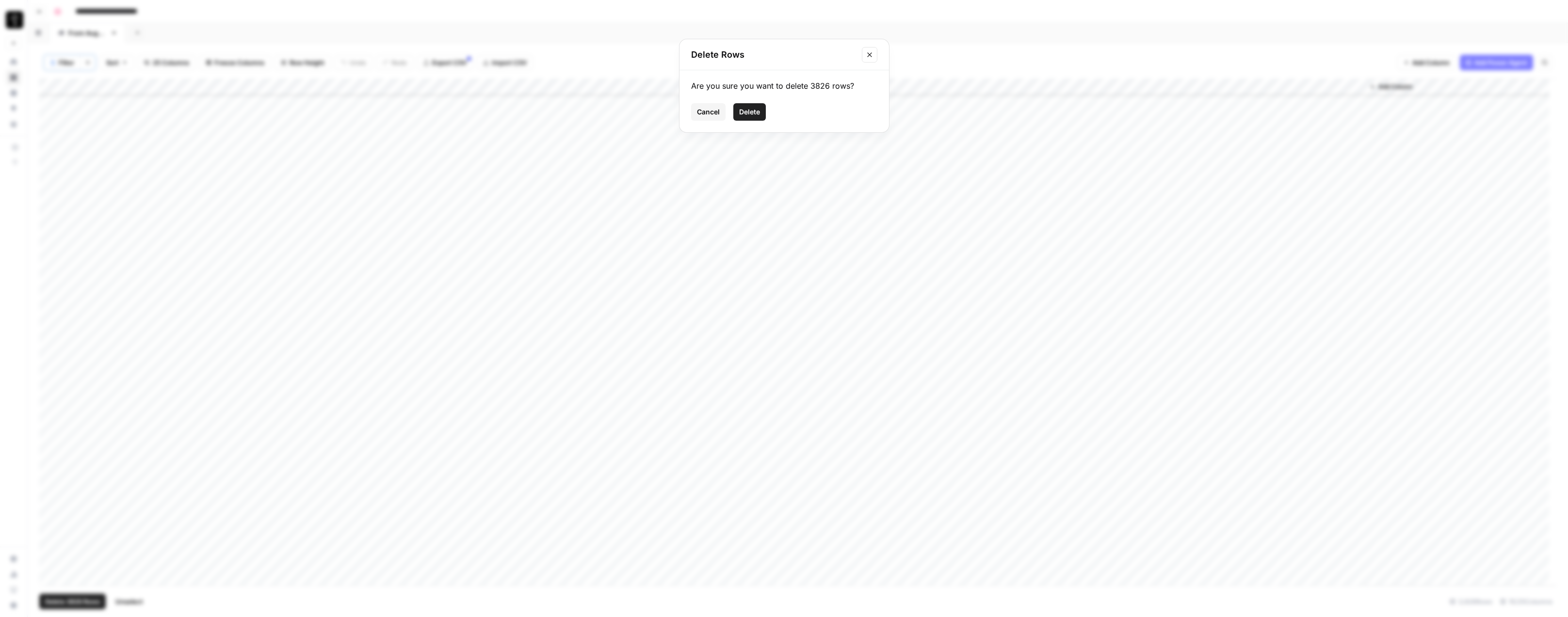
click at [748, 113] on span "Delete" at bounding box center [749, 112] width 21 height 10
click at [66, 60] on span "Filter" at bounding box center [66, 62] width 15 height 10
click at [100, 114] on input "text" at bounding box center [140, 113] width 133 height 10
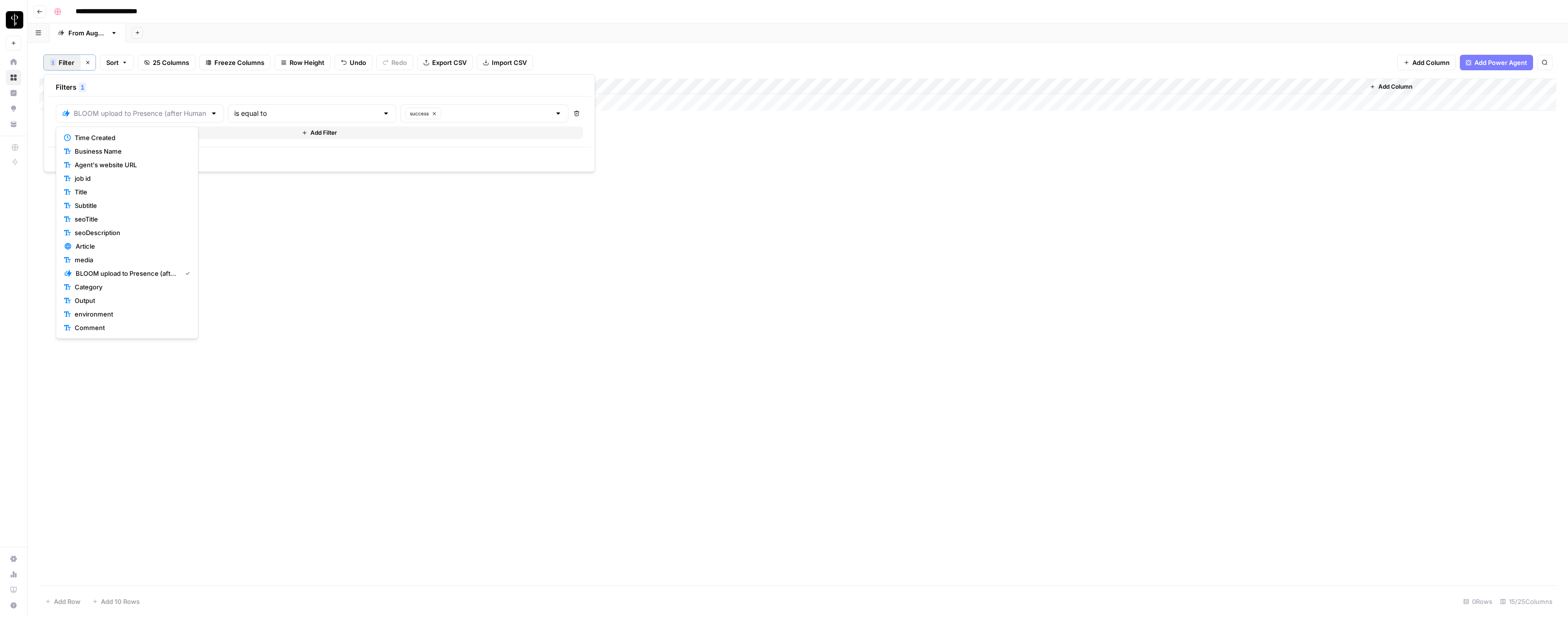
scroll to position [122, 0]
click at [113, 232] on span "Re-generate post" at bounding box center [131, 232] width 110 height 10
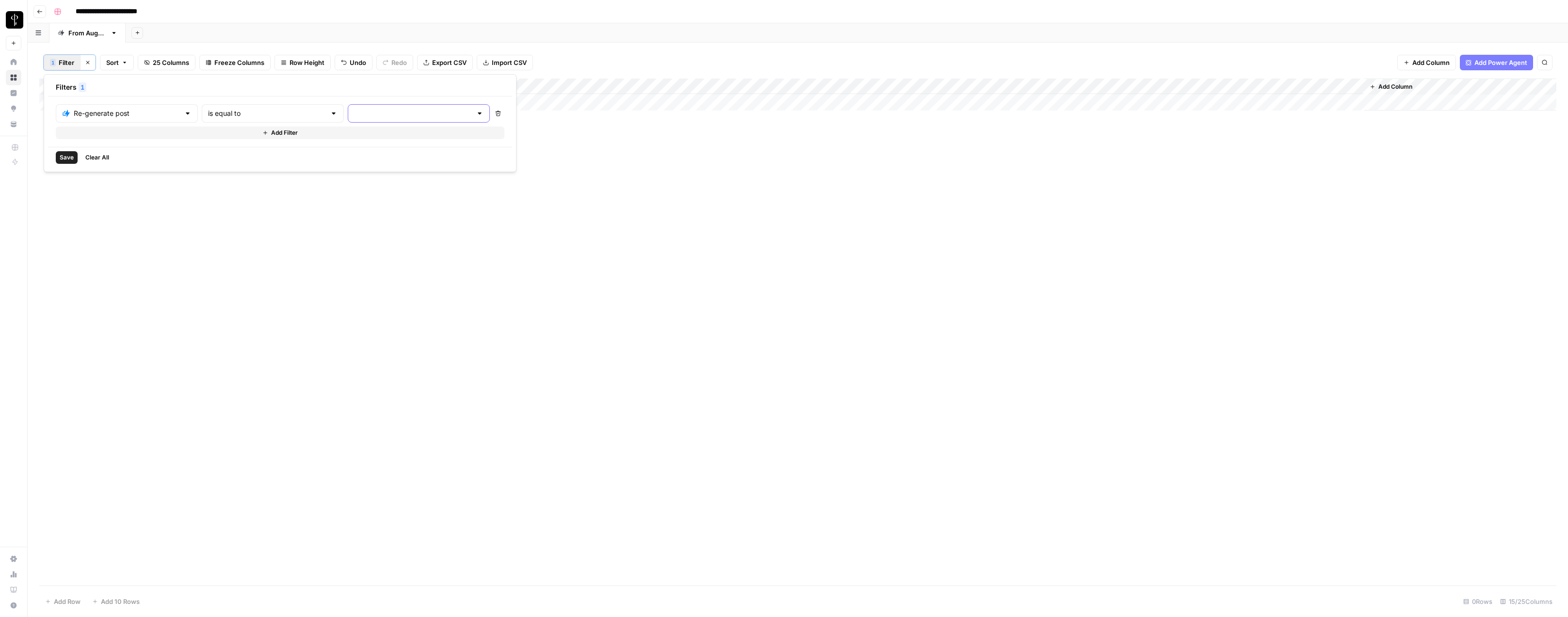
click at [354, 116] on input "text" at bounding box center [413, 113] width 118 height 10
click at [329, 177] on span "success" at bounding box center [352, 178] width 96 height 10
click at [61, 156] on span "Save" at bounding box center [67, 158] width 14 height 9
click at [56, 87] on div "Add Column" at bounding box center [798, 332] width 1517 height 507
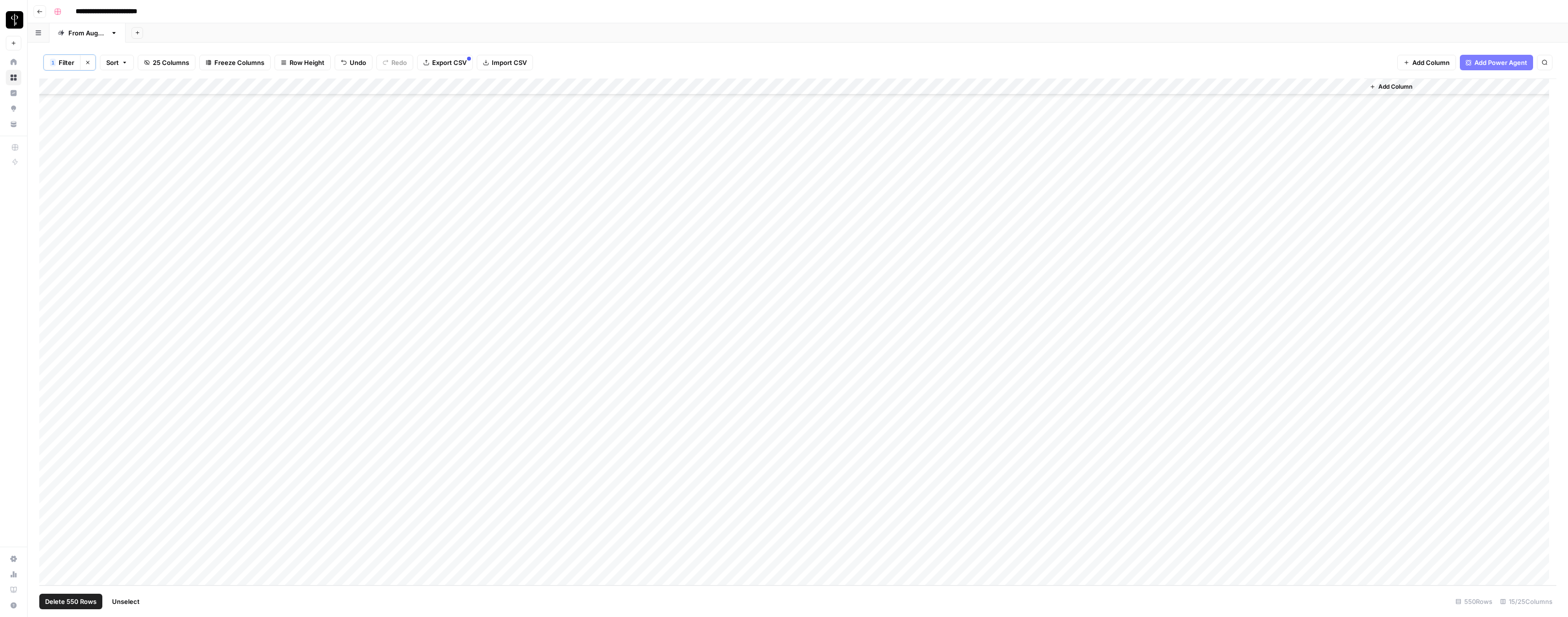
click at [82, 599] on span "Delete 550 Rows" at bounding box center [70, 601] width 51 height 10
click at [759, 108] on span "Delete" at bounding box center [749, 112] width 21 height 10
click at [88, 63] on icon "button" at bounding box center [88, 62] width 5 height 5
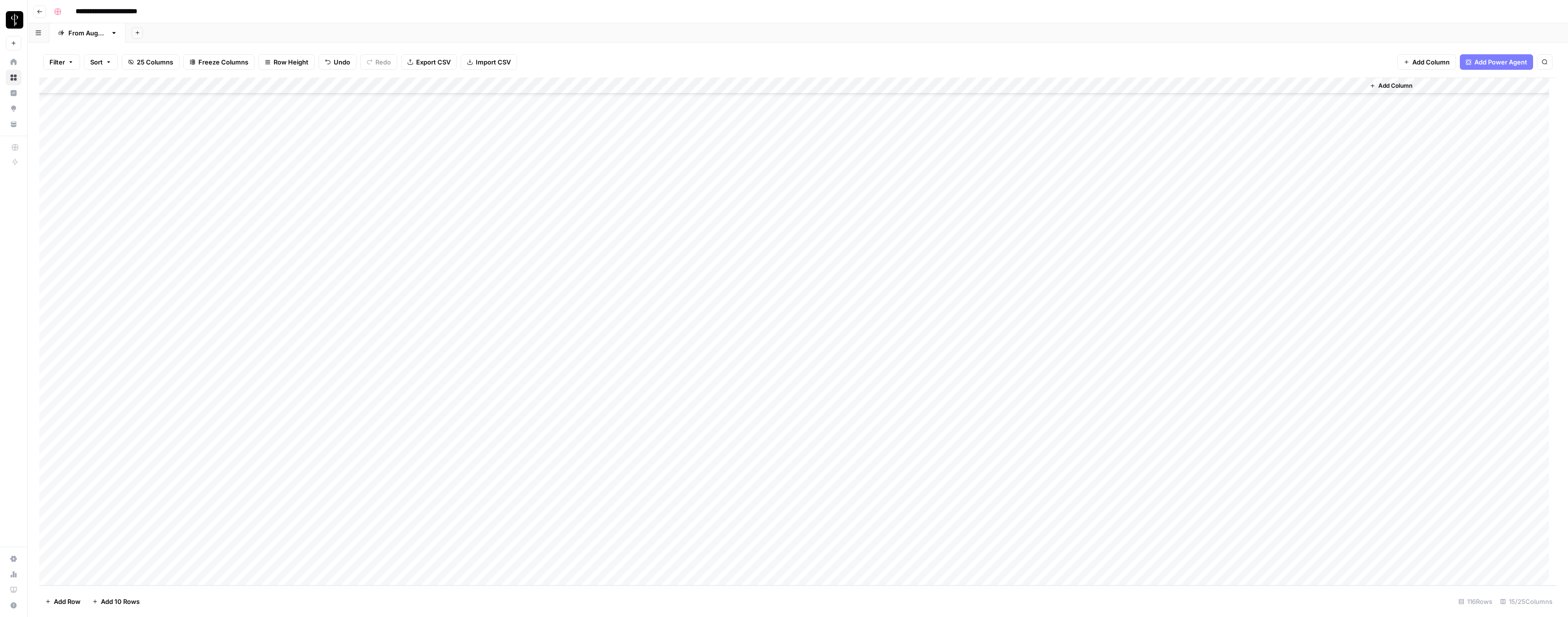
click at [317, 8] on div "**********" at bounding box center [803, 11] width 1508 height 15
